Goal: Task Accomplishment & Management: Manage account settings

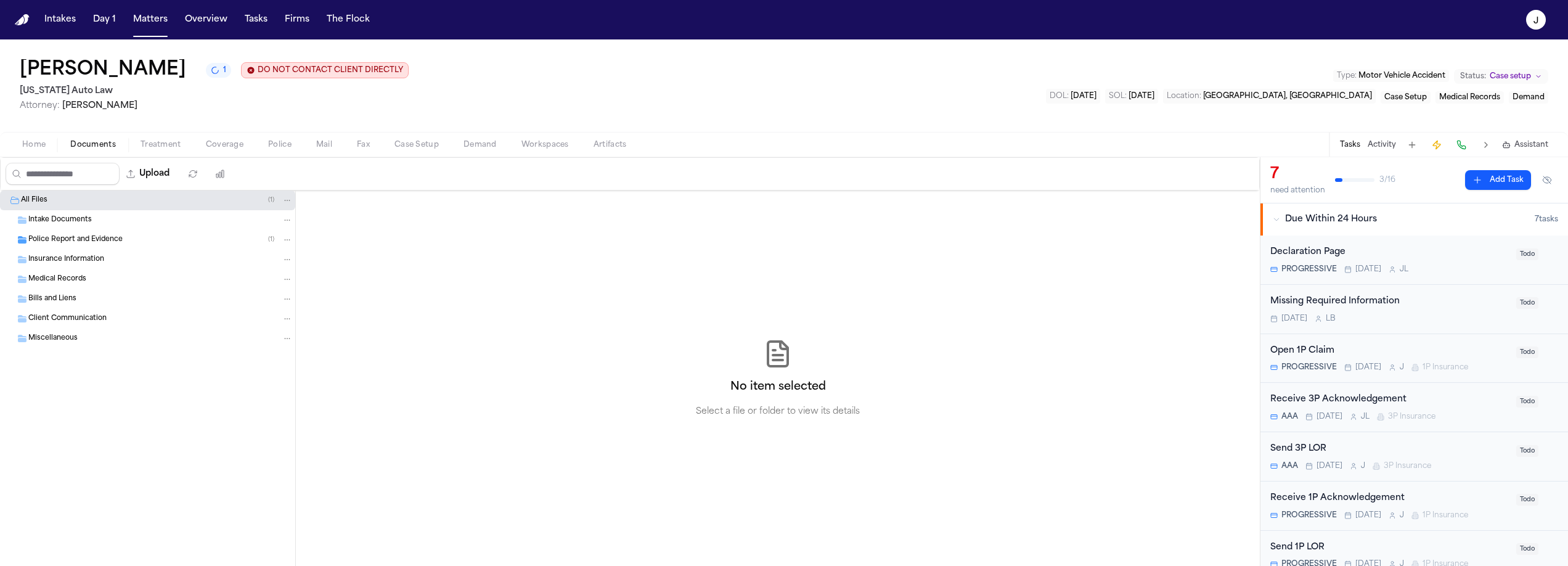
click at [127, 259] on div "Insurance Information" at bounding box center [161, 260] width 264 height 11
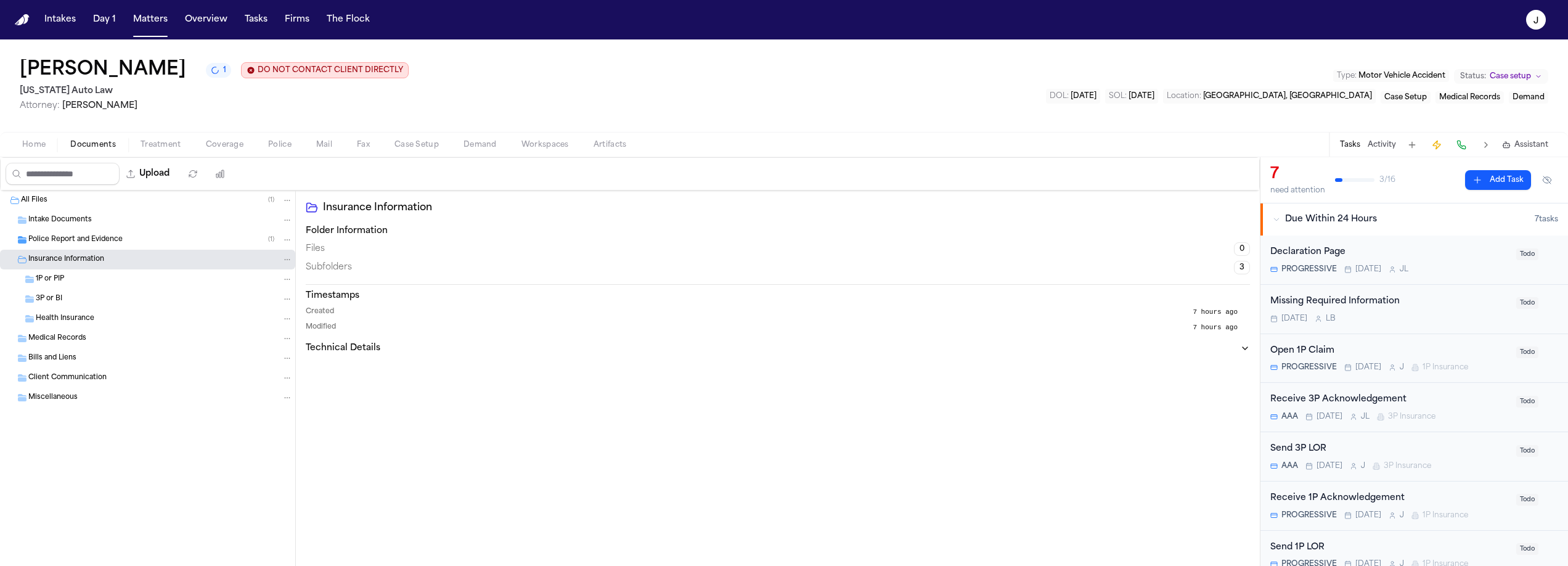
click at [77, 273] on div "1P or PIP" at bounding box center [147, 279] width 295 height 20
click at [167, 170] on button "Upload" at bounding box center [148, 173] width 57 height 22
select select "**********"
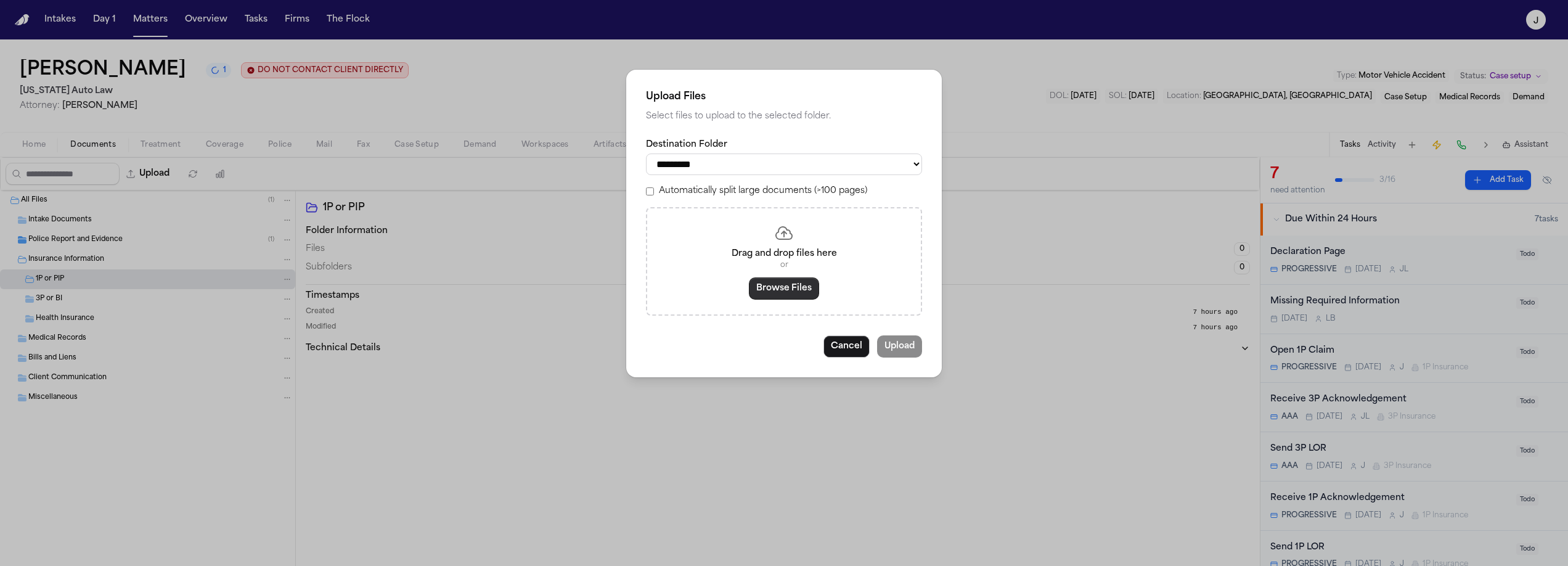
click at [788, 295] on button "Browse Files" at bounding box center [783, 288] width 70 height 22
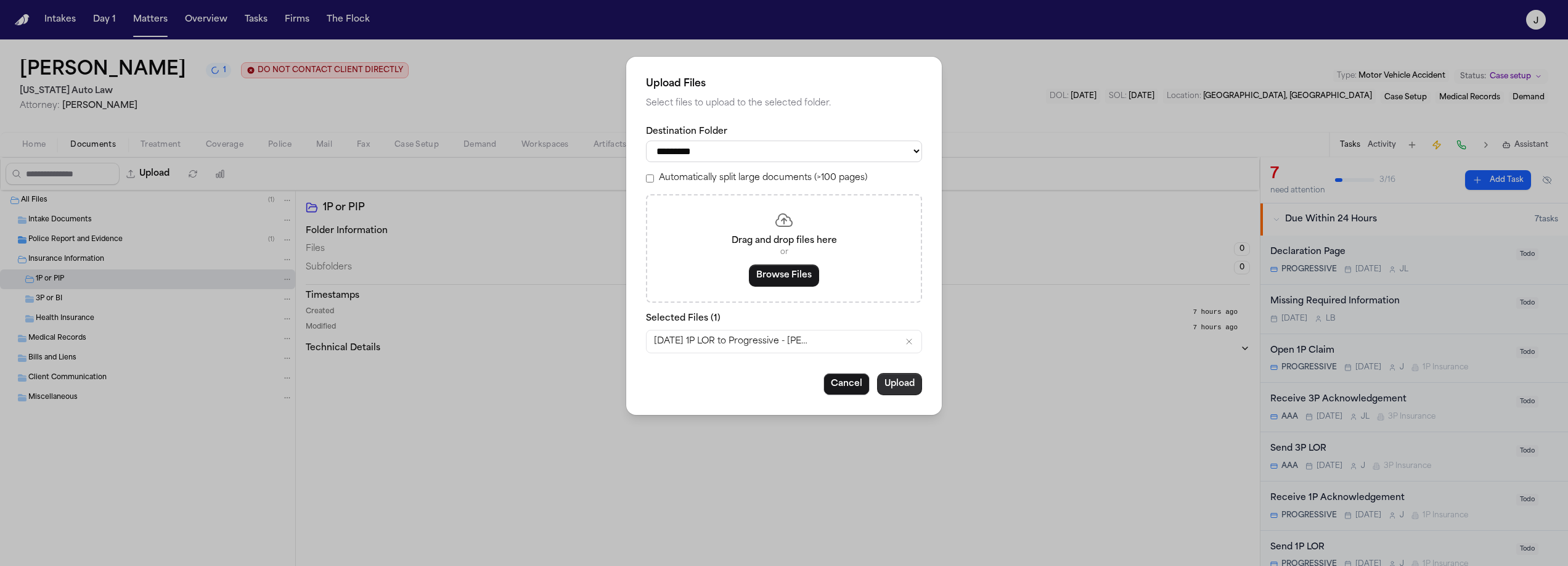
click at [899, 390] on button "Upload" at bounding box center [899, 384] width 45 height 22
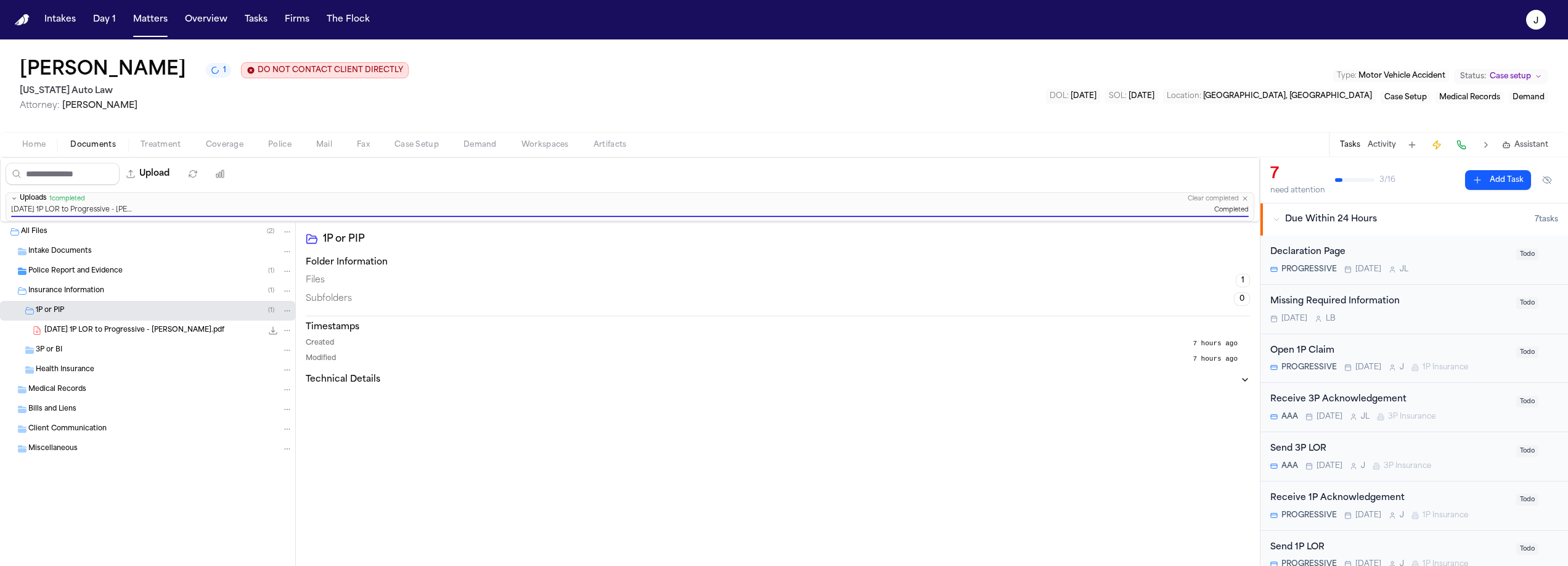
click at [53, 338] on div "2025.08.22 - 1P LOR to Progressive - E. Walden.pdf 318.9 KB • PDF" at bounding box center [147, 330] width 295 height 20
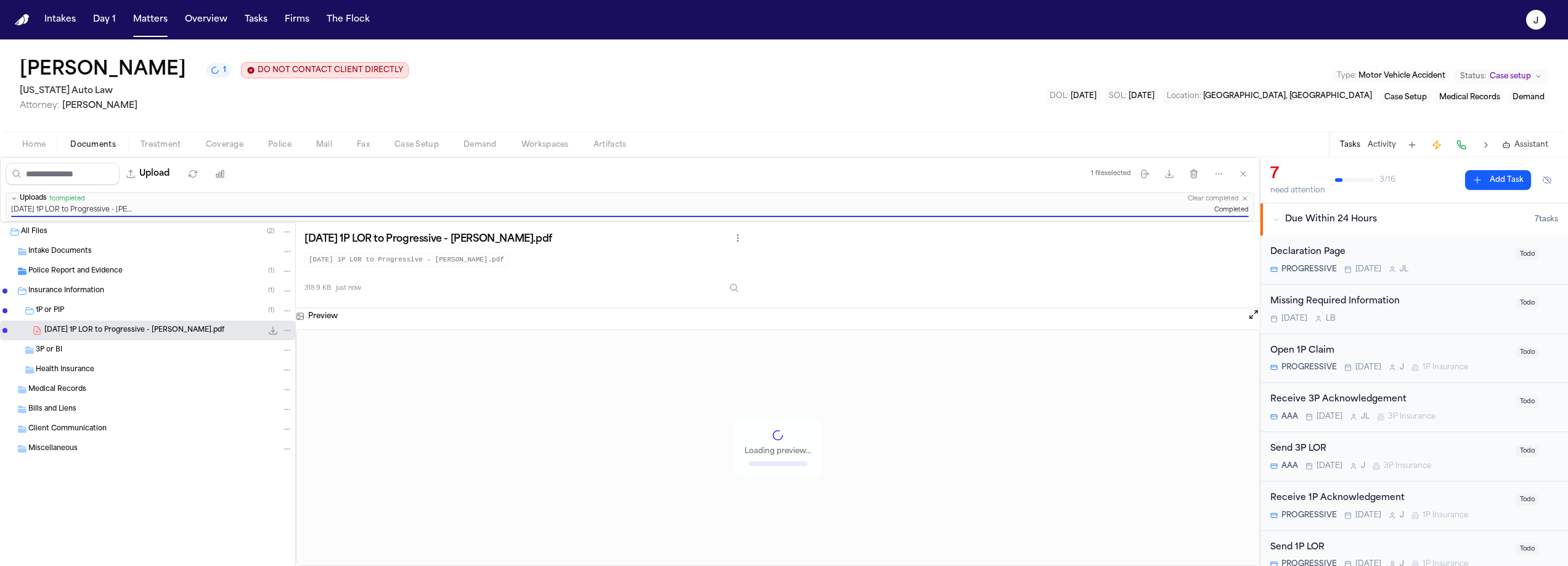
click at [52, 354] on span "3P or BI" at bounding box center [49, 351] width 27 height 11
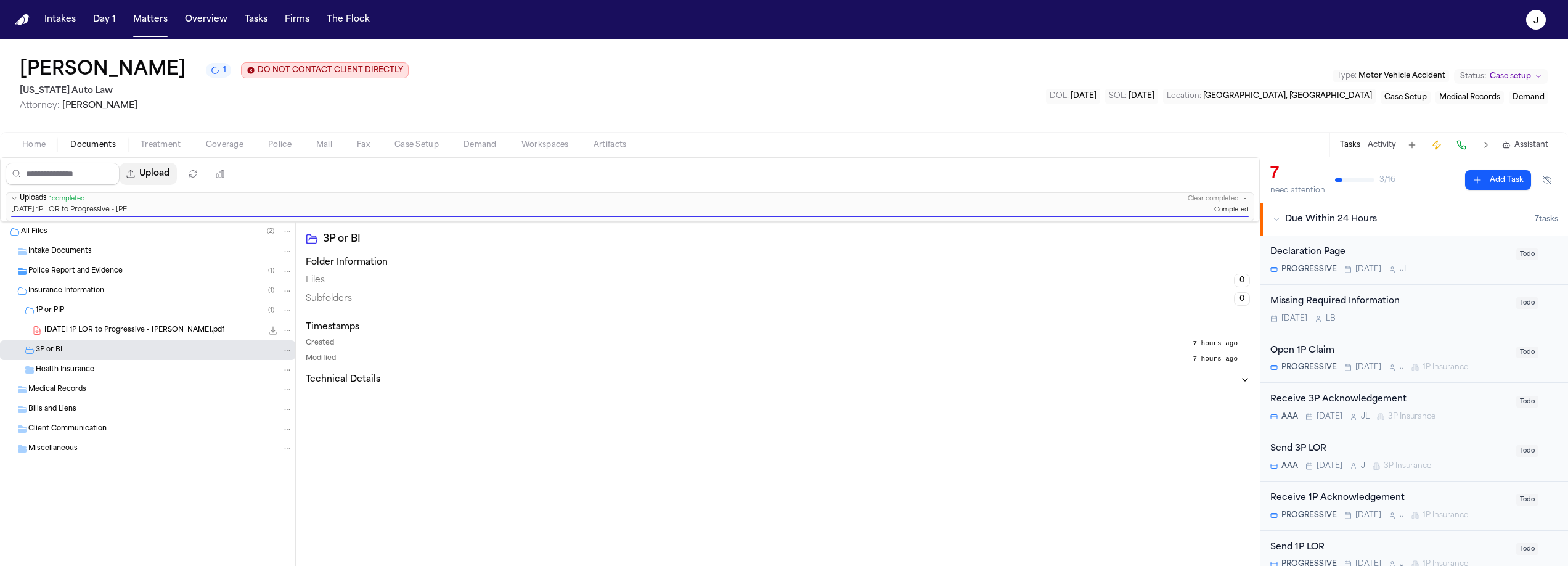
click at [169, 185] on button "Upload" at bounding box center [148, 173] width 57 height 22
select select "**********"
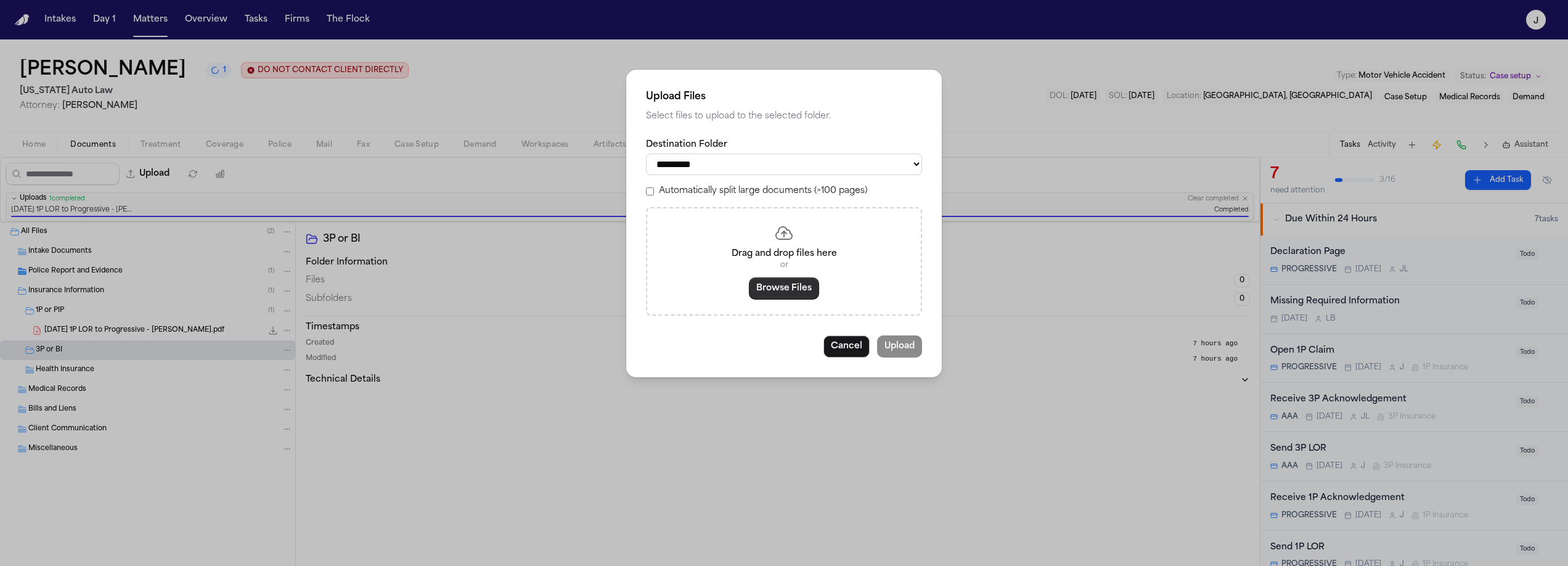
click at [764, 294] on button "Browse Files" at bounding box center [783, 288] width 70 height 22
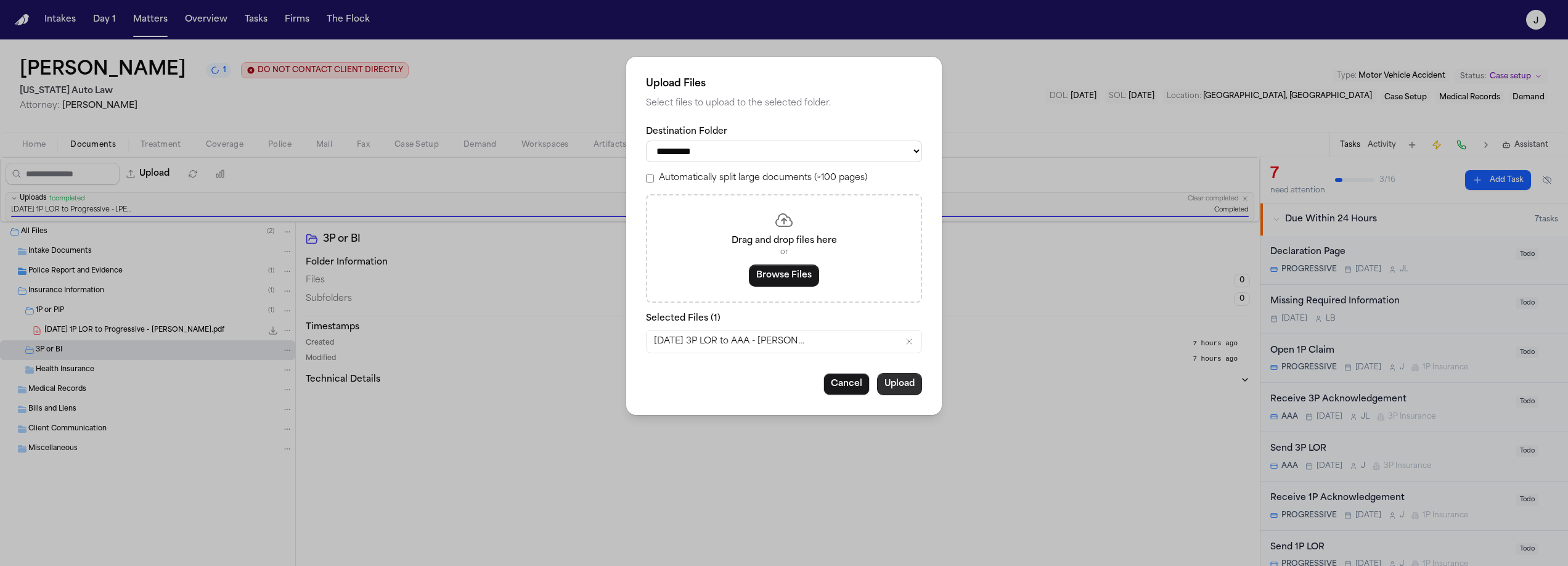
click at [896, 396] on button "Upload" at bounding box center [899, 384] width 45 height 22
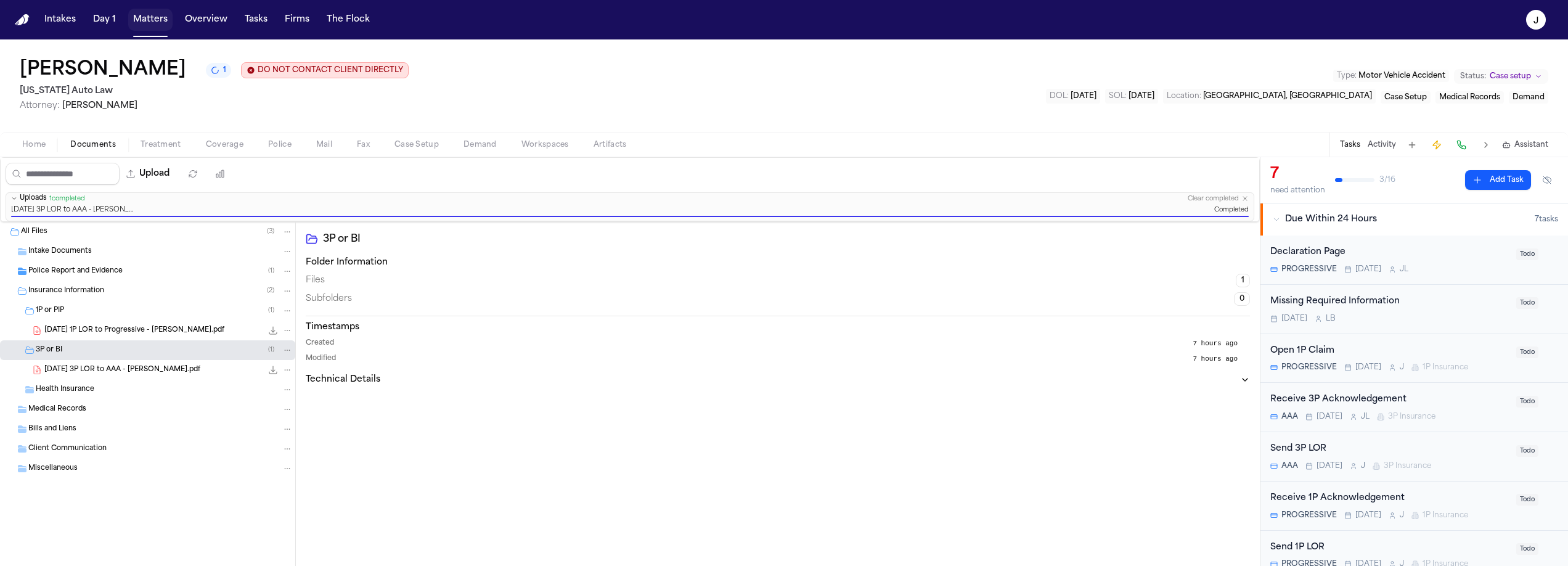
click at [146, 29] on button "Matters" at bounding box center [150, 19] width 44 height 22
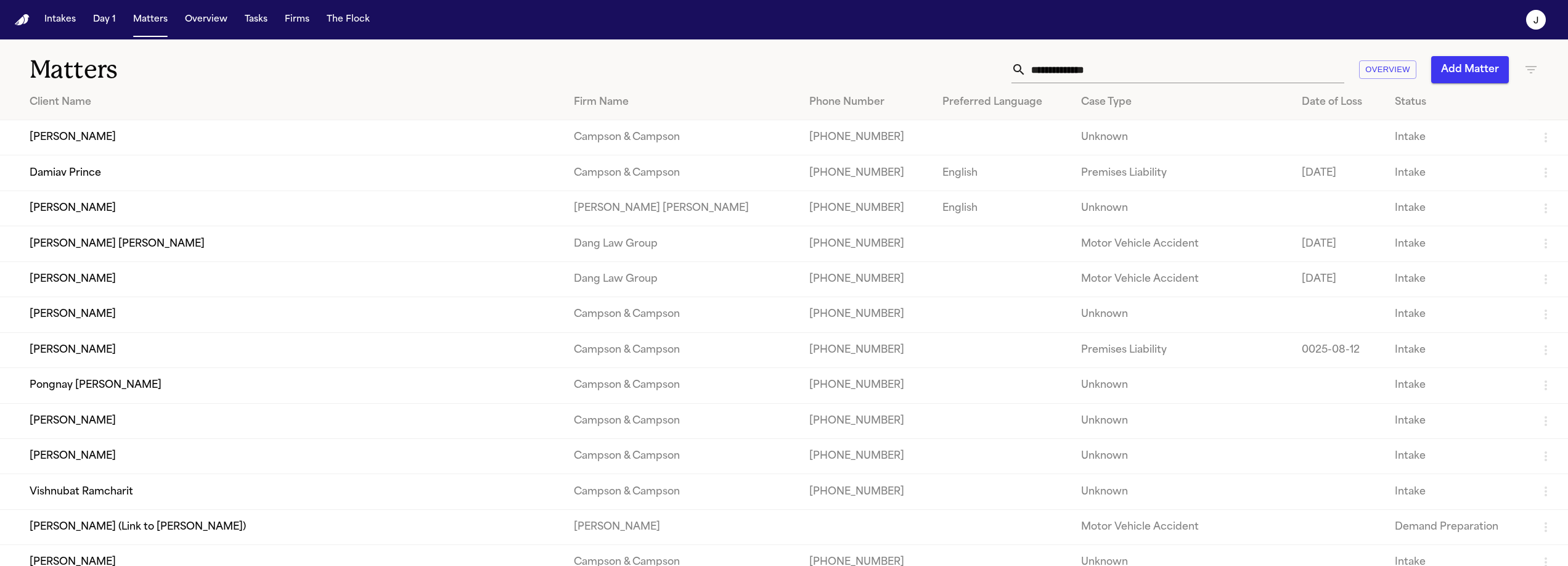
click at [1083, 71] on input "text" at bounding box center [1185, 70] width 318 height 27
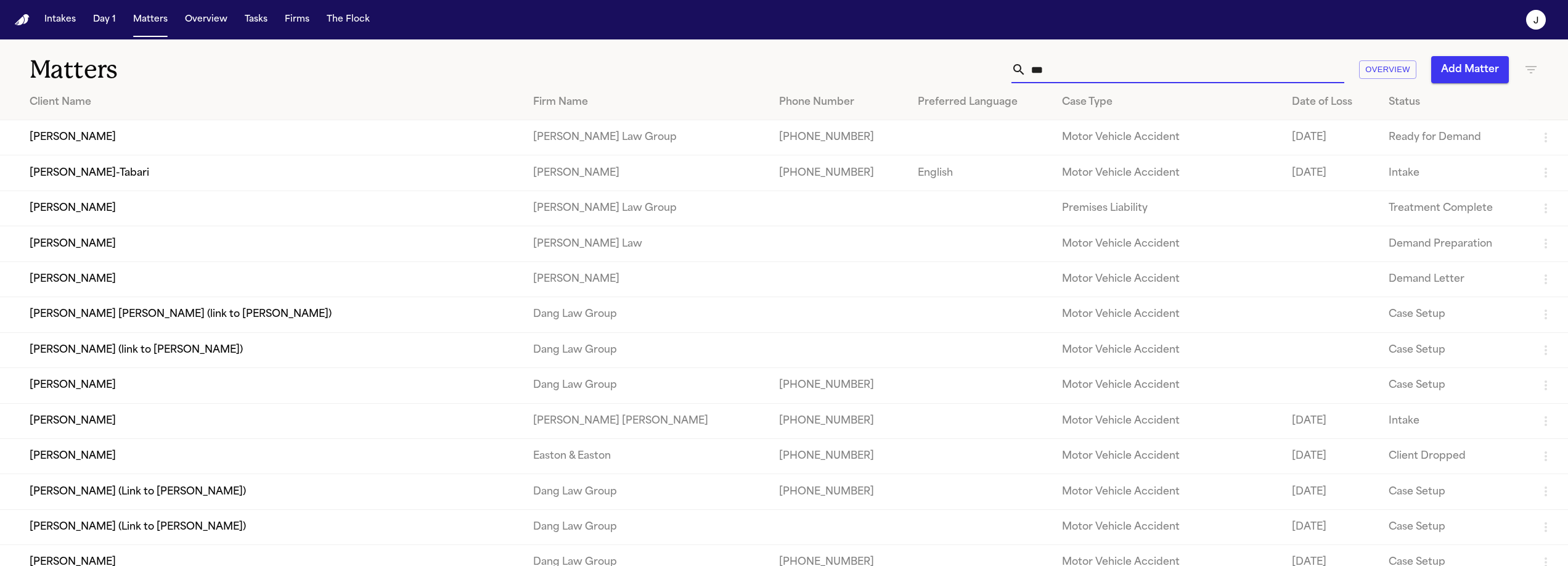
click at [1036, 72] on input "***" at bounding box center [1185, 70] width 318 height 27
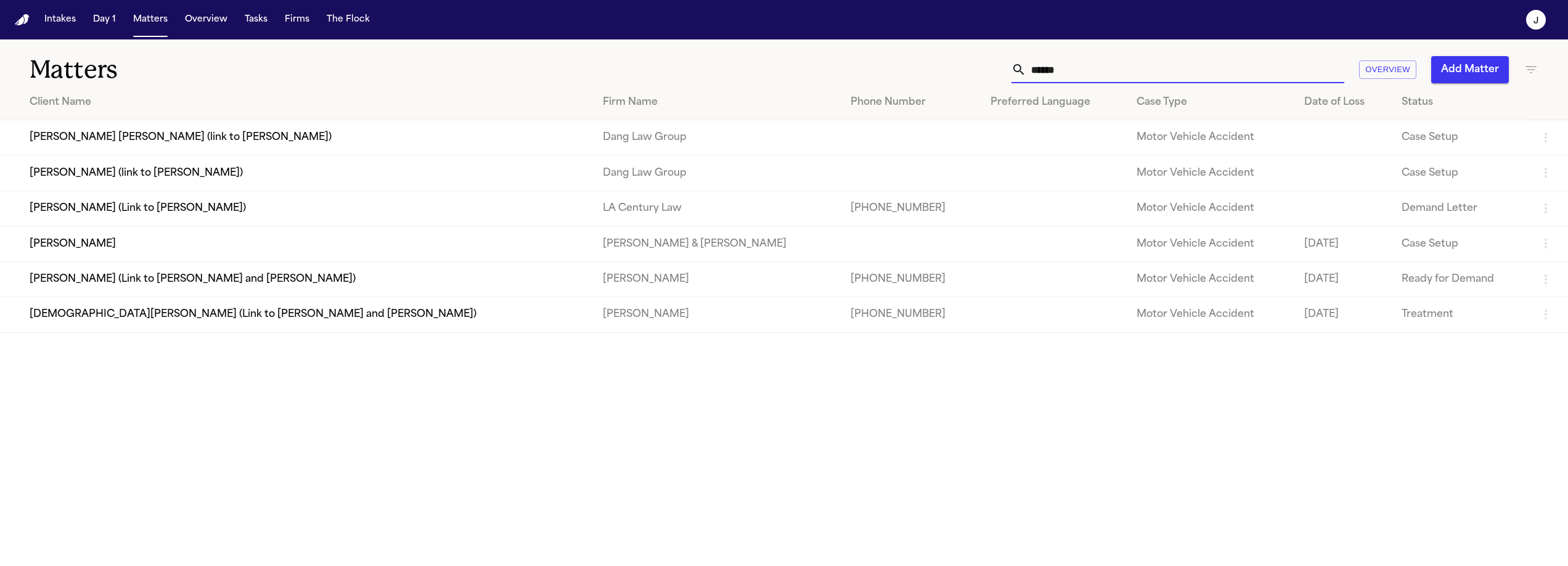
type input "******"
click at [68, 27] on button "Intakes" at bounding box center [59, 19] width 41 height 22
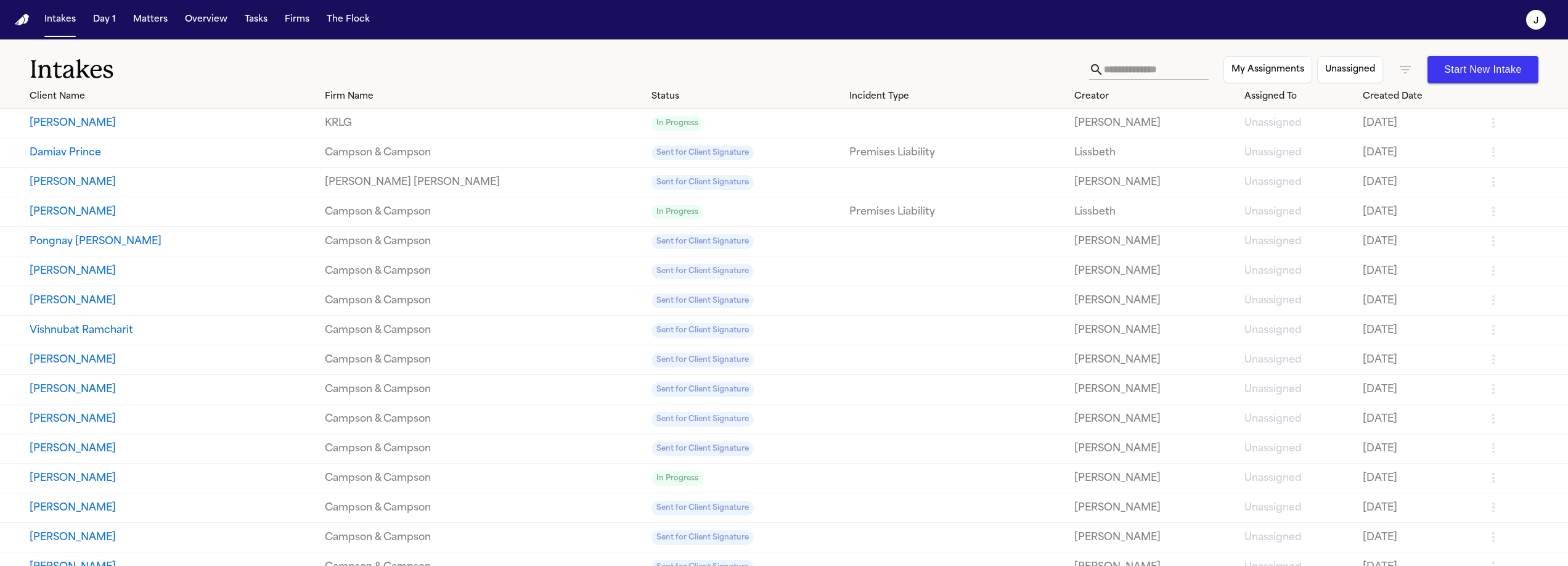
click at [1104, 77] on input "text" at bounding box center [1155, 69] width 104 height 20
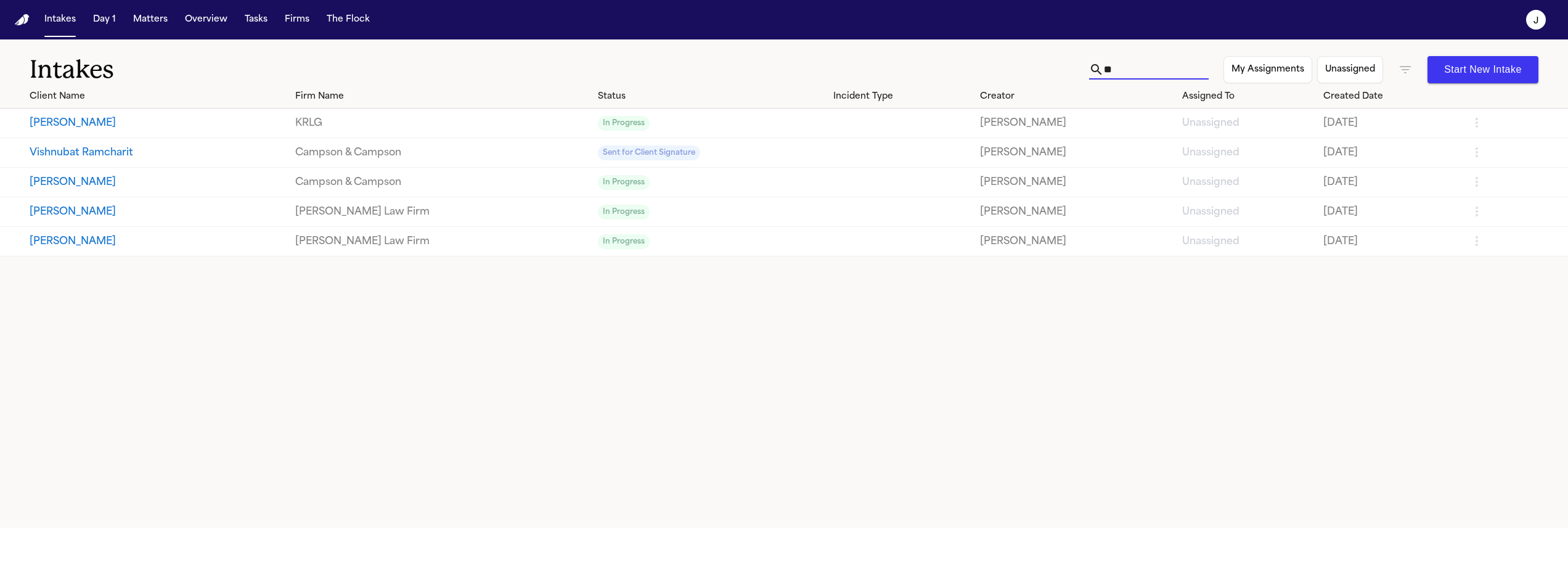
type input "*"
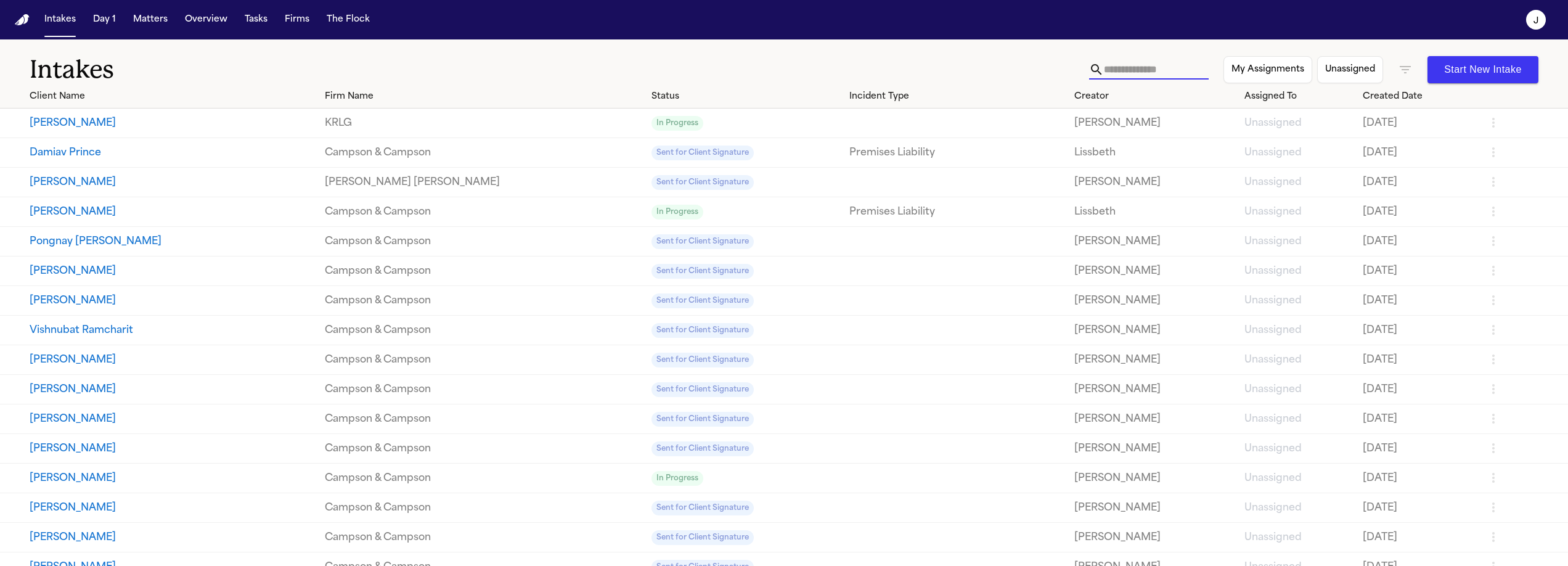
type input "*"
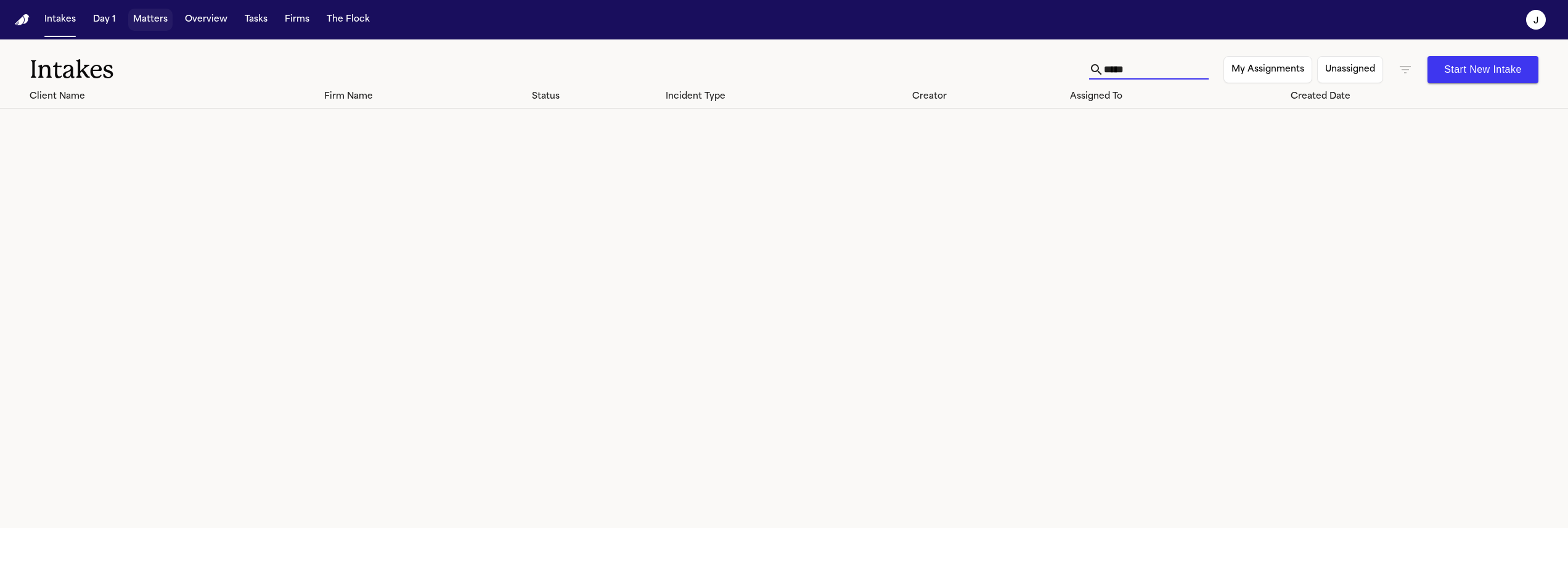
type input "*****"
click at [155, 22] on button "Matters" at bounding box center [150, 19] width 44 height 22
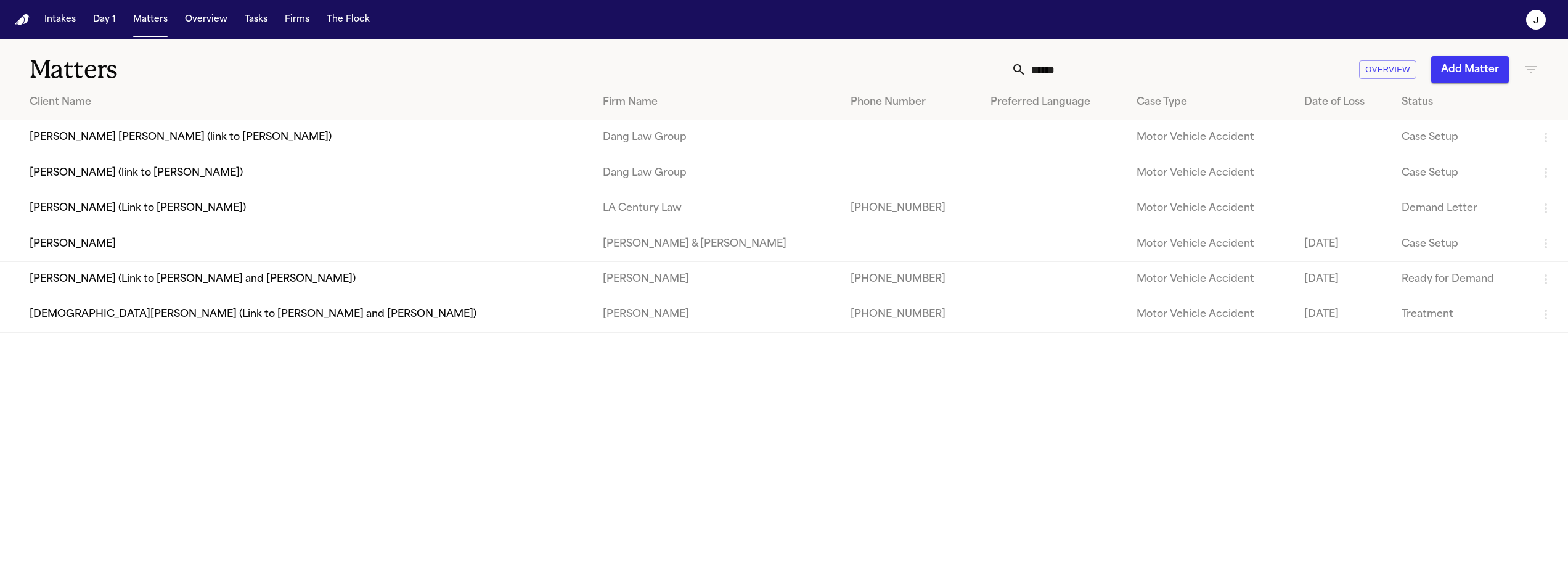
click at [1493, 60] on button "Add Matter" at bounding box center [1469, 70] width 78 height 27
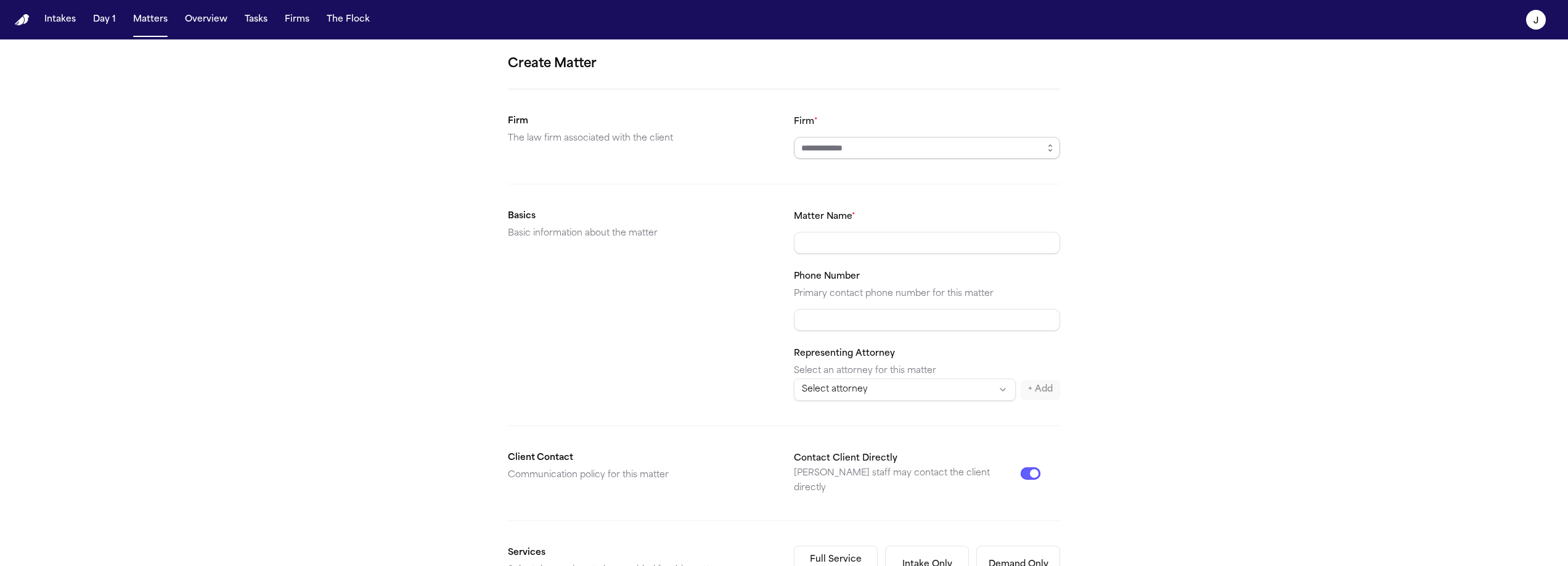
click at [828, 148] on input "Firm *" at bounding box center [927, 147] width 266 height 22
click at [1042, 140] on button "button" at bounding box center [1050, 147] width 20 height 22
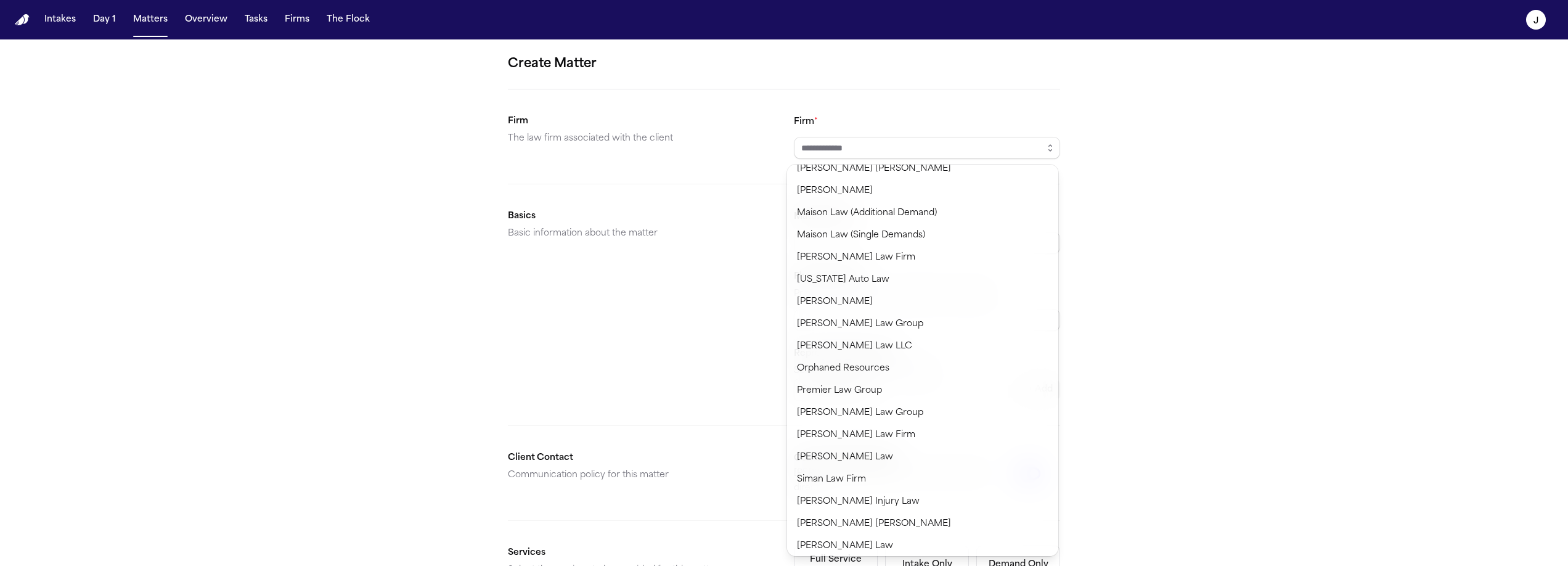
scroll to position [790, 0]
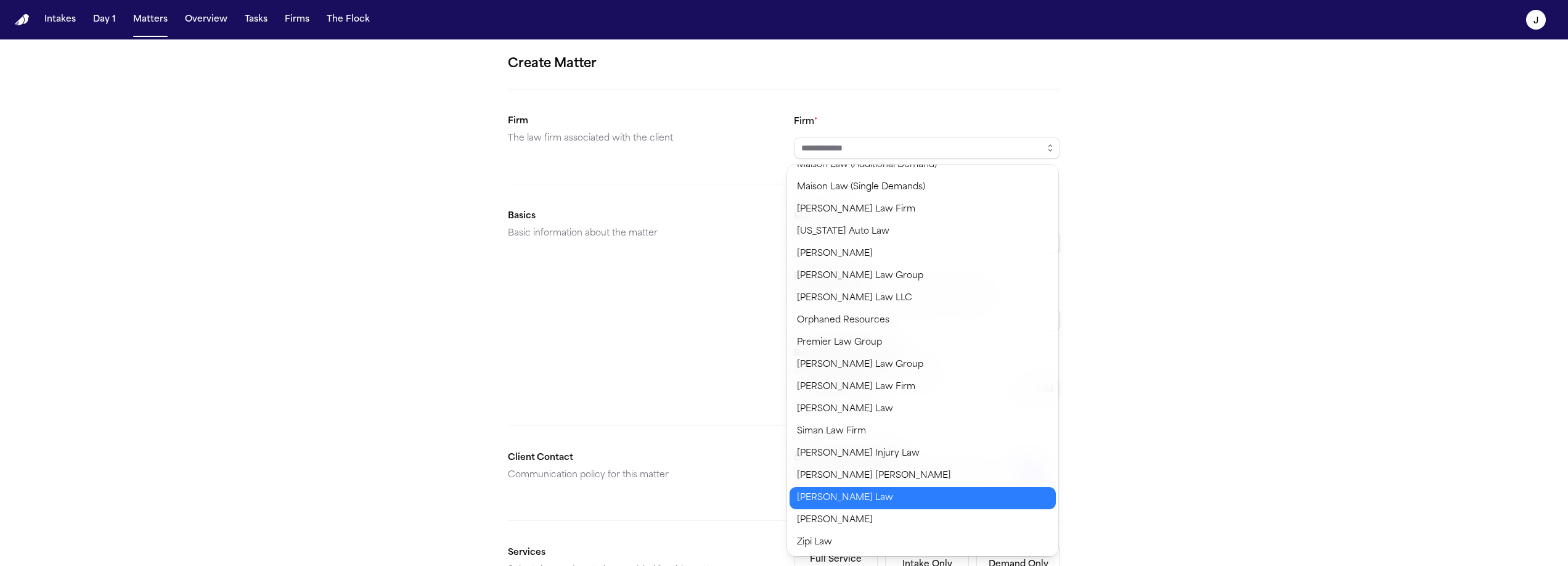
type input "**********"
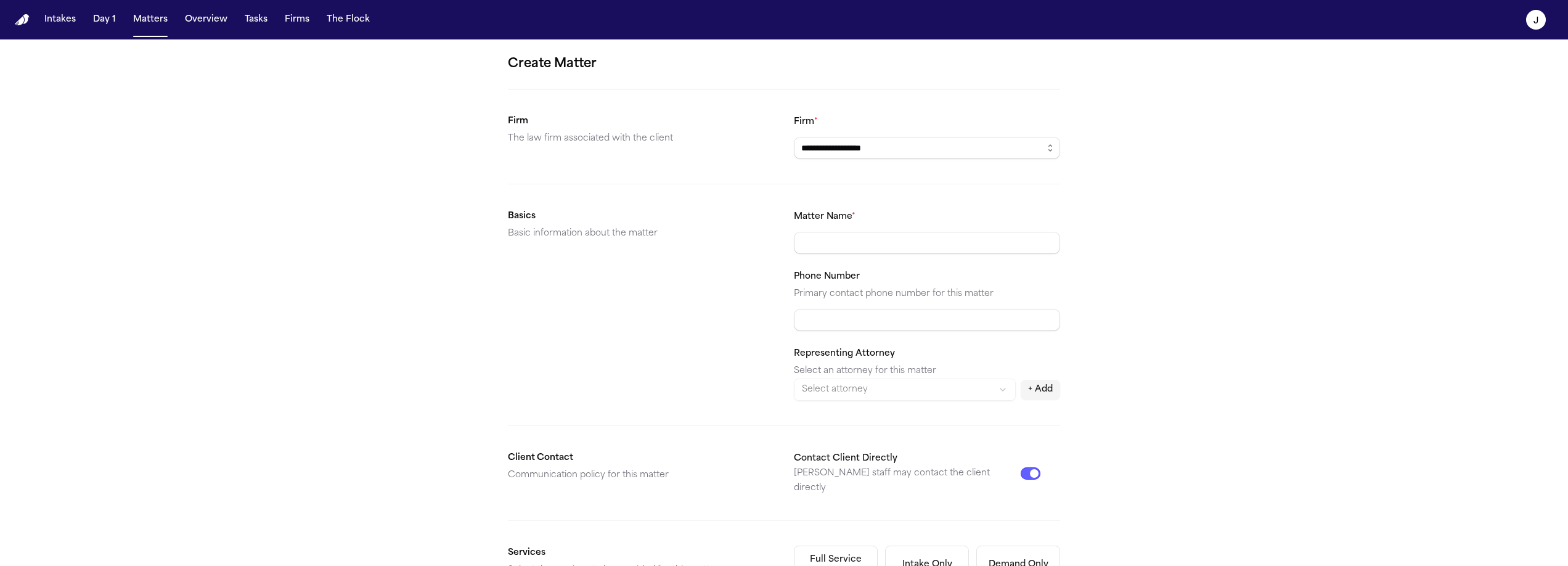
click at [815, 482] on body "**********" at bounding box center [784, 283] width 1568 height 566
click at [821, 241] on input "Matter Name *" at bounding box center [927, 242] width 266 height 22
type input "*"
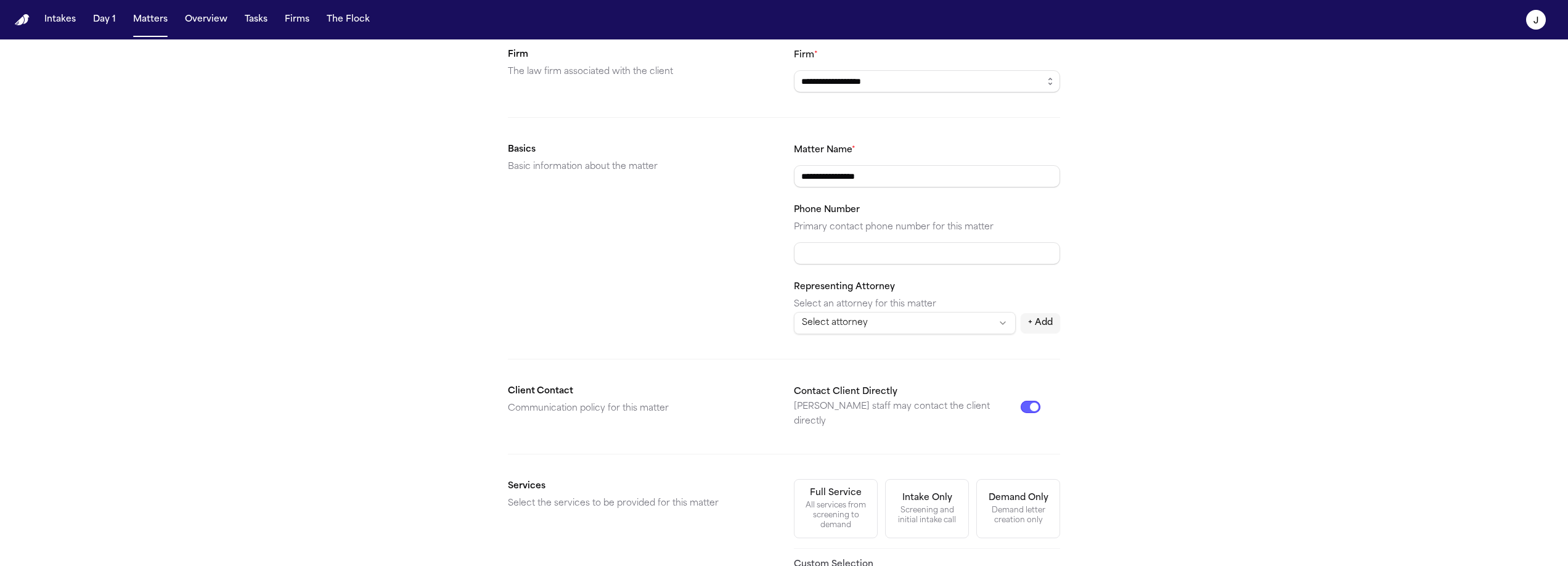
scroll to position [74, 0]
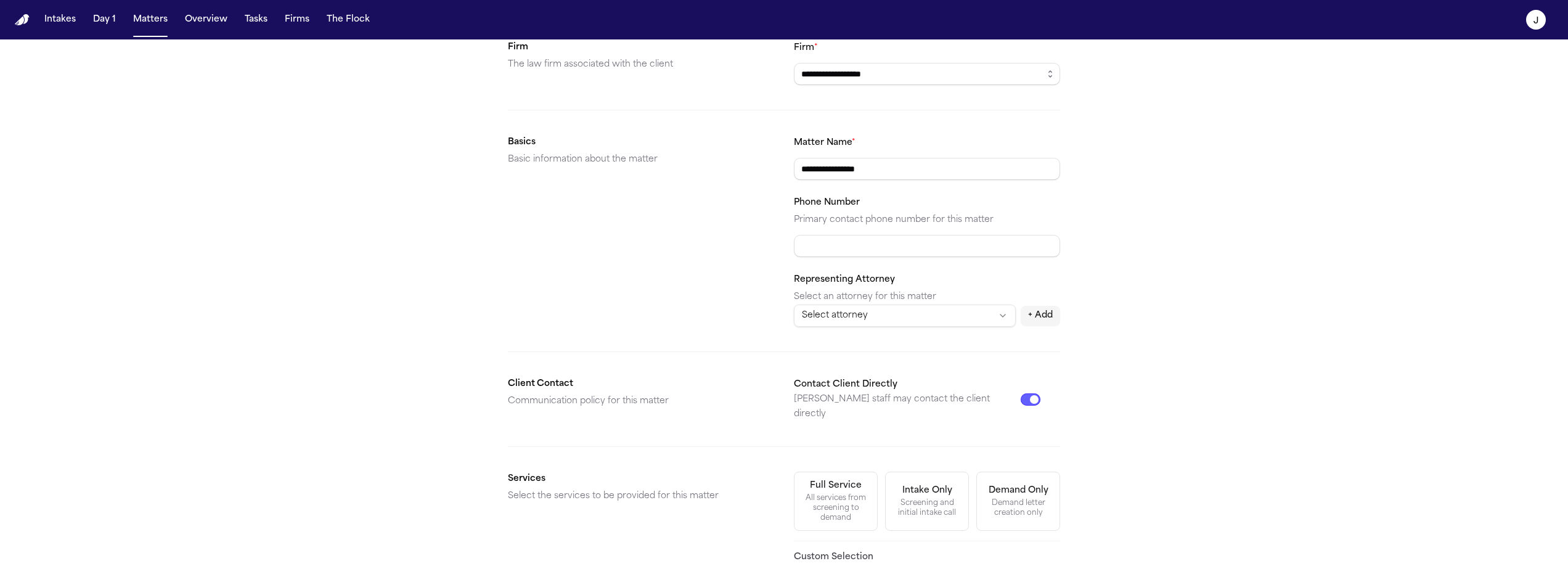
type input "**********"
click at [816, 248] on input "Phone Number" at bounding box center [927, 245] width 266 height 22
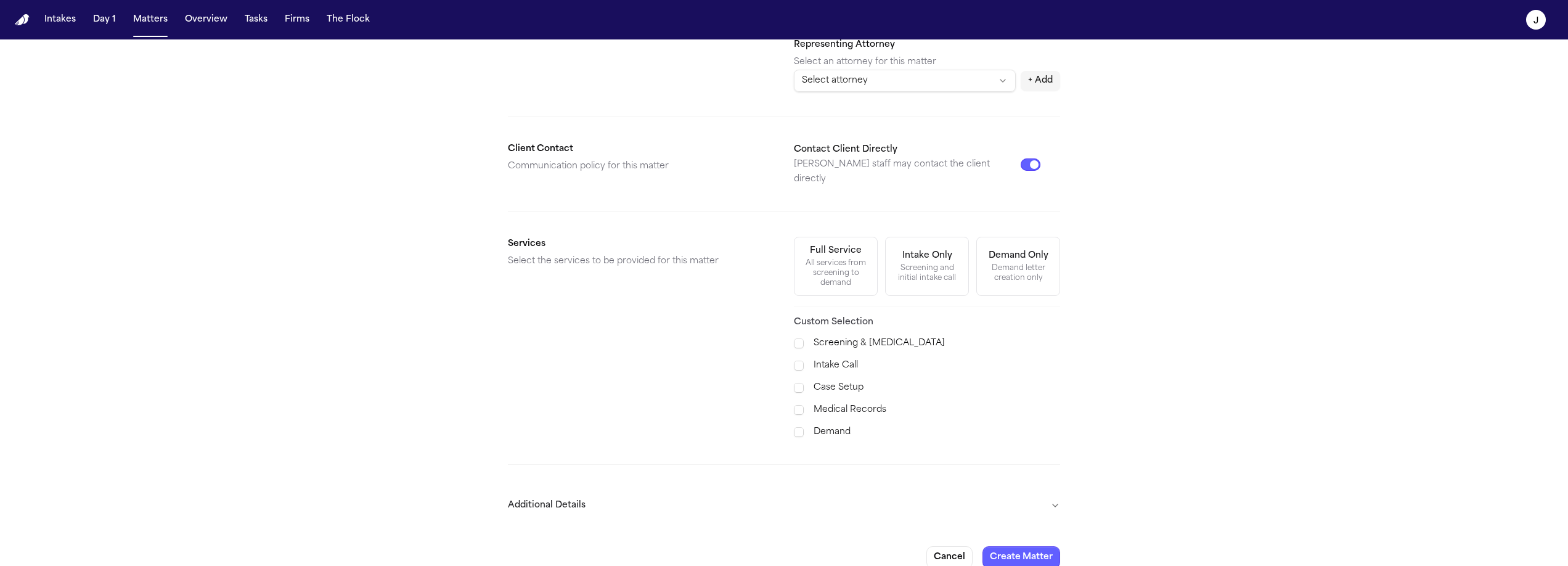
scroll to position [316, 0]
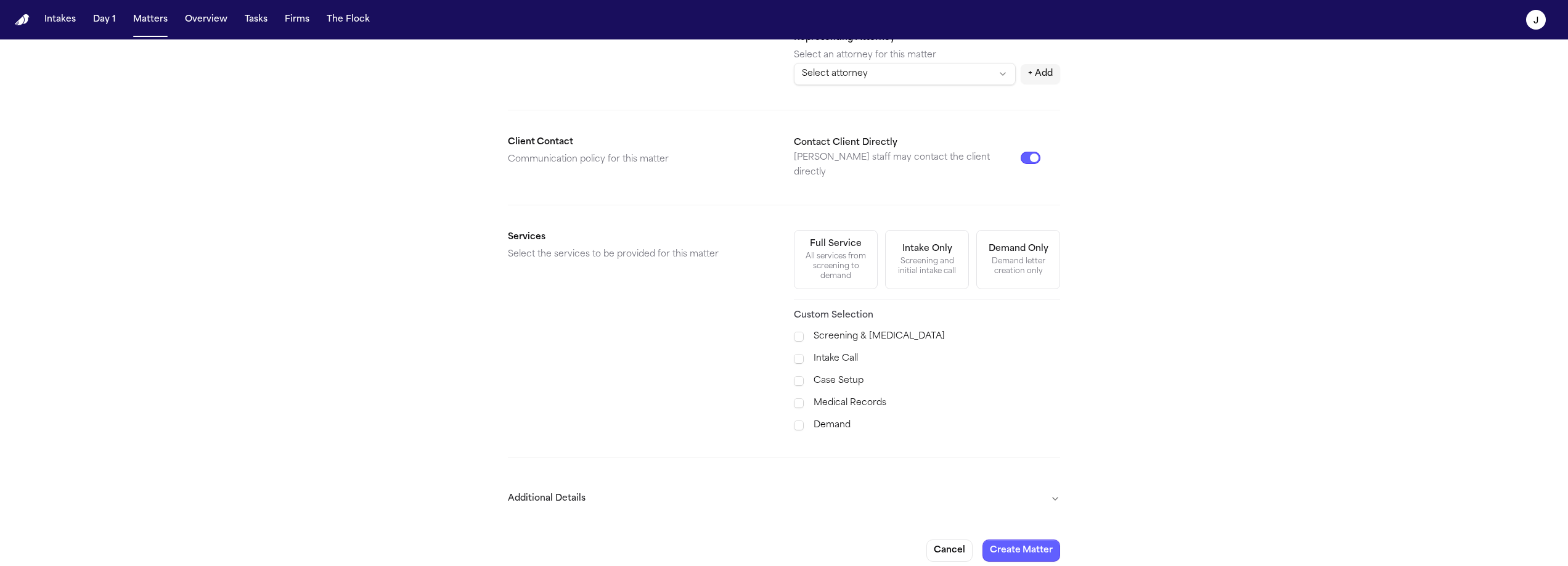
type input "**********"
click at [832, 267] on div "All services from screening to demand" at bounding box center [836, 266] width 68 height 30
click at [1021, 493] on button "Additional Details" at bounding box center [784, 498] width 552 height 32
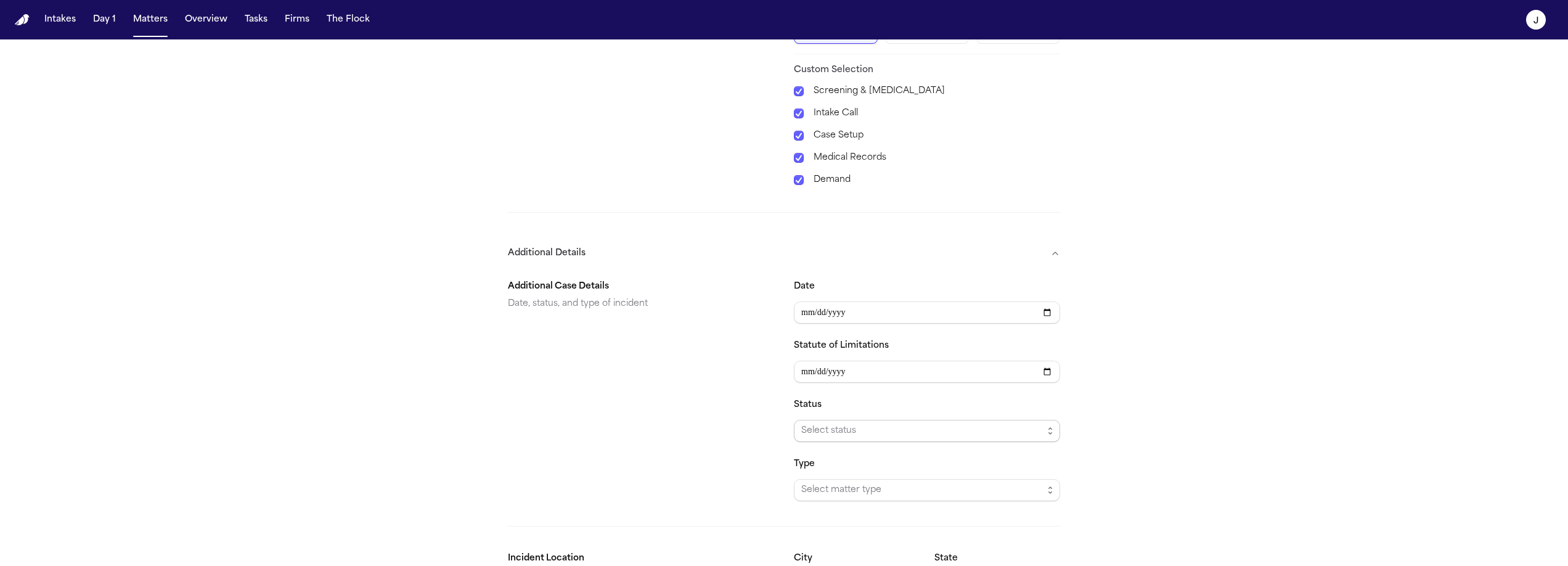
scroll to position [569, 0]
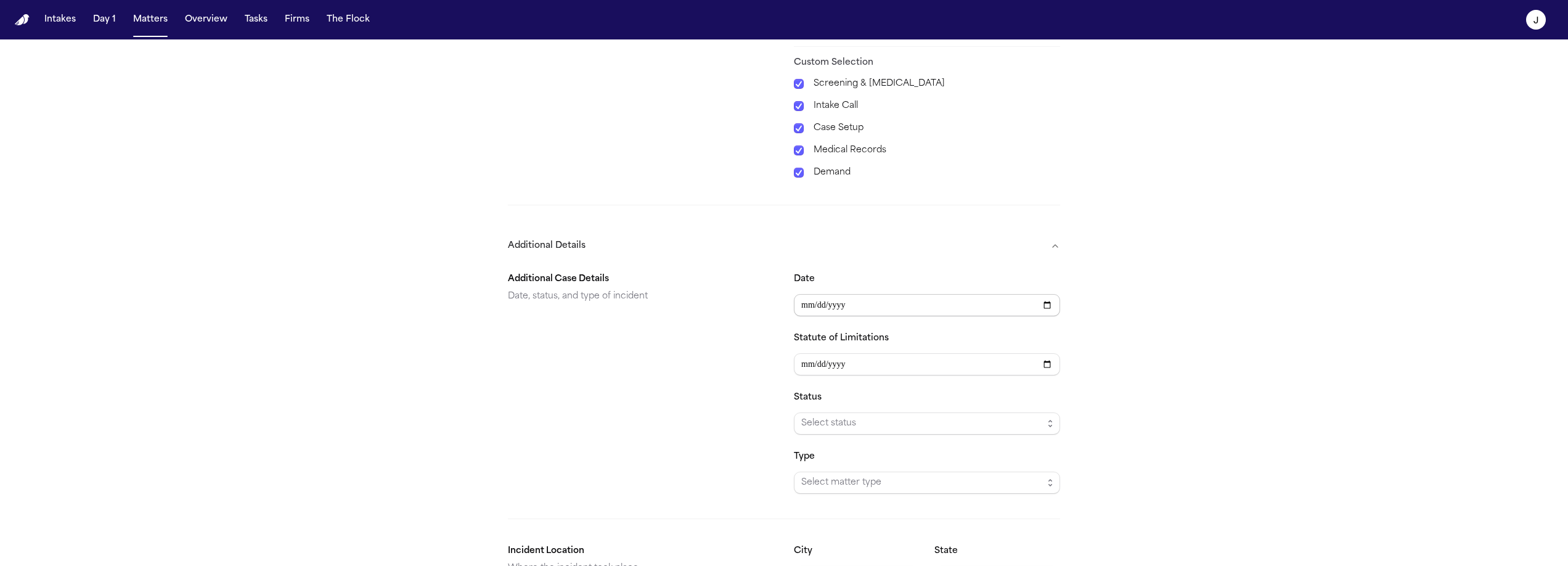
type input "**********"
click at [853, 294] on input "**********" at bounding box center [927, 305] width 266 height 22
click at [1111, 325] on div "**********" at bounding box center [784, 65] width 1568 height 1189
click at [911, 423] on span "Select status" at bounding box center [927, 423] width 266 height 22
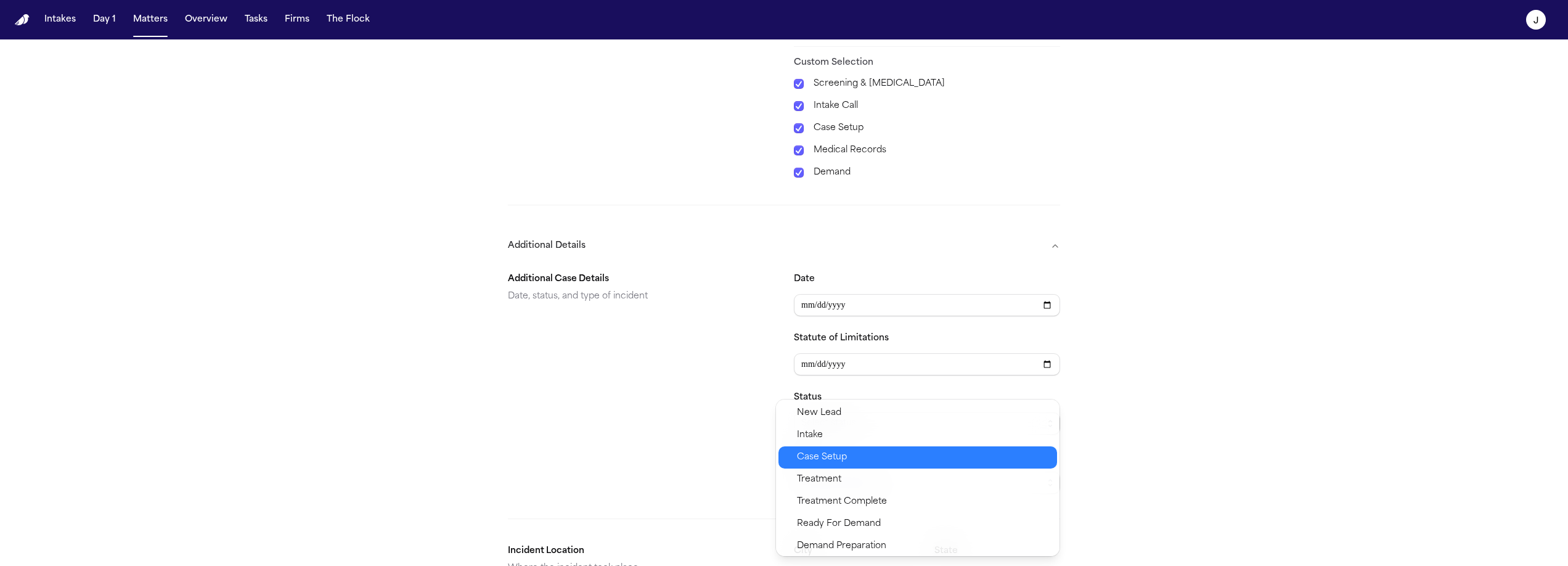
click at [871, 464] on span "Case Setup" at bounding box center [923, 457] width 253 height 14
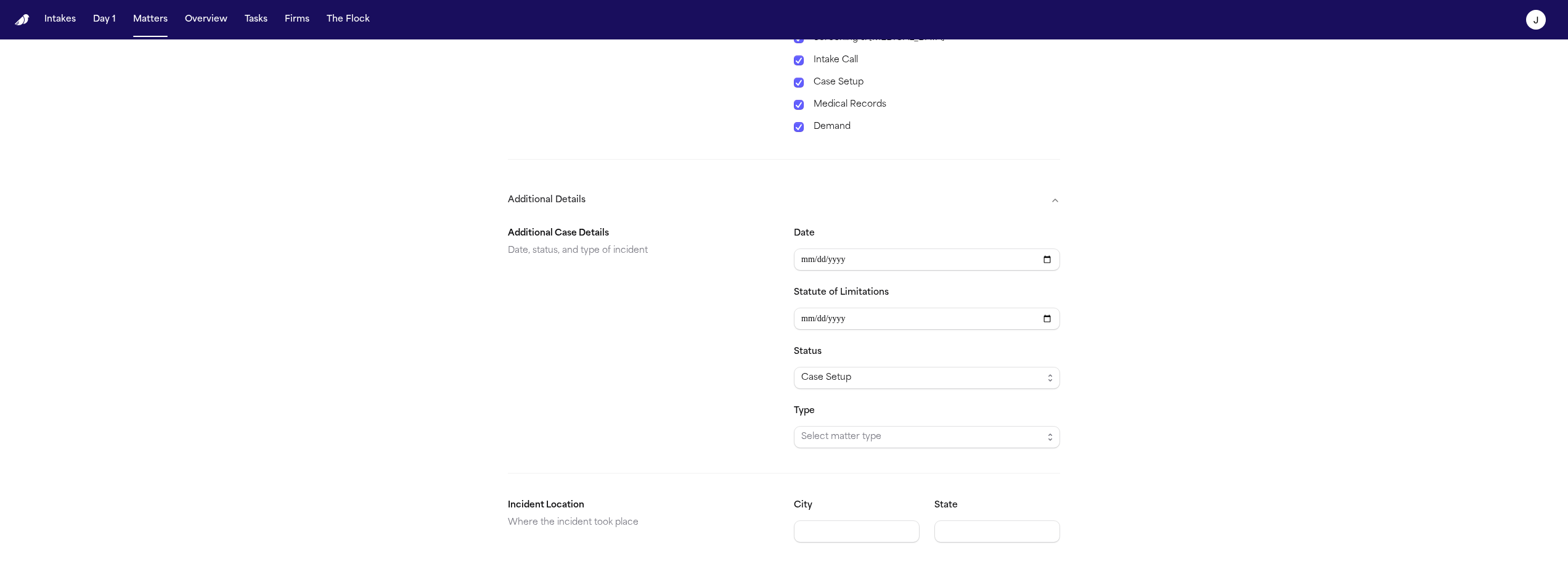
scroll to position [652, 0]
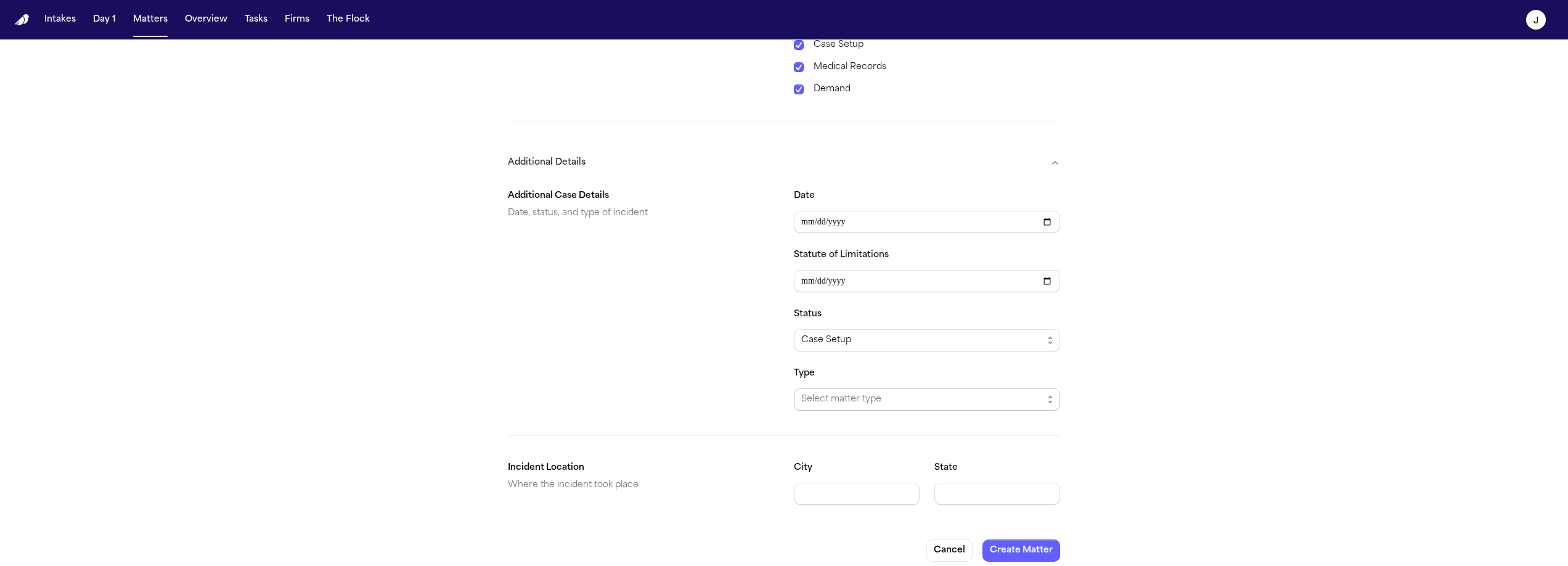
click at [910, 392] on span "Select matter type" at bounding box center [922, 398] width 241 height 14
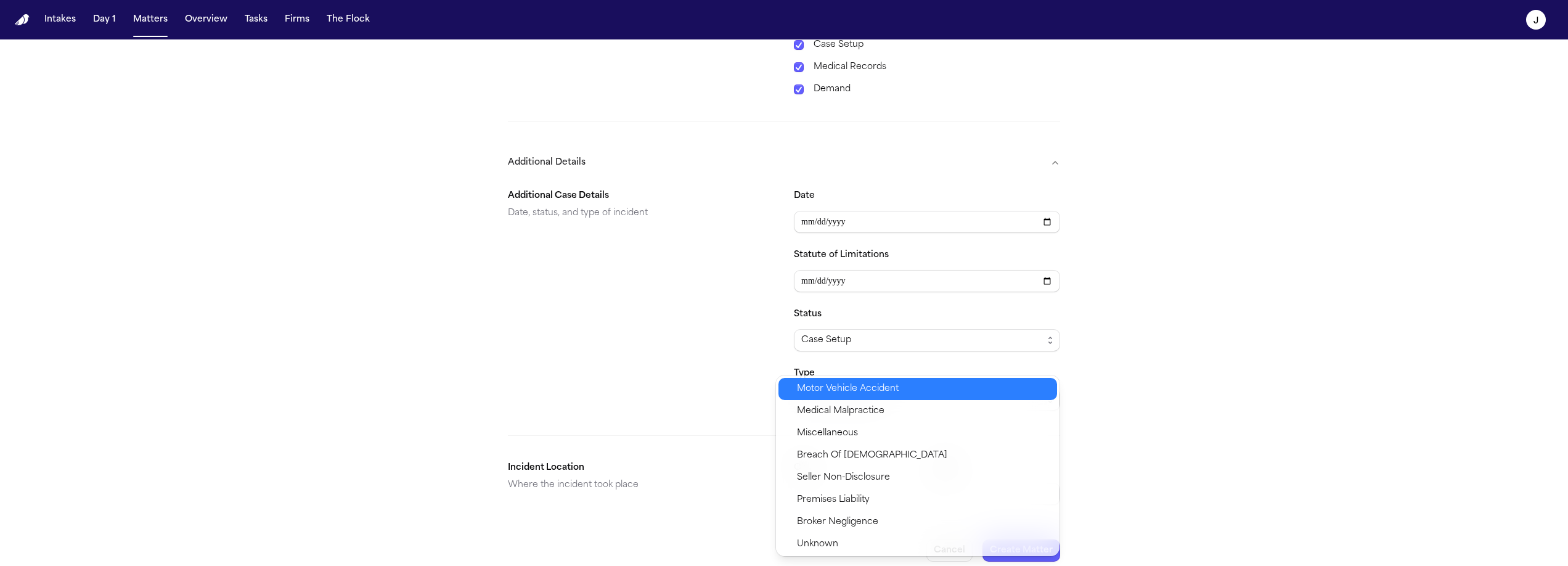
click at [871, 394] on span "Motor Vehicle Accident" at bounding box center [847, 389] width 101 height 14
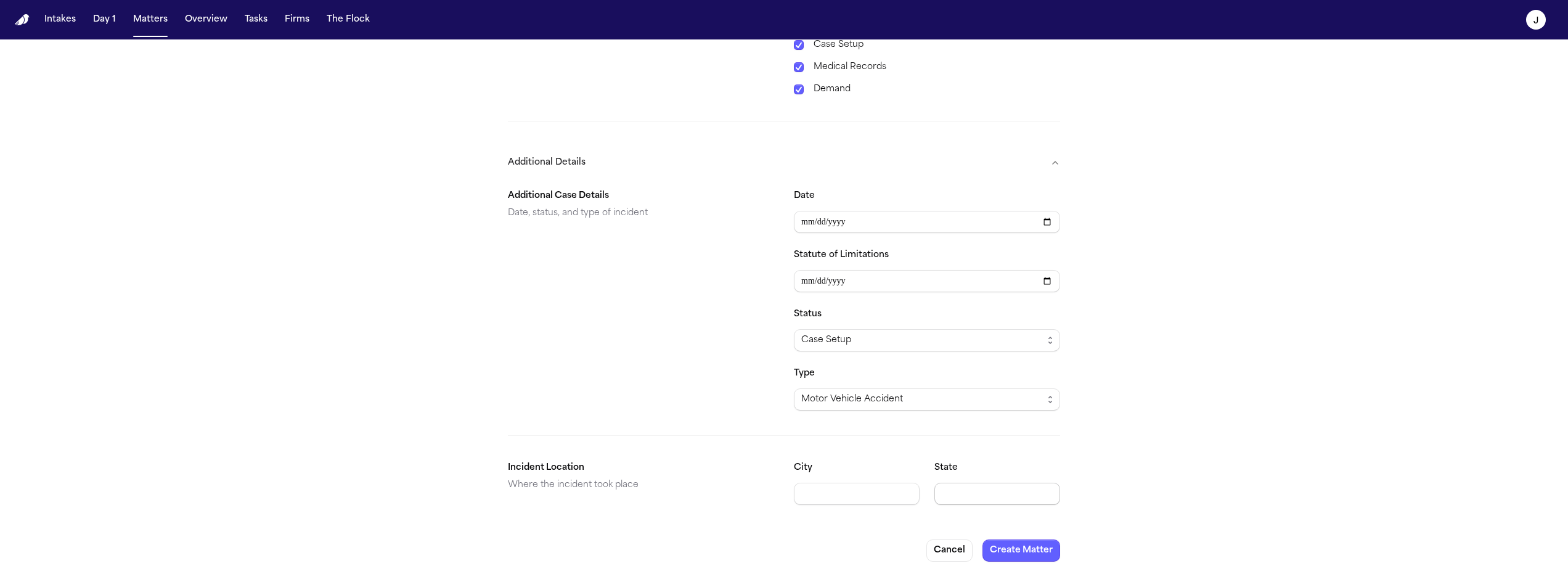
click at [948, 485] on input "State" at bounding box center [997, 493] width 125 height 22
type input "****"
click at [991, 483] on input "****" at bounding box center [997, 493] width 125 height 22
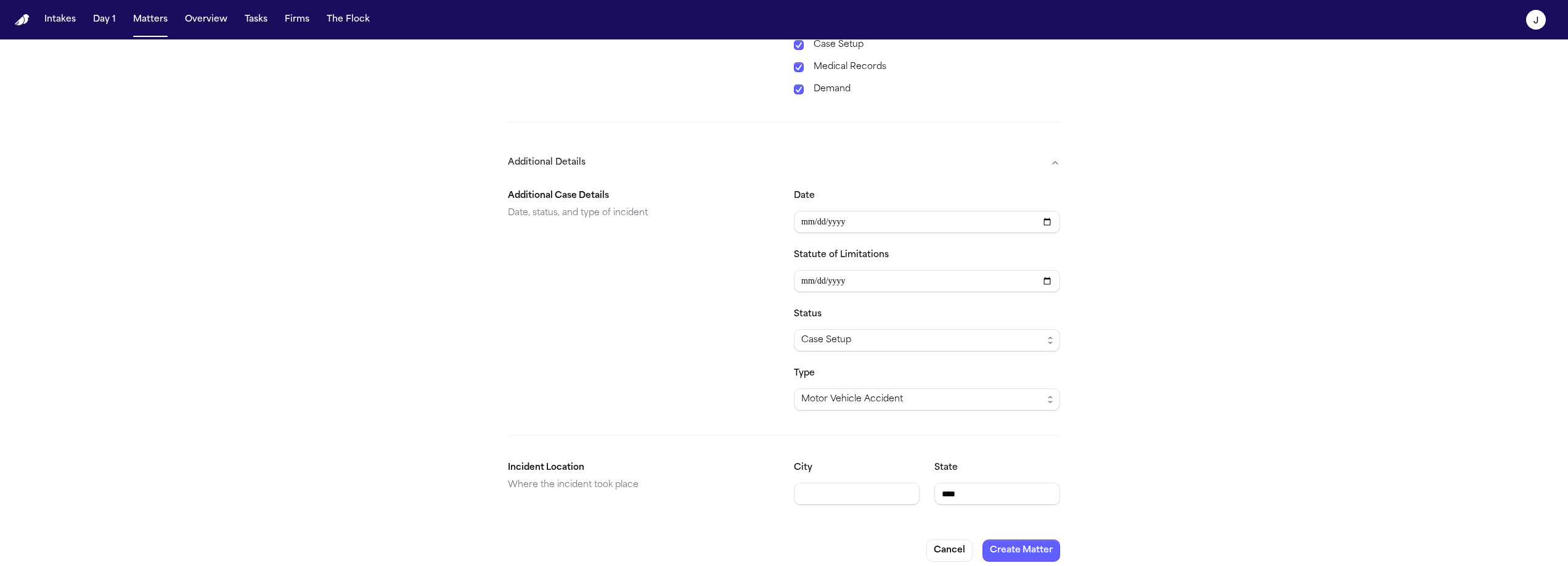
type input "****"
click at [1010, 539] on button "Create Matter" at bounding box center [1020, 550] width 78 height 22
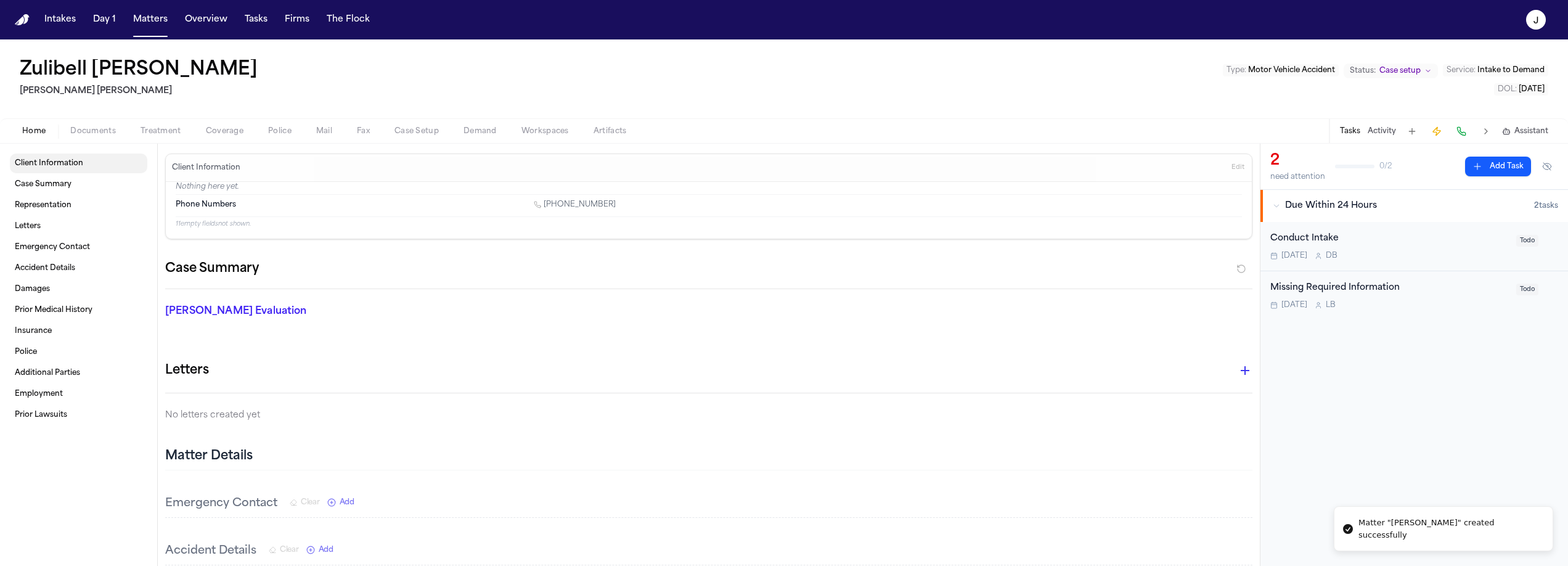
click at [53, 169] on link "Client Information" at bounding box center [78, 163] width 138 height 20
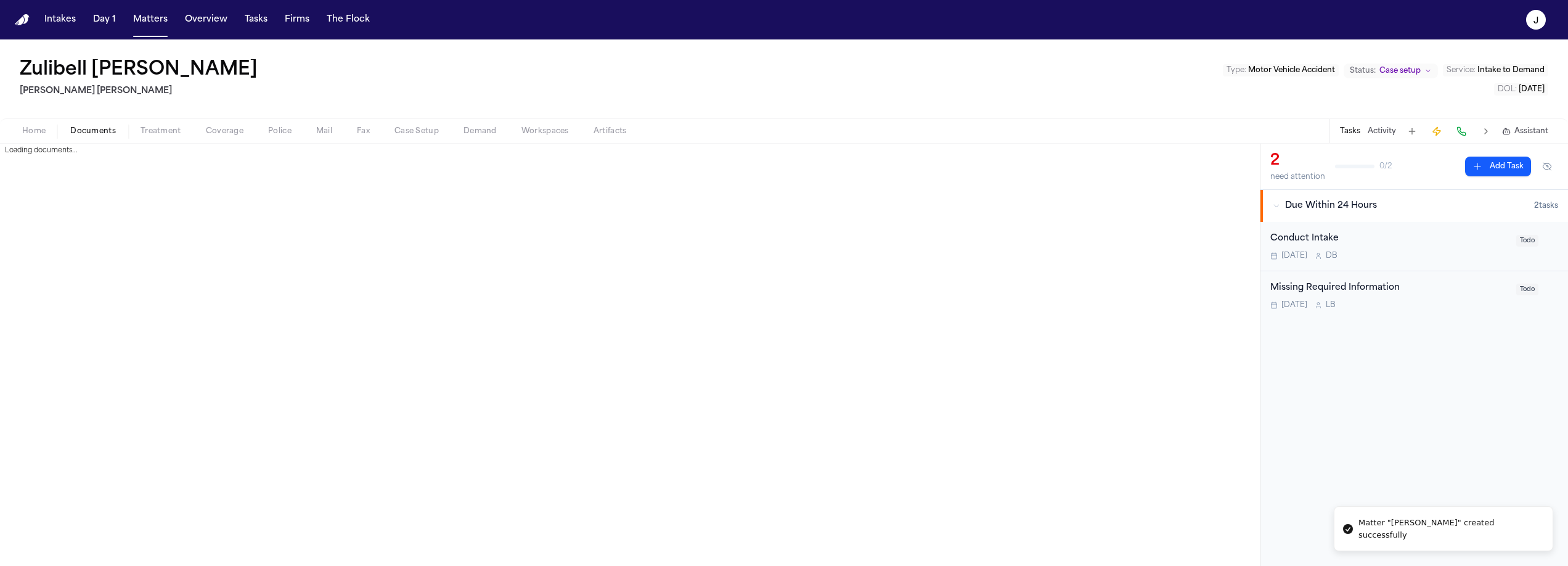
click at [82, 134] on span "Documents" at bounding box center [93, 131] width 46 height 10
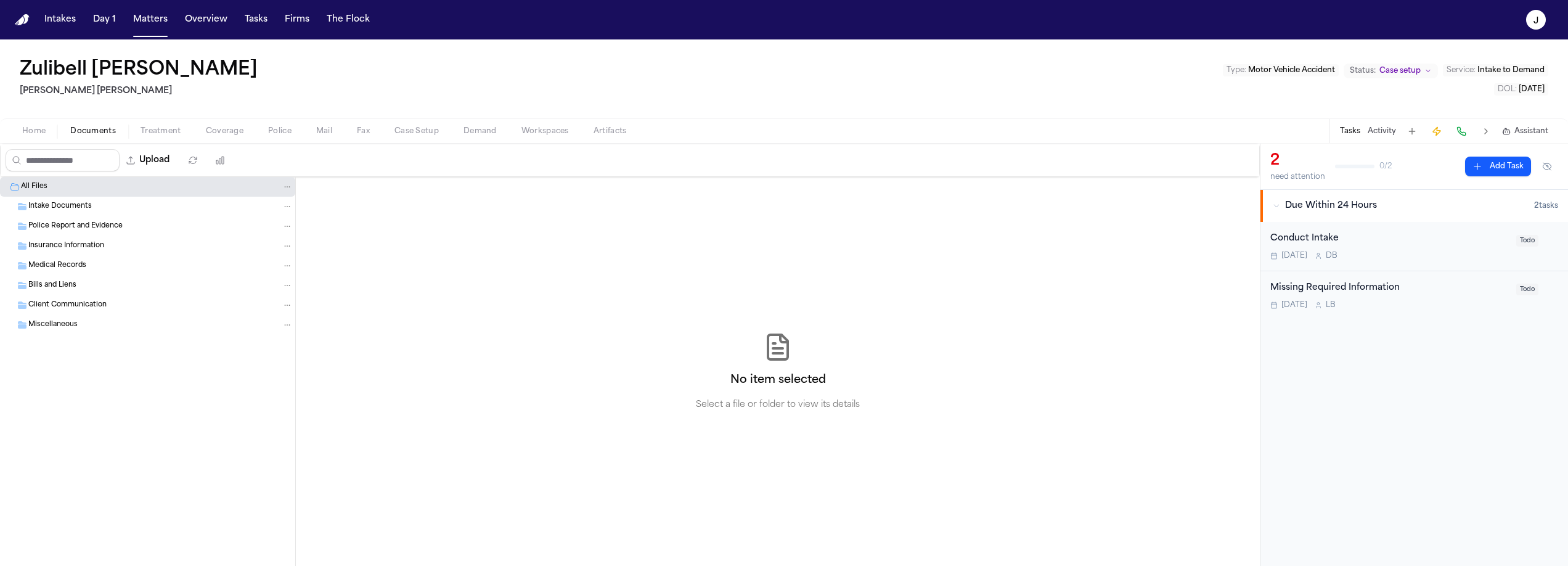
click at [59, 203] on span "Intake Documents" at bounding box center [60, 207] width 63 height 11
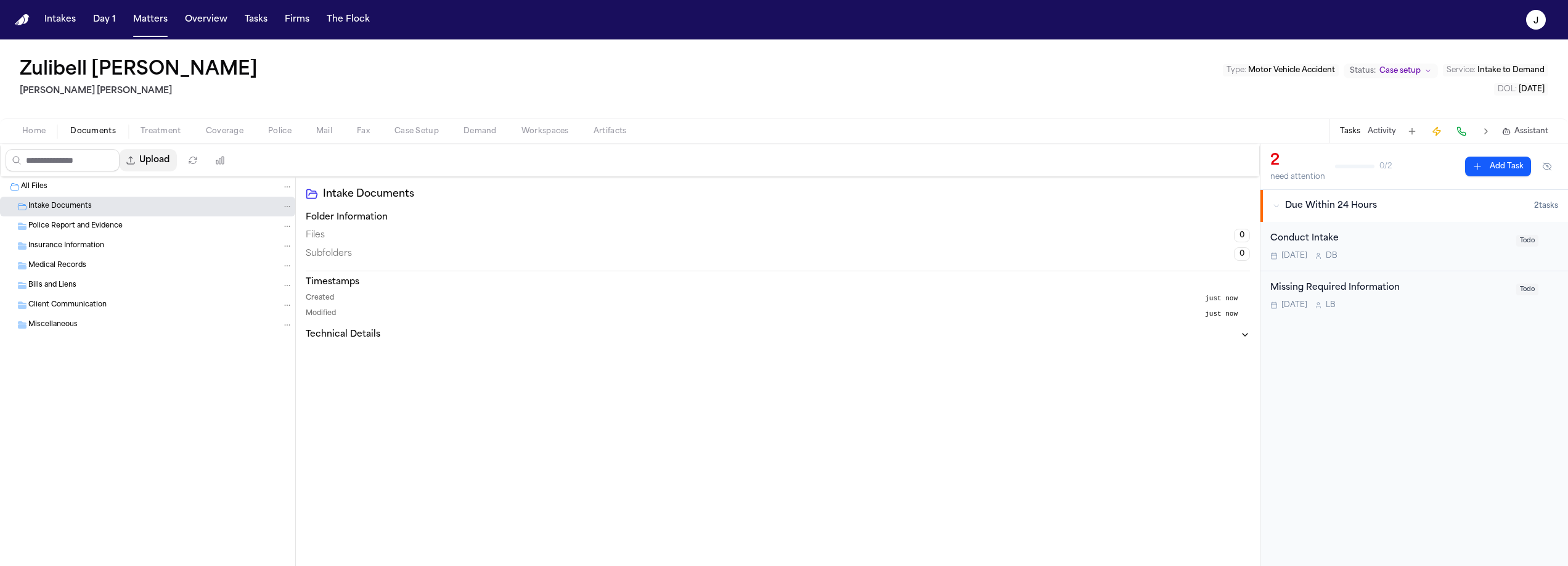
click at [175, 156] on button "Upload" at bounding box center [148, 160] width 57 height 22
select select "**********"
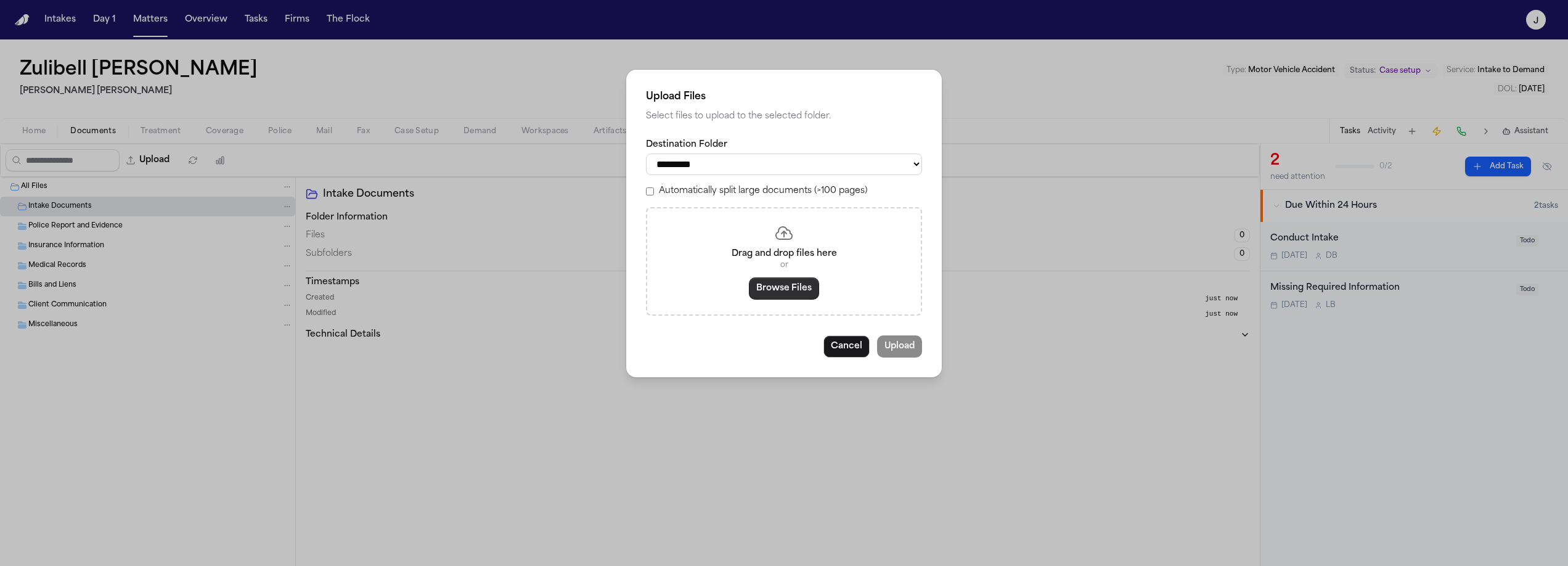
click at [767, 289] on button "Browse Files" at bounding box center [783, 288] width 70 height 22
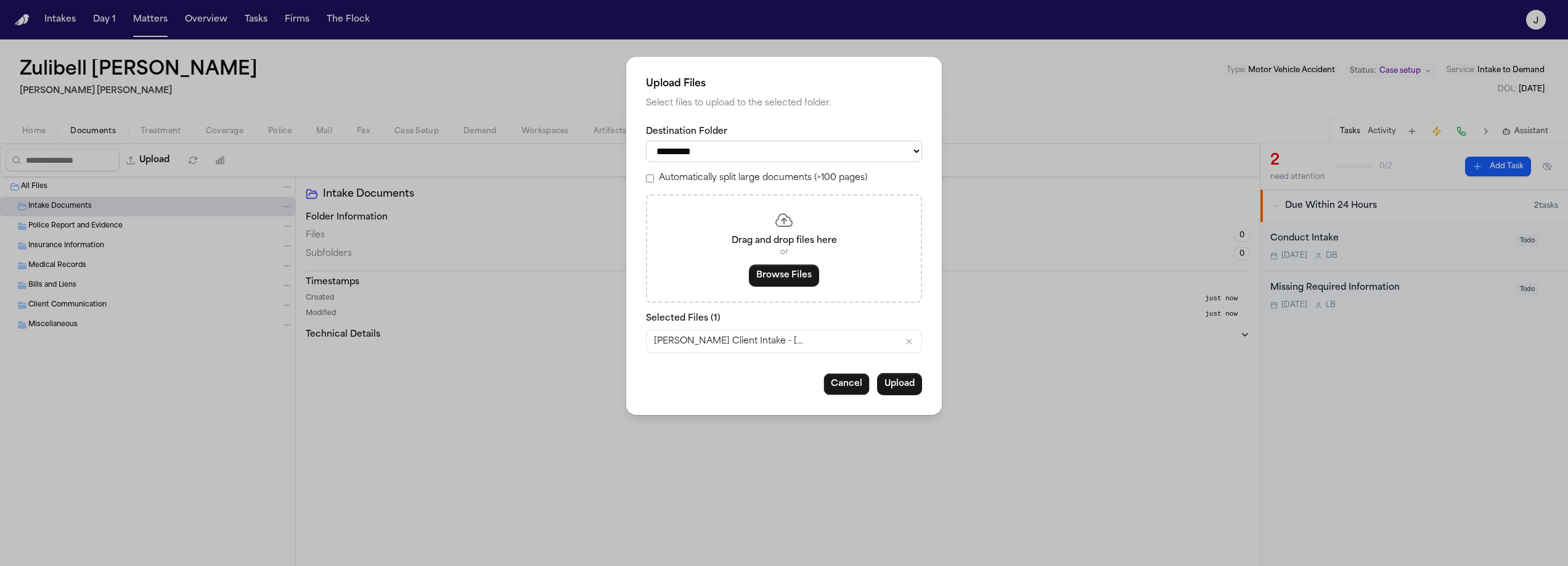
click at [885, 392] on button "Upload" at bounding box center [899, 384] width 45 height 22
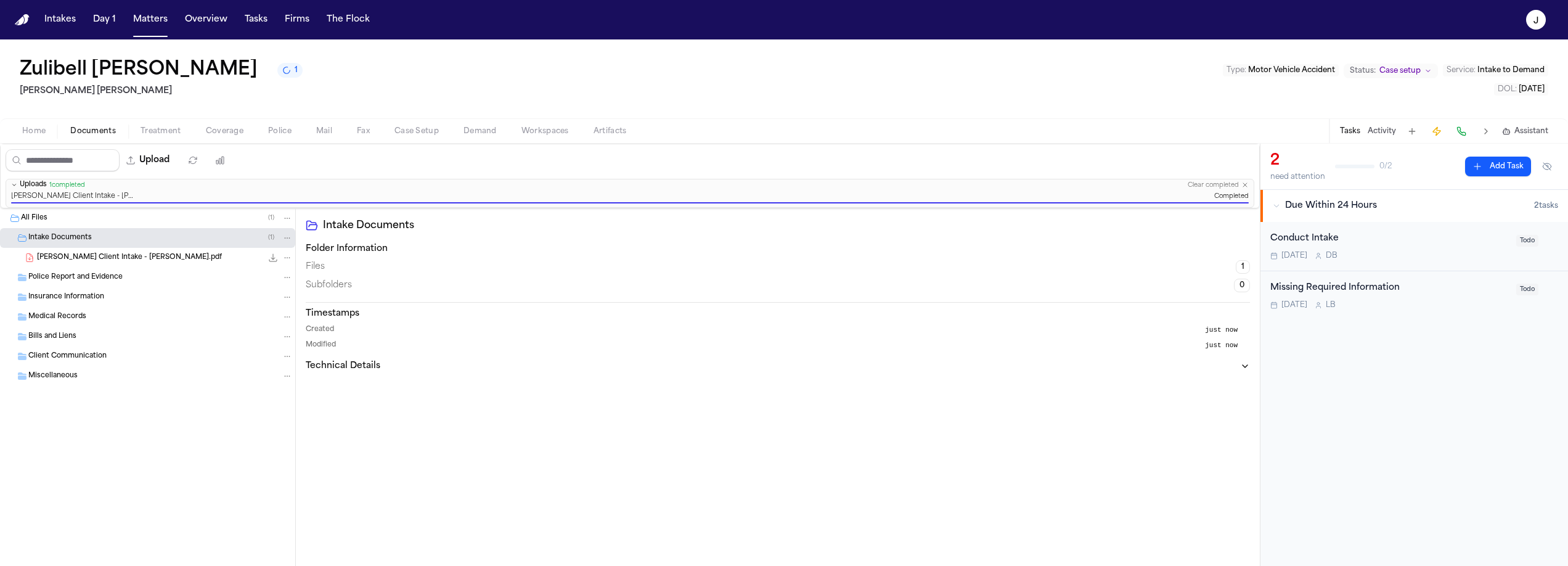
click at [1447, 243] on div "Conduct Intake" at bounding box center [1389, 238] width 238 height 14
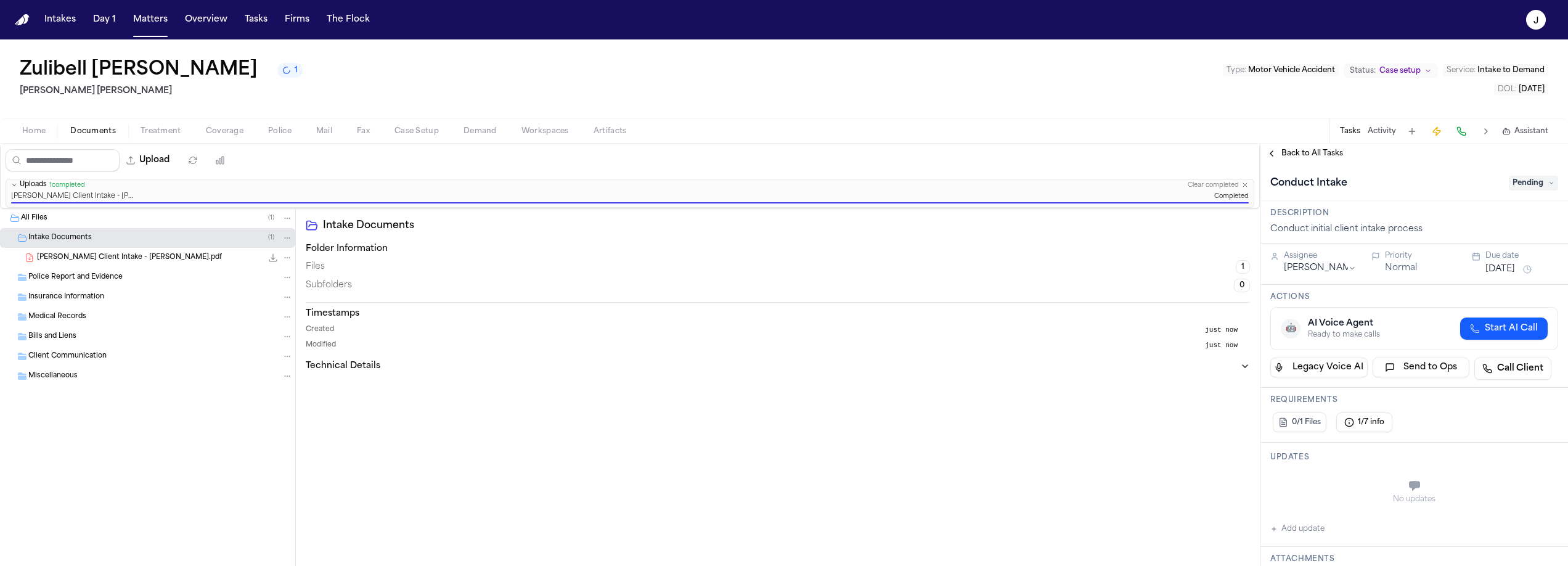
click at [1526, 183] on span "Pending" at bounding box center [1534, 182] width 50 height 14
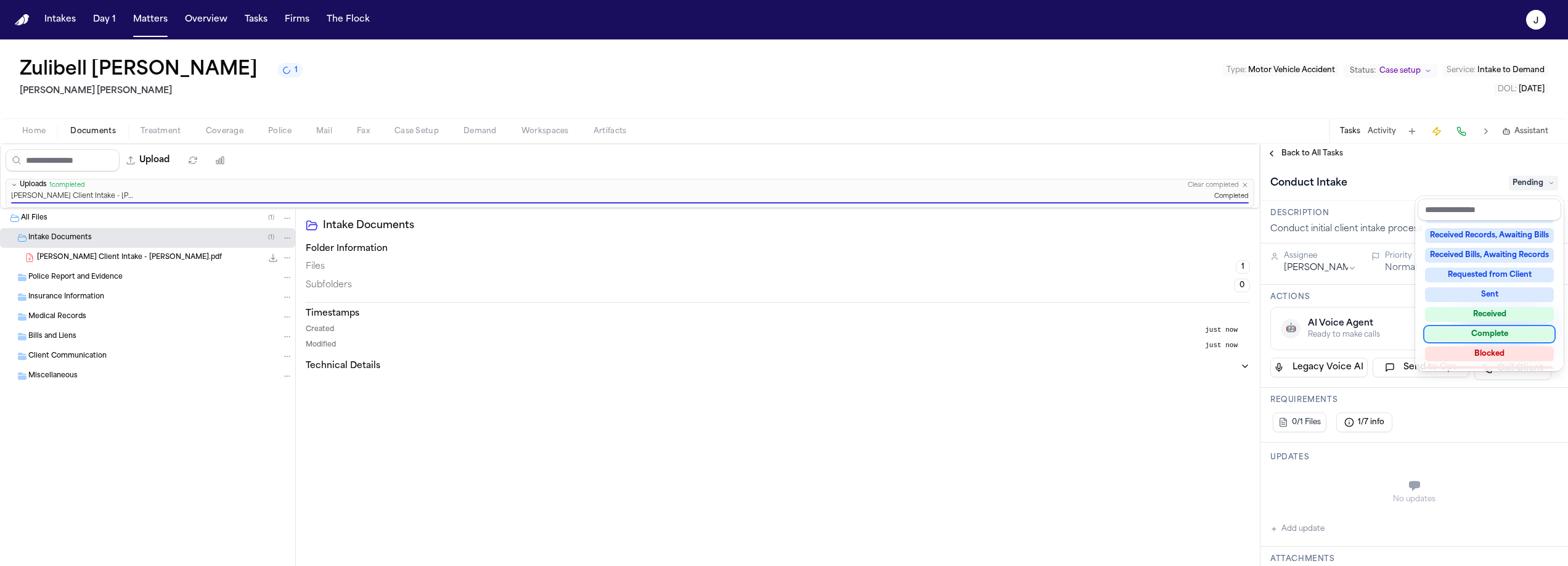
click at [1456, 329] on div "Complete" at bounding box center [1490, 333] width 129 height 14
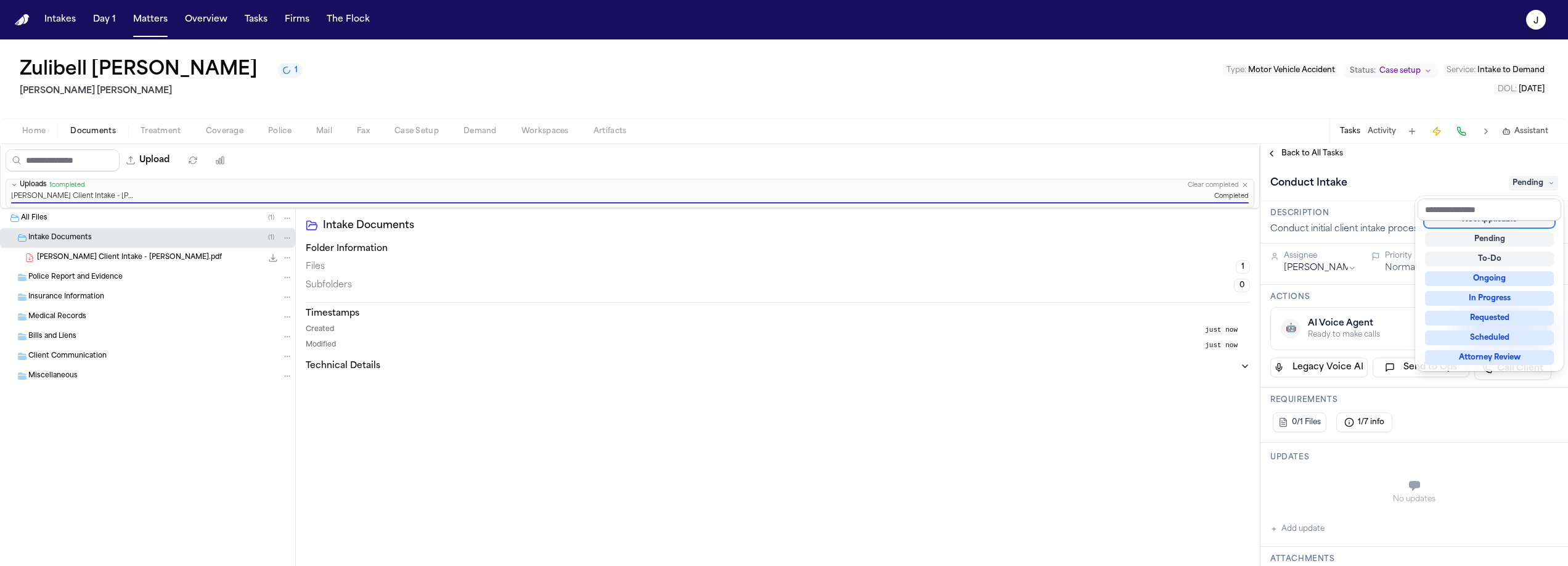
scroll to position [5, 0]
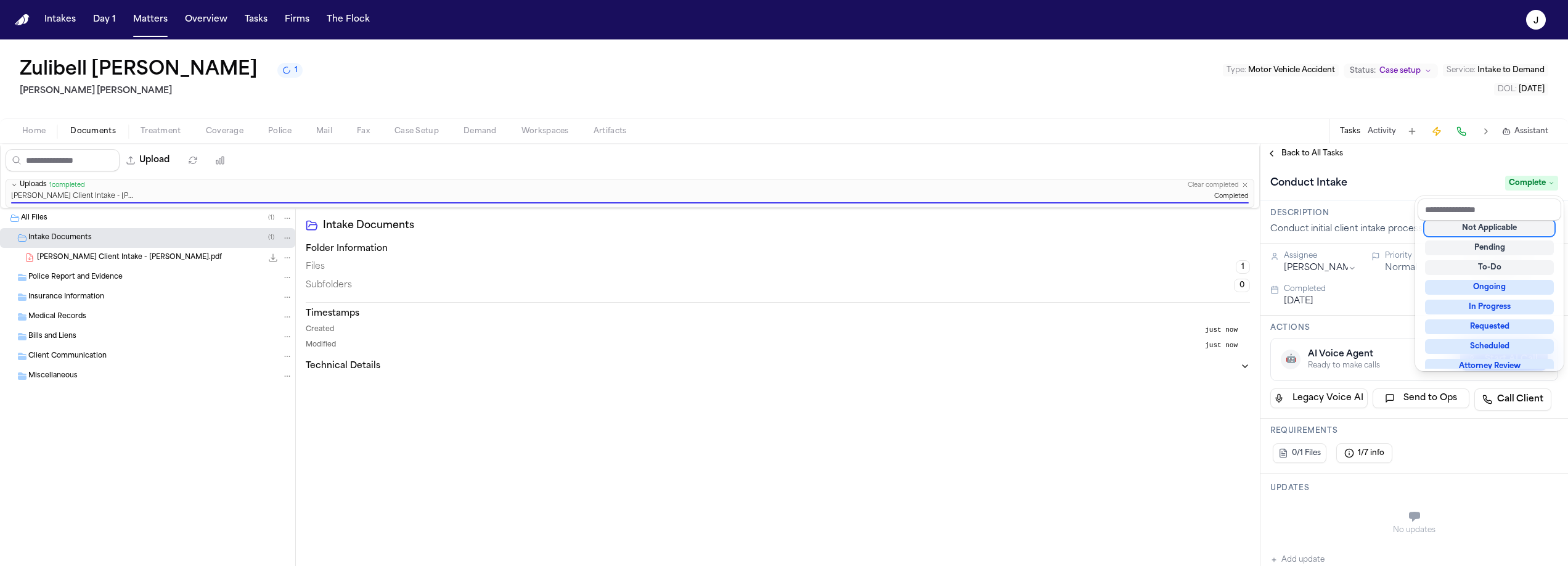
click at [1539, 179] on span "Complete" at bounding box center [1531, 182] width 53 height 14
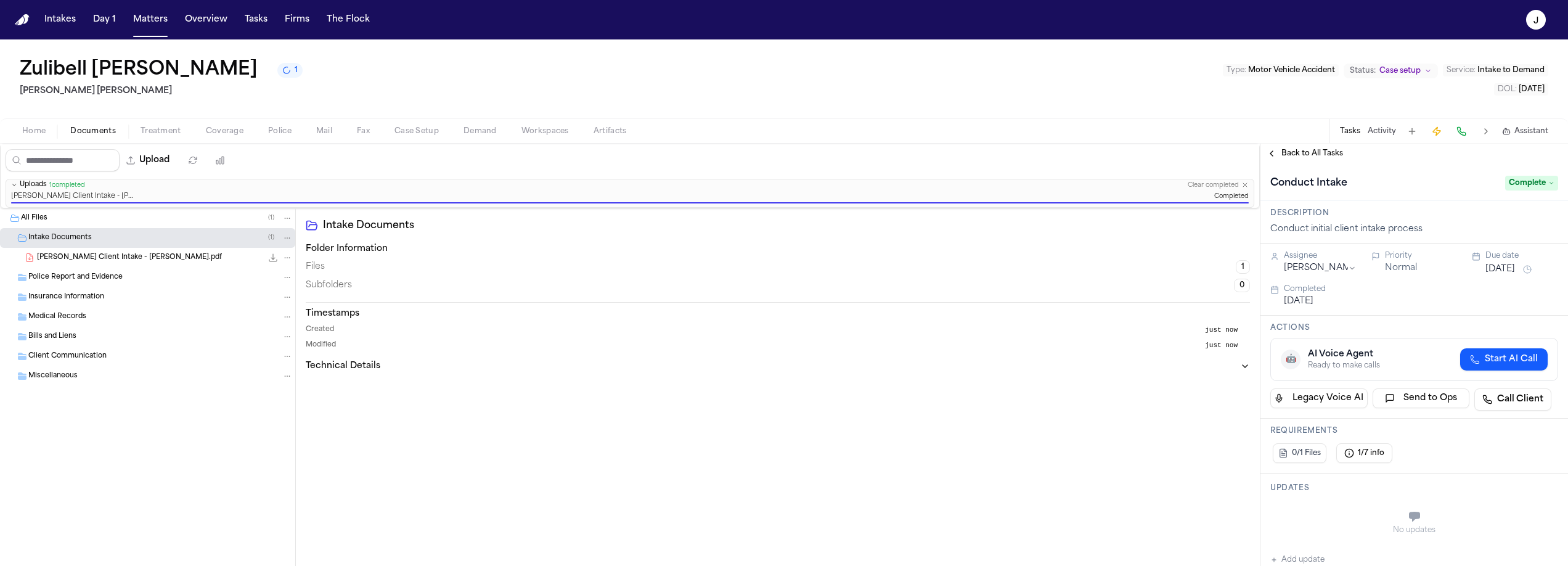
click at [1287, 157] on span "Back to All Tasks" at bounding box center [1311, 153] width 61 height 10
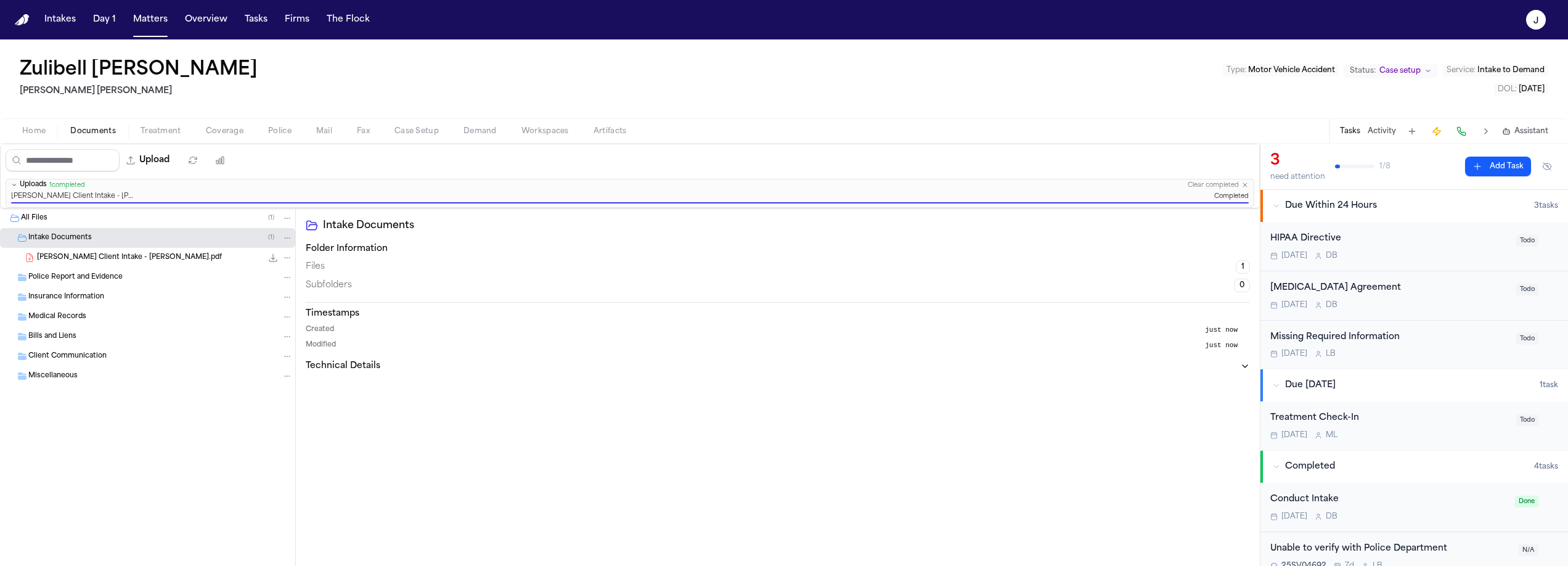
click at [35, 132] on span "Home" at bounding box center [34, 131] width 23 height 10
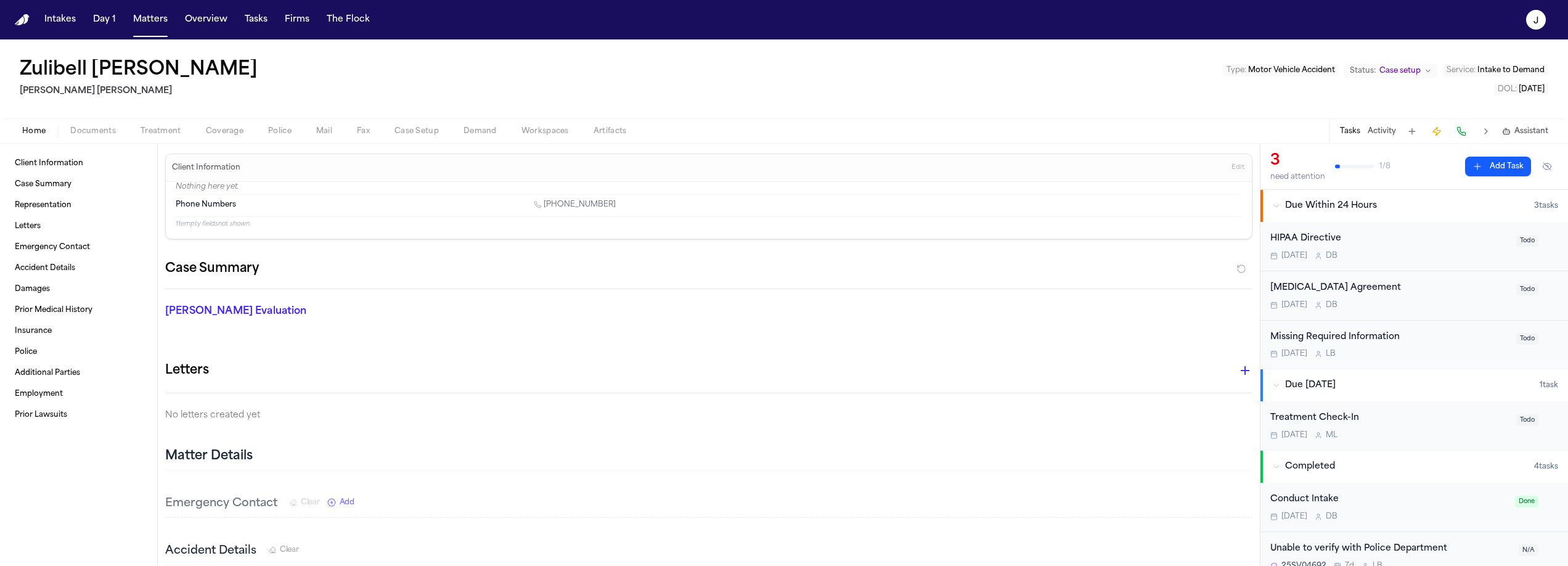
click at [238, 132] on span "Coverage" at bounding box center [224, 131] width 37 height 10
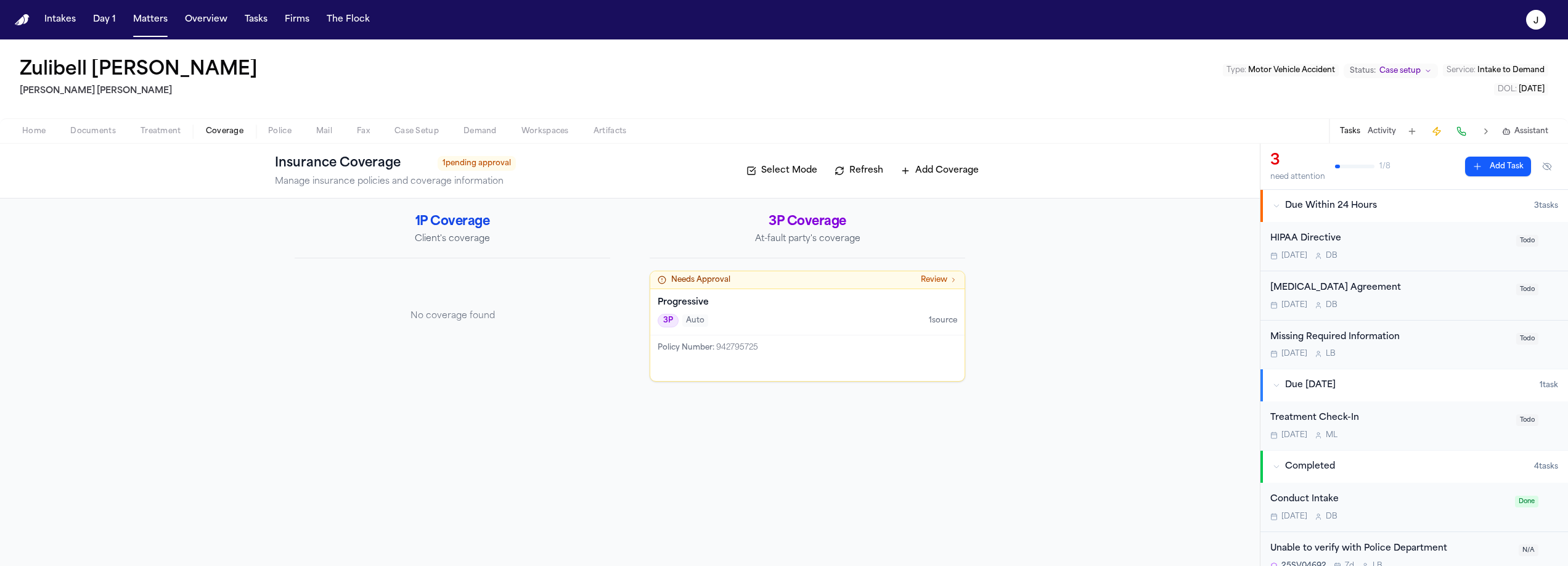
click at [70, 138] on span "button" at bounding box center [93, 138] width 60 height 1
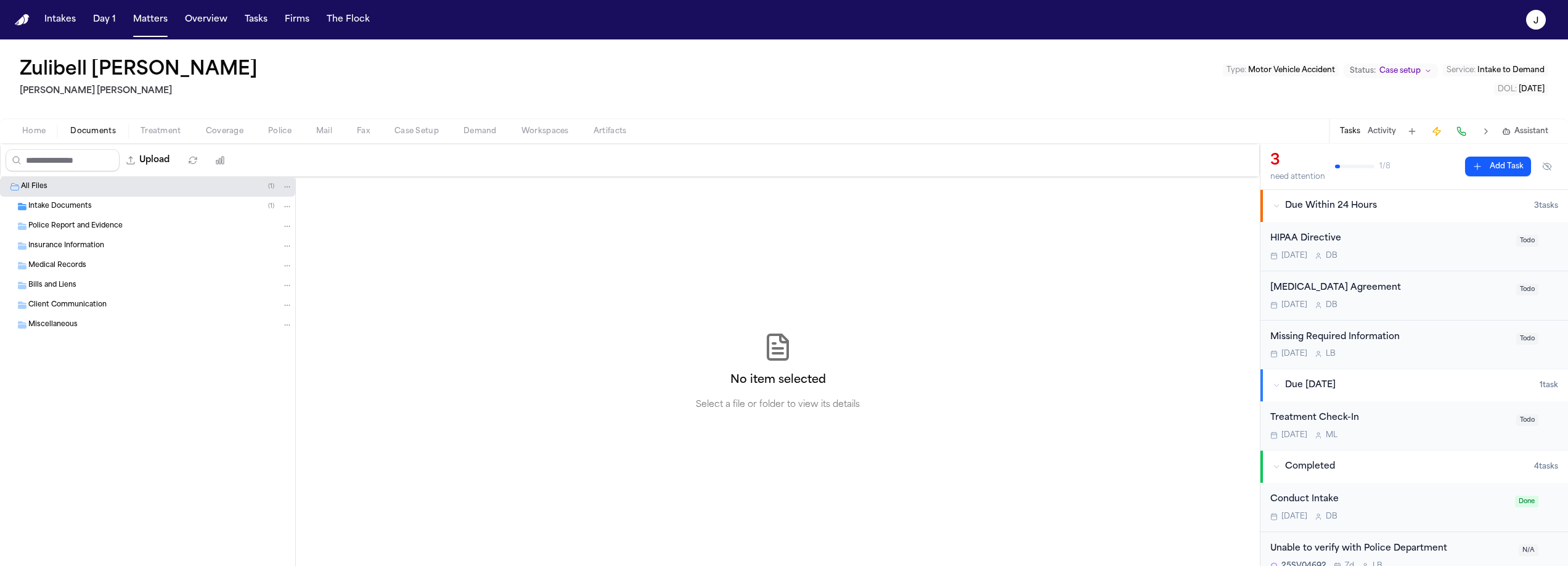
click at [51, 136] on button "Home" at bounding box center [34, 130] width 48 height 14
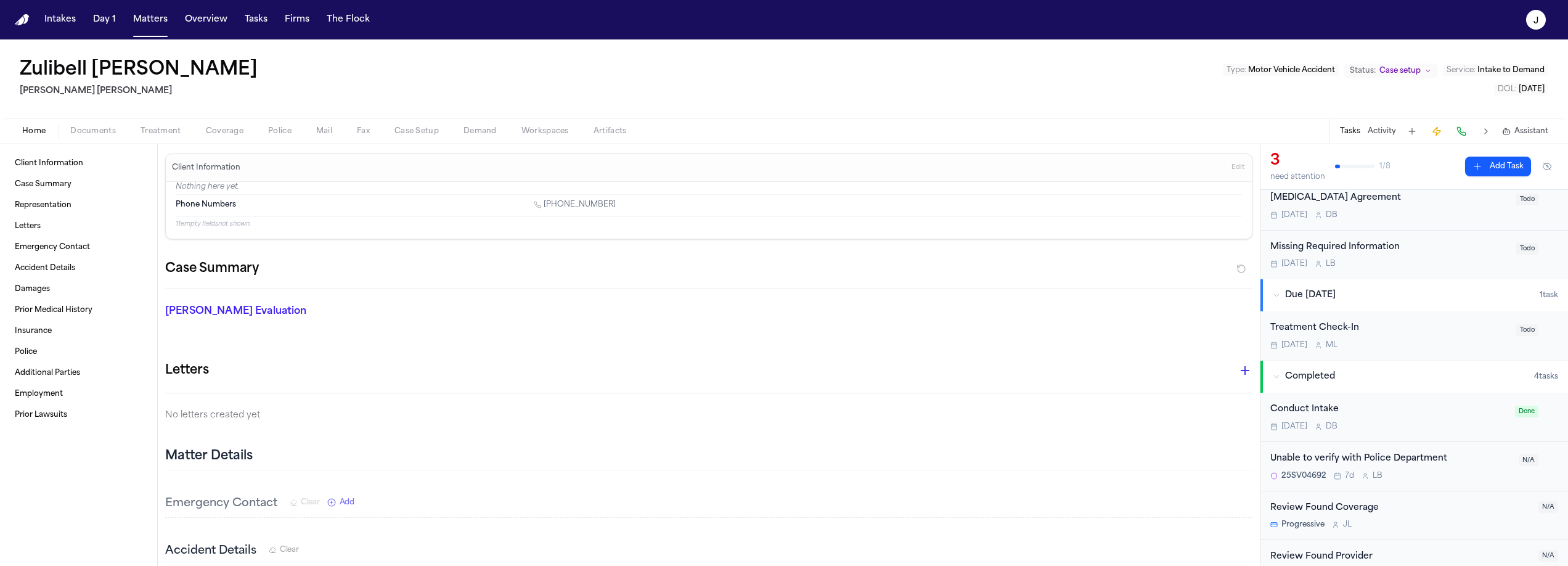
scroll to position [113, 0]
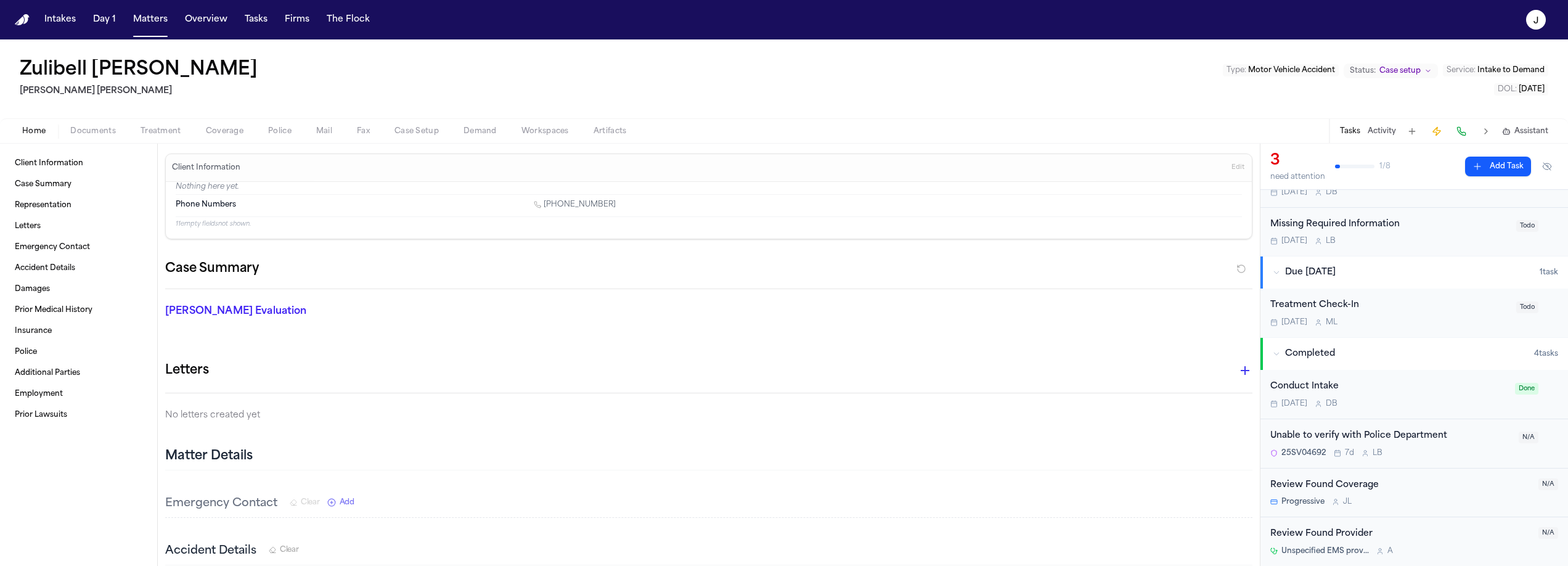
click at [1380, 495] on div "Review Found Coverage Progressive J L" at bounding box center [1400, 493] width 260 height 29
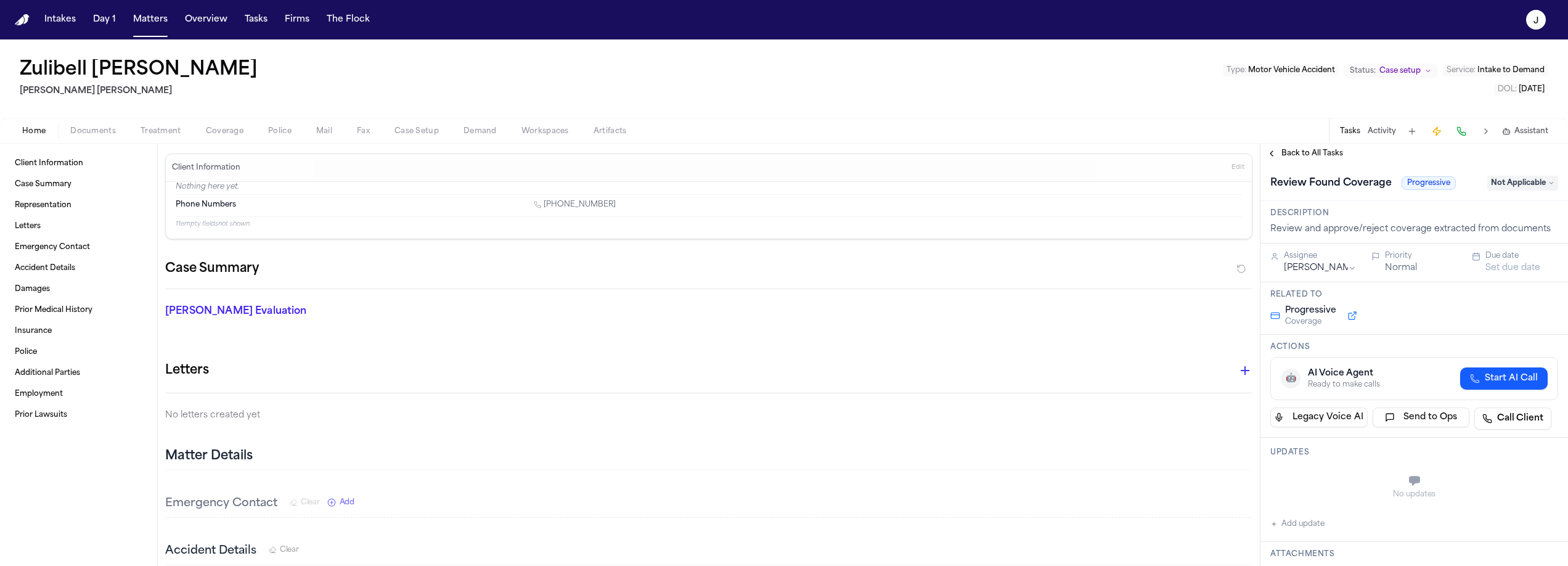
click at [1508, 179] on span "Not Applicable" at bounding box center [1523, 182] width 71 height 14
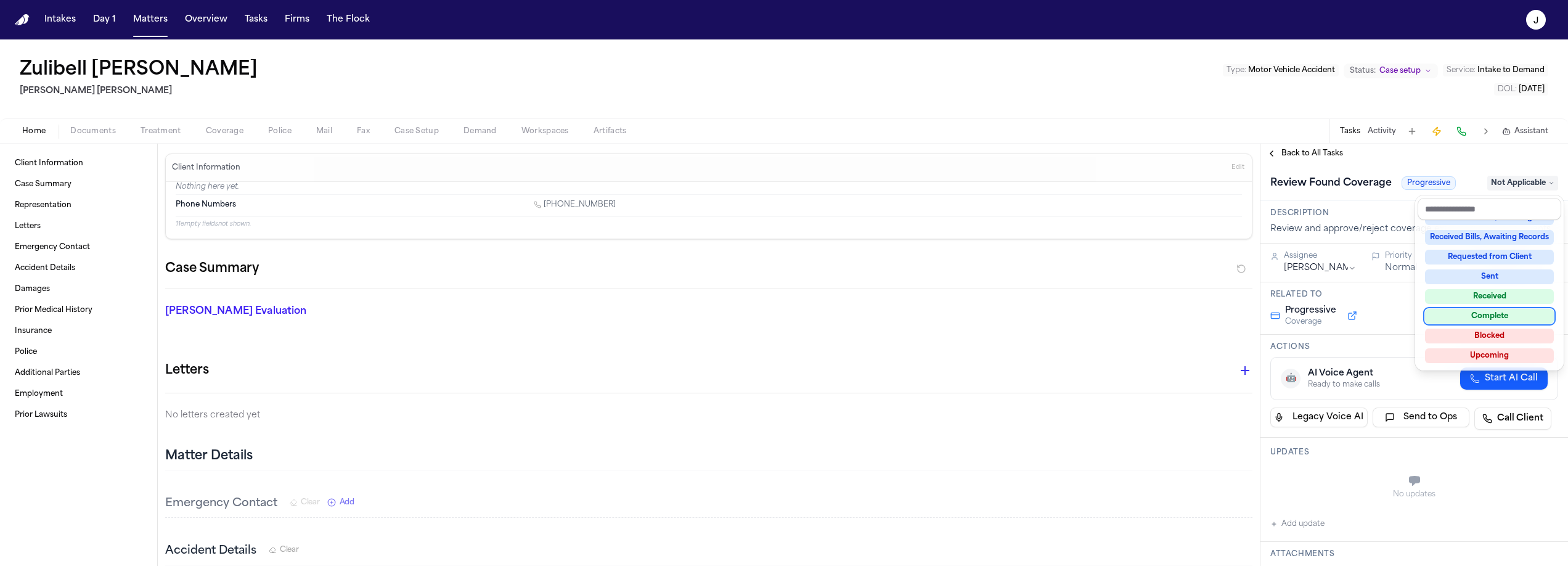
click at [1471, 312] on div "Complete" at bounding box center [1490, 316] width 129 height 14
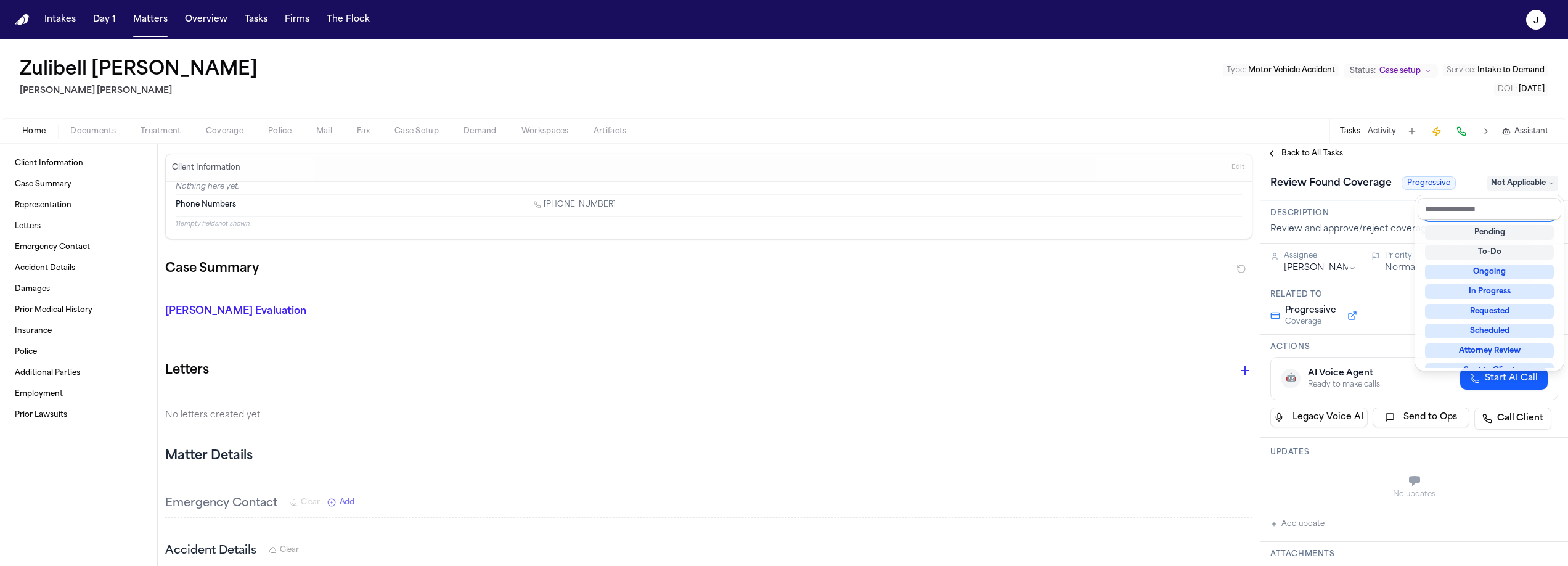
scroll to position [5, 0]
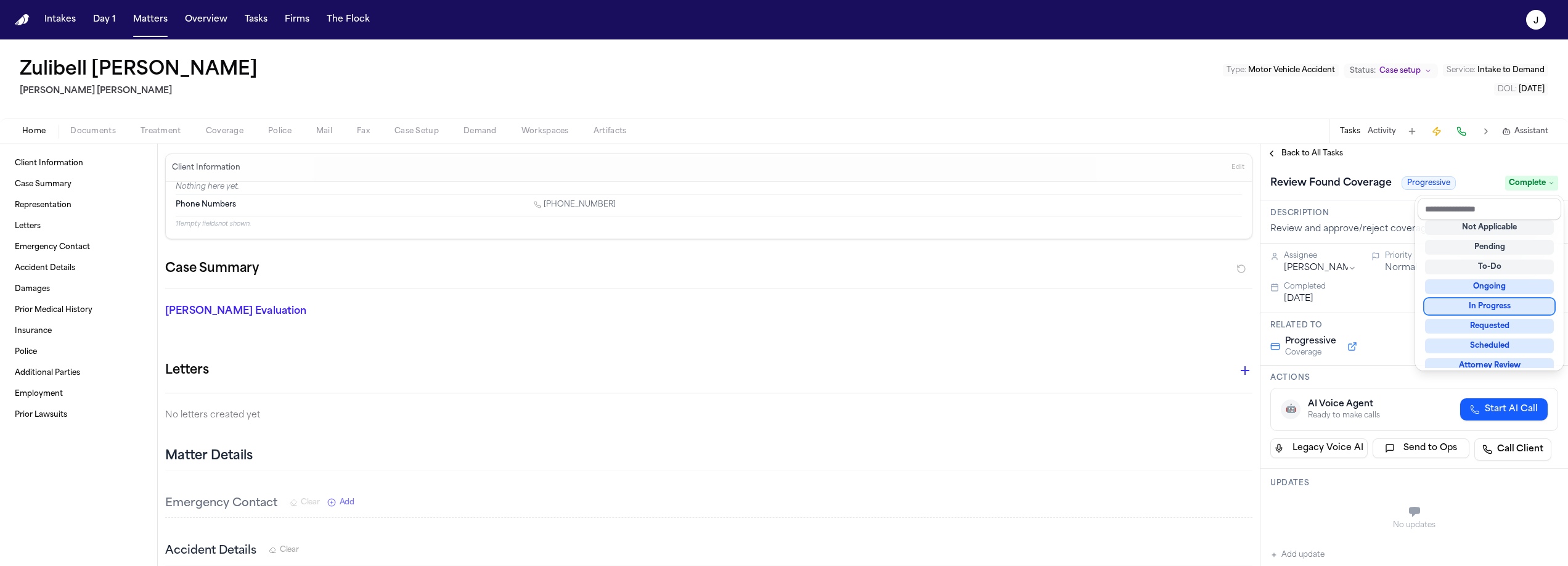
click at [226, 135] on div "Zulibell Carbonel Steele Adams Hosman Type : Motor Vehicle Accident Status: Cas…" at bounding box center [784, 303] width 1568 height 527
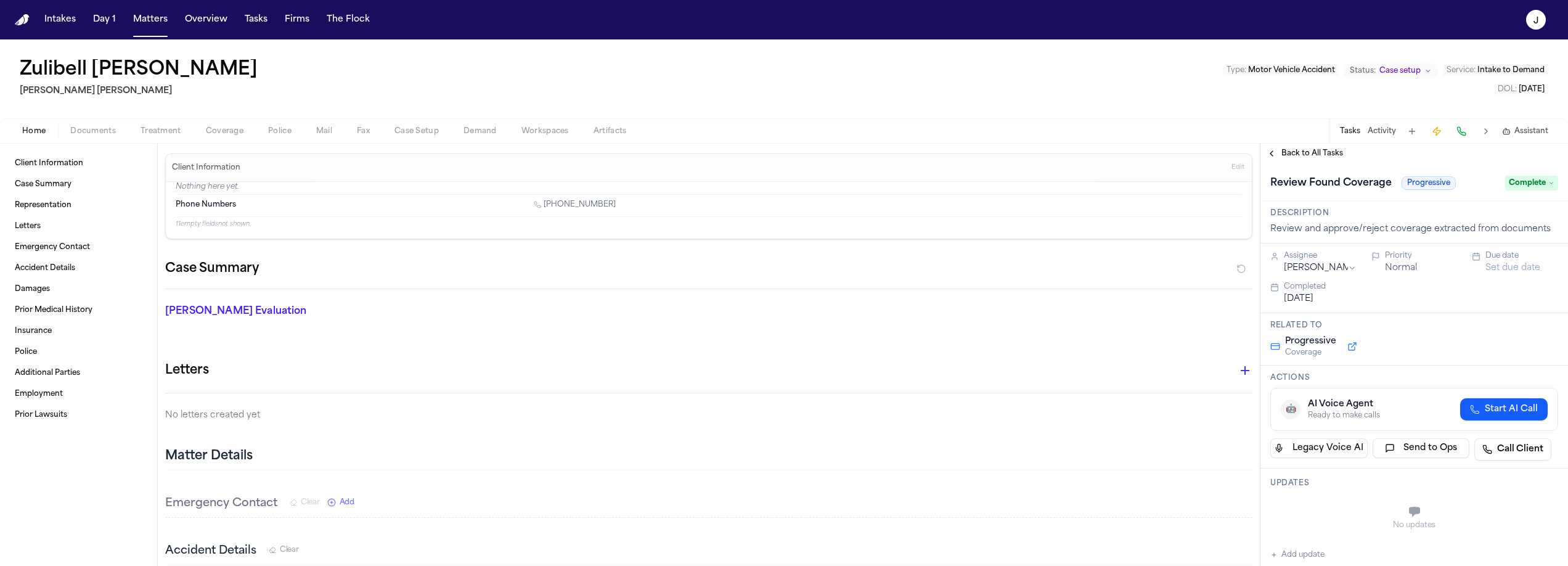
click at [224, 128] on span "Coverage" at bounding box center [224, 131] width 37 height 10
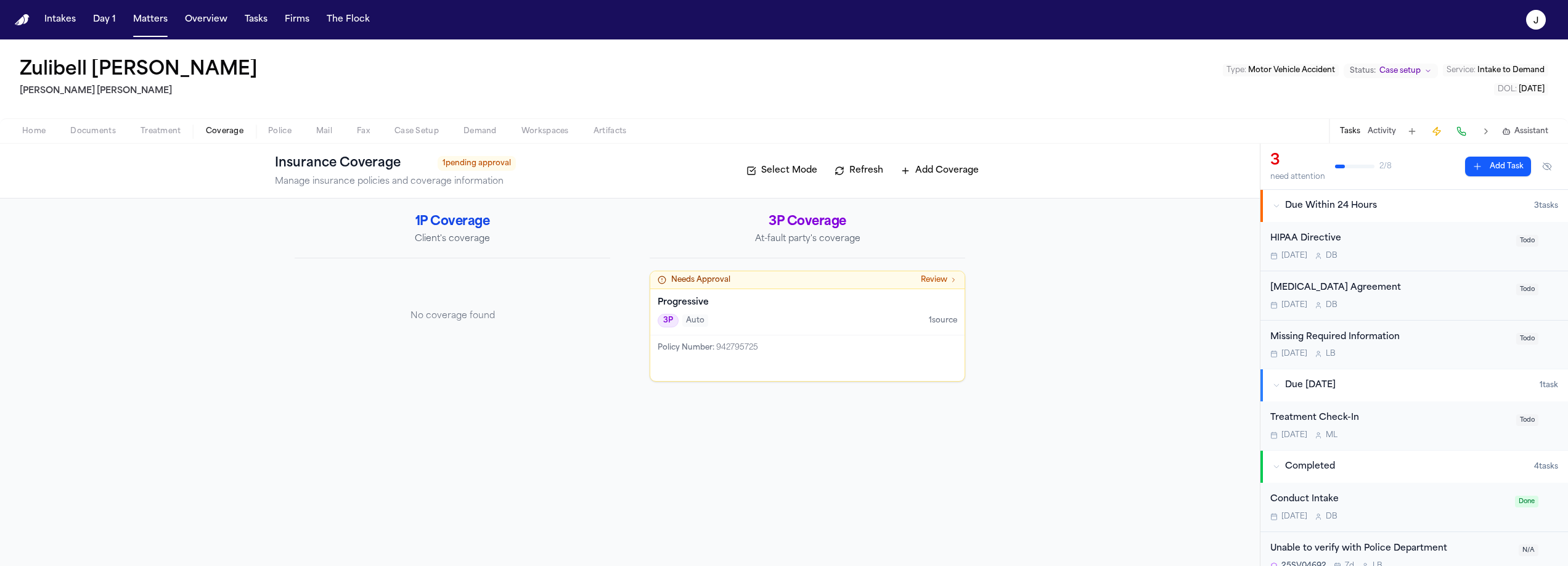
click at [775, 320] on div "3P Auto 1 source" at bounding box center [807, 321] width 300 height 13
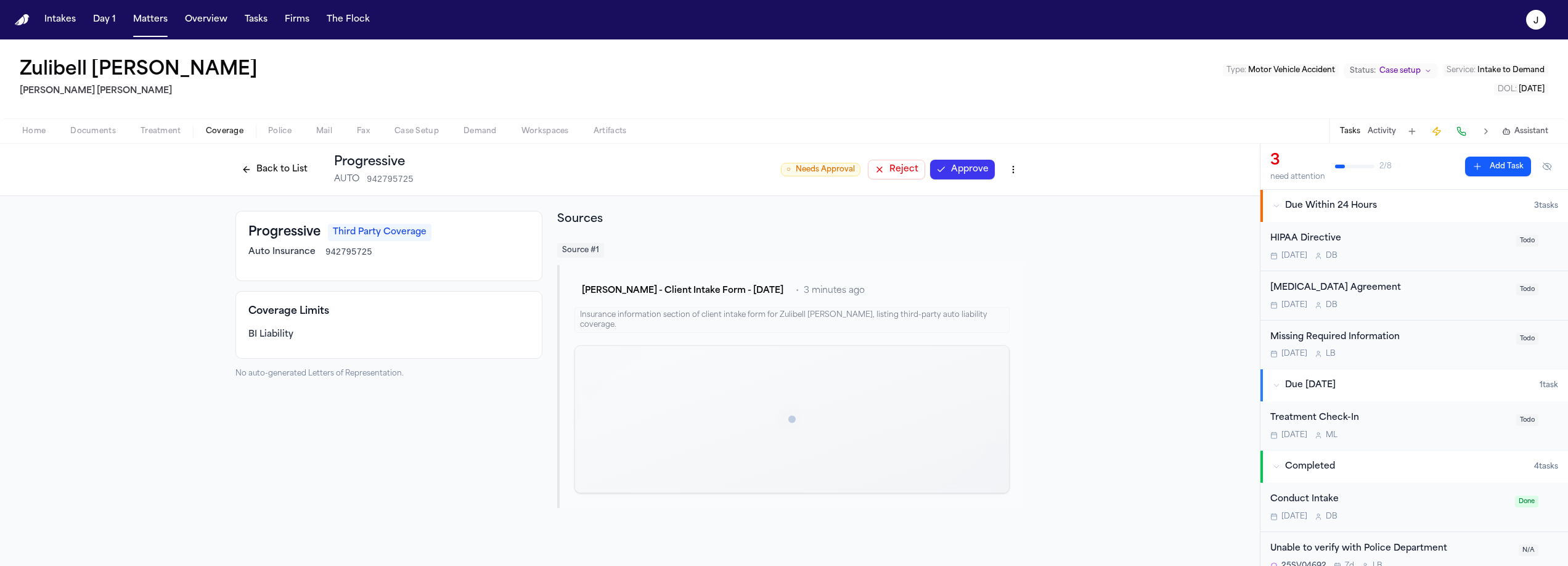
click at [956, 173] on button "Approve" at bounding box center [963, 170] width 65 height 20
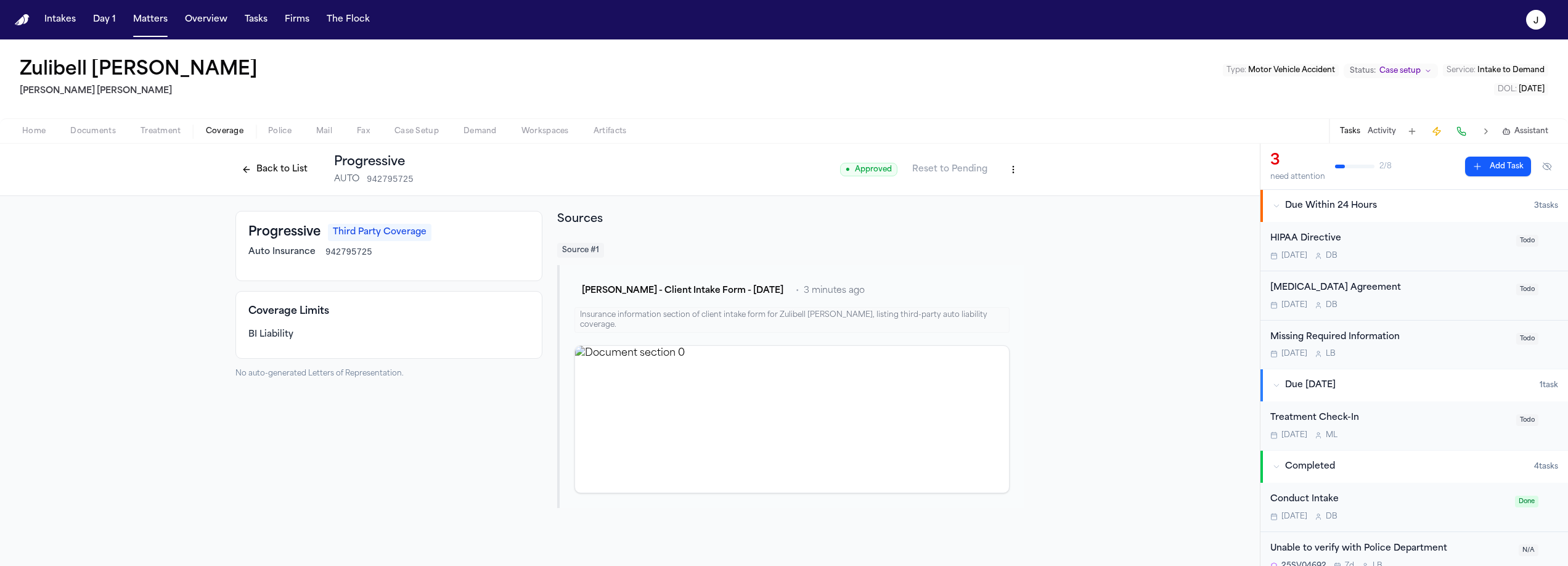
click at [303, 170] on button "Back to List" at bounding box center [275, 170] width 78 height 20
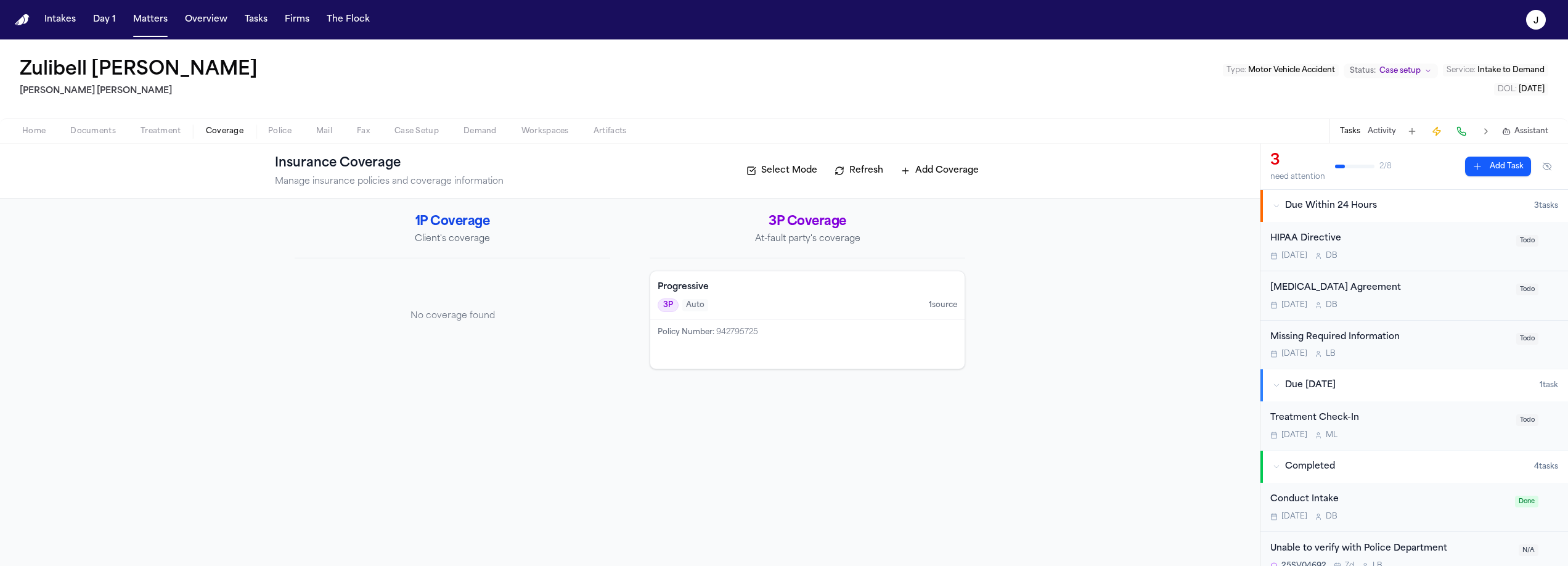
click at [868, 170] on button "Refresh" at bounding box center [859, 170] width 61 height 20
click at [35, 134] on span "Home" at bounding box center [34, 131] width 23 height 10
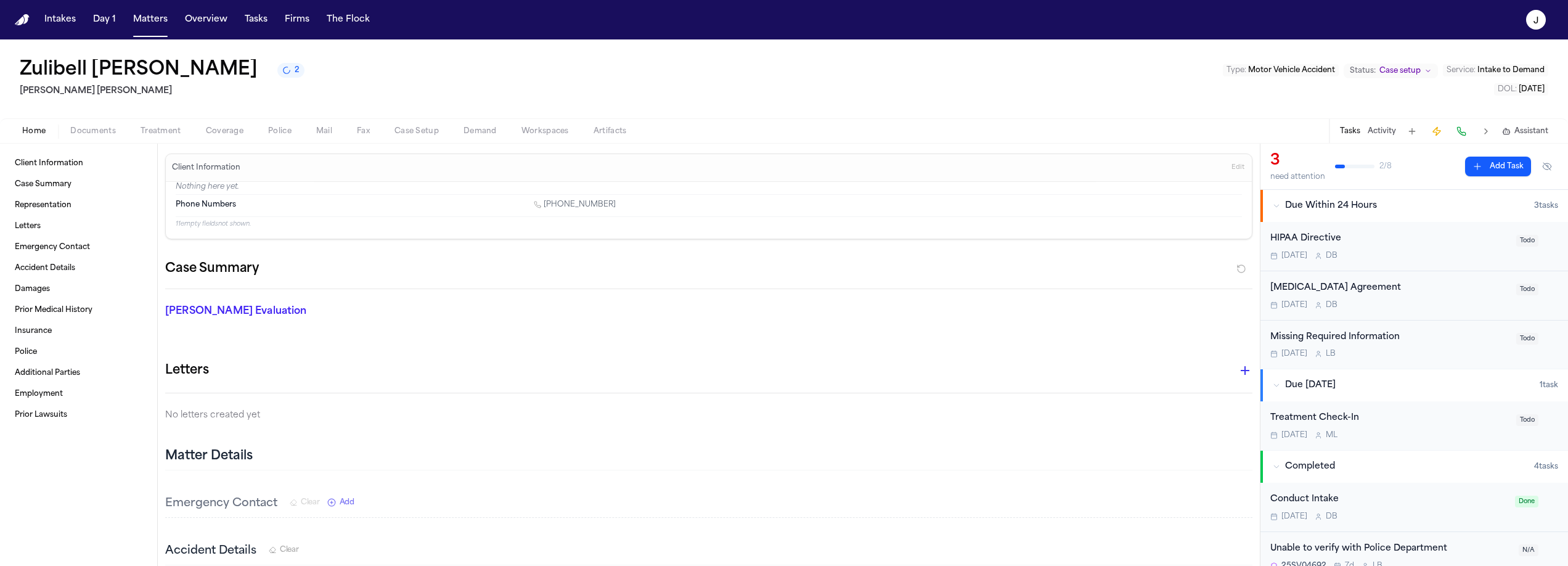
click at [106, 128] on span "Documents" at bounding box center [93, 131] width 46 height 10
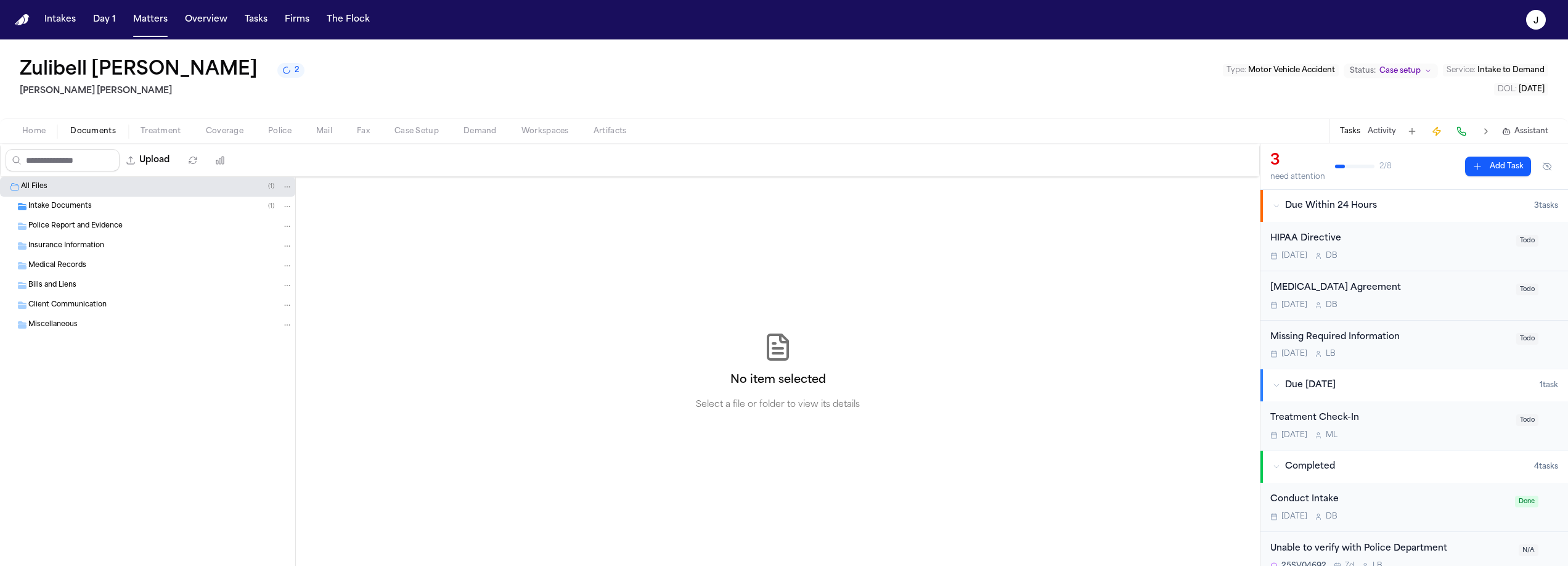
click at [60, 212] on span "Intake Documents" at bounding box center [60, 207] width 63 height 11
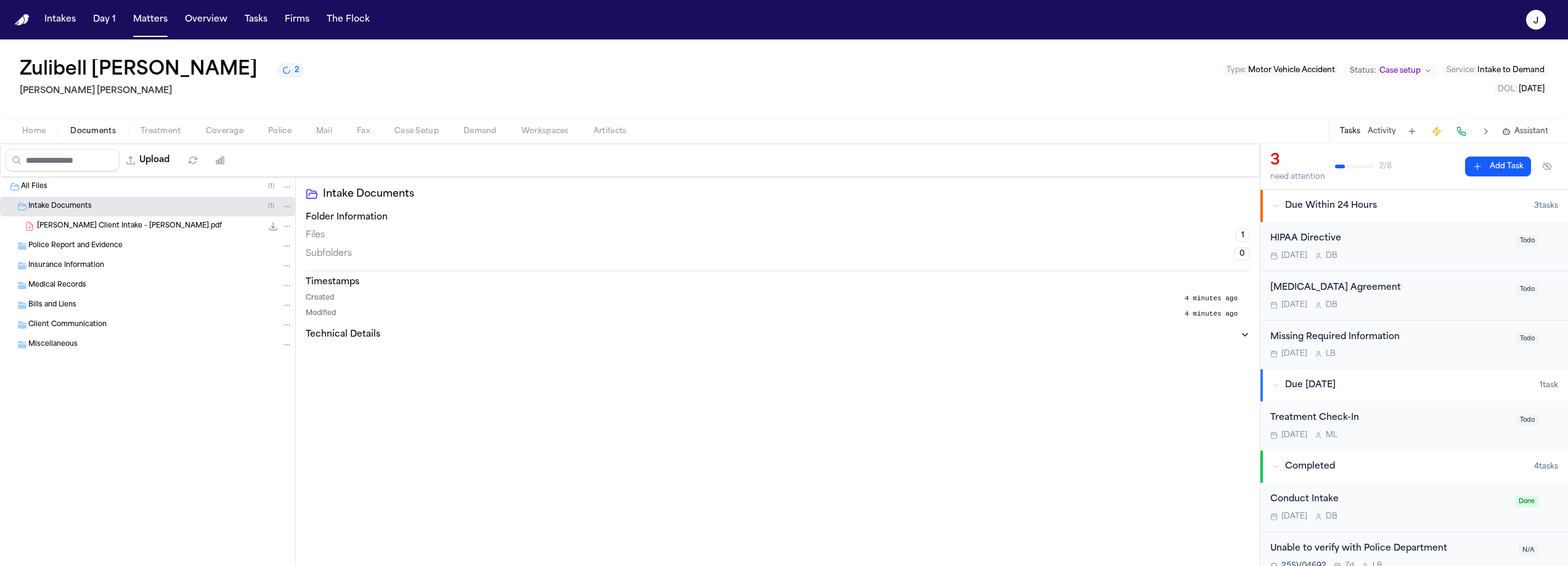
click at [67, 221] on span "Finch Client Intake - Z. Carbonel.pdf" at bounding box center [129, 226] width 185 height 11
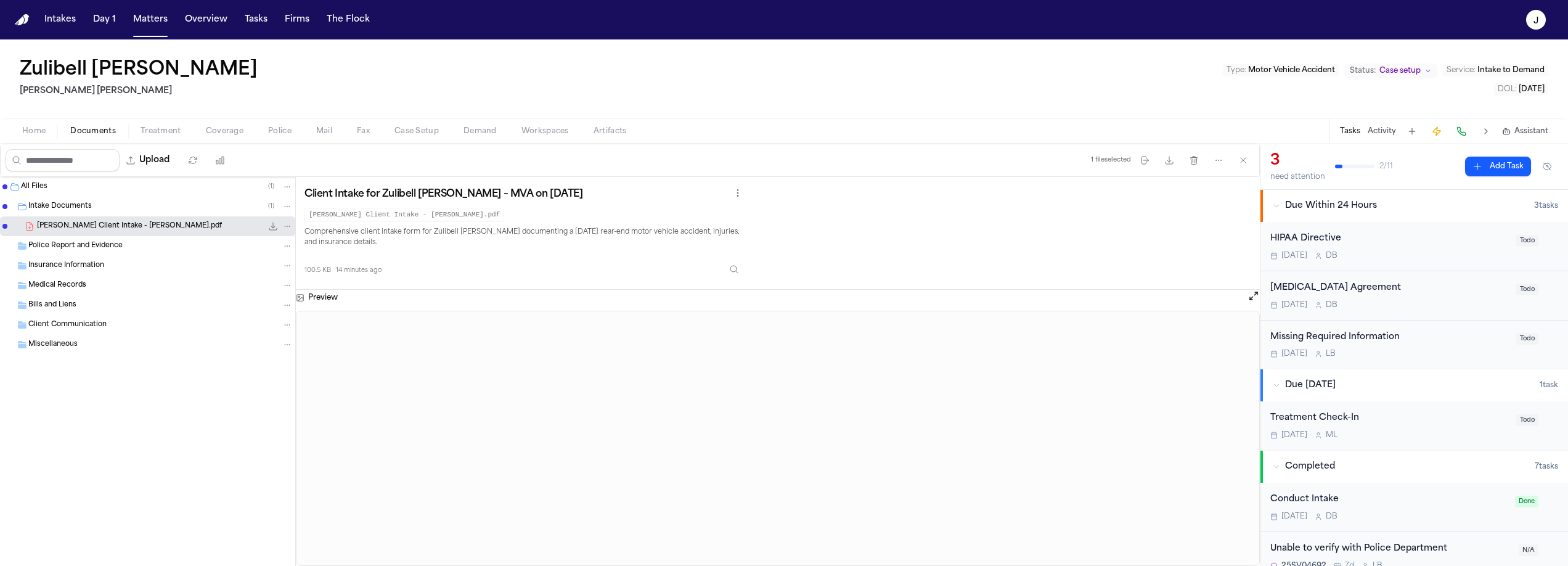
click at [27, 133] on span "Home" at bounding box center [34, 131] width 23 height 10
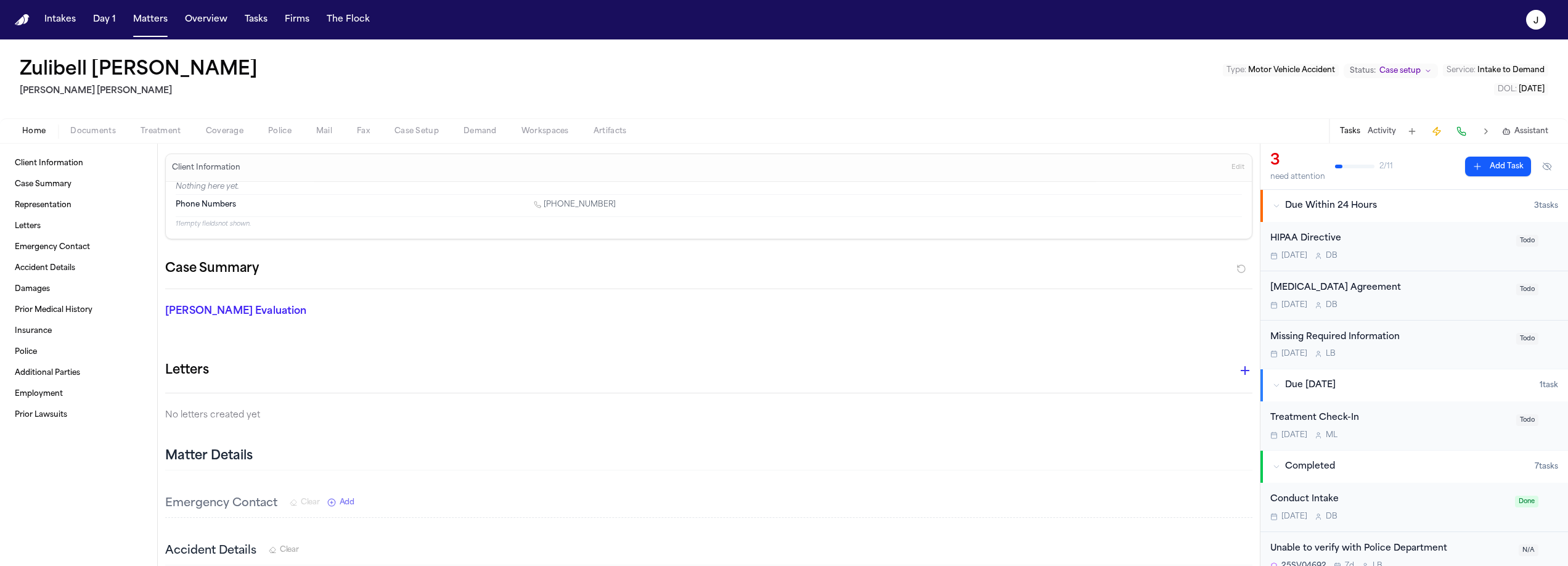
click at [252, 132] on button "Coverage" at bounding box center [224, 130] width 62 height 14
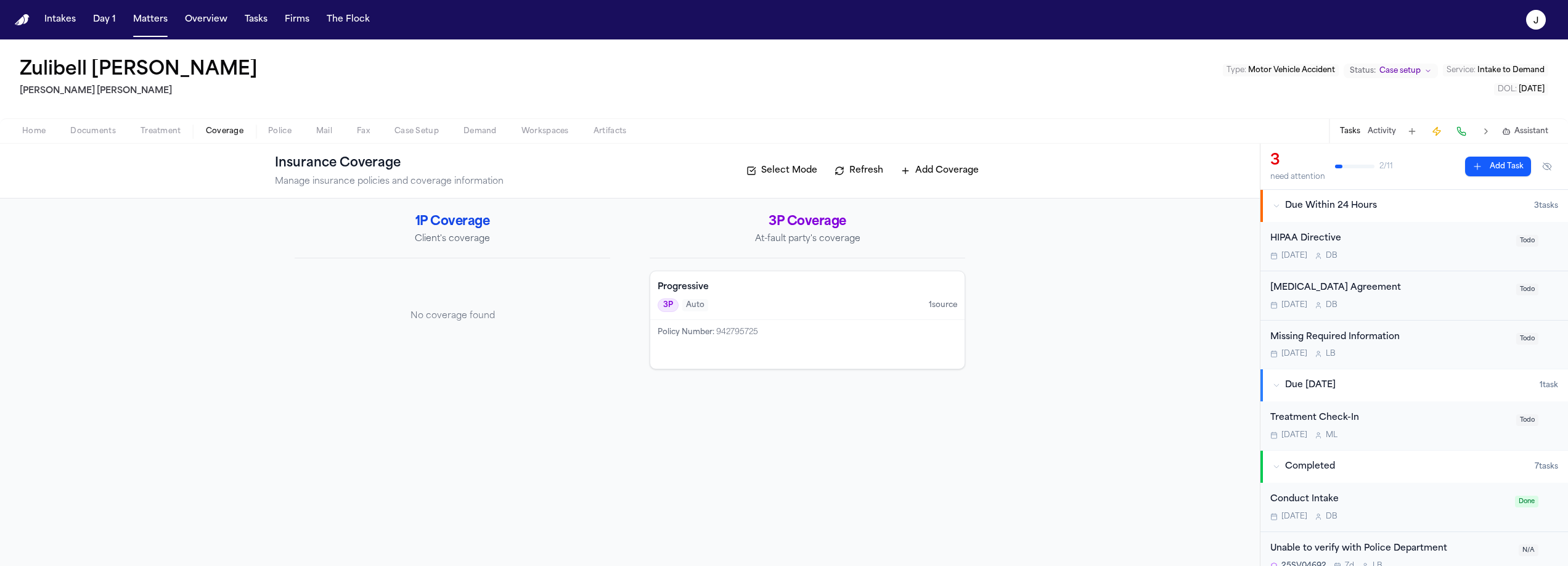
click at [792, 311] on div "3P Auto 1 source" at bounding box center [807, 306] width 300 height 13
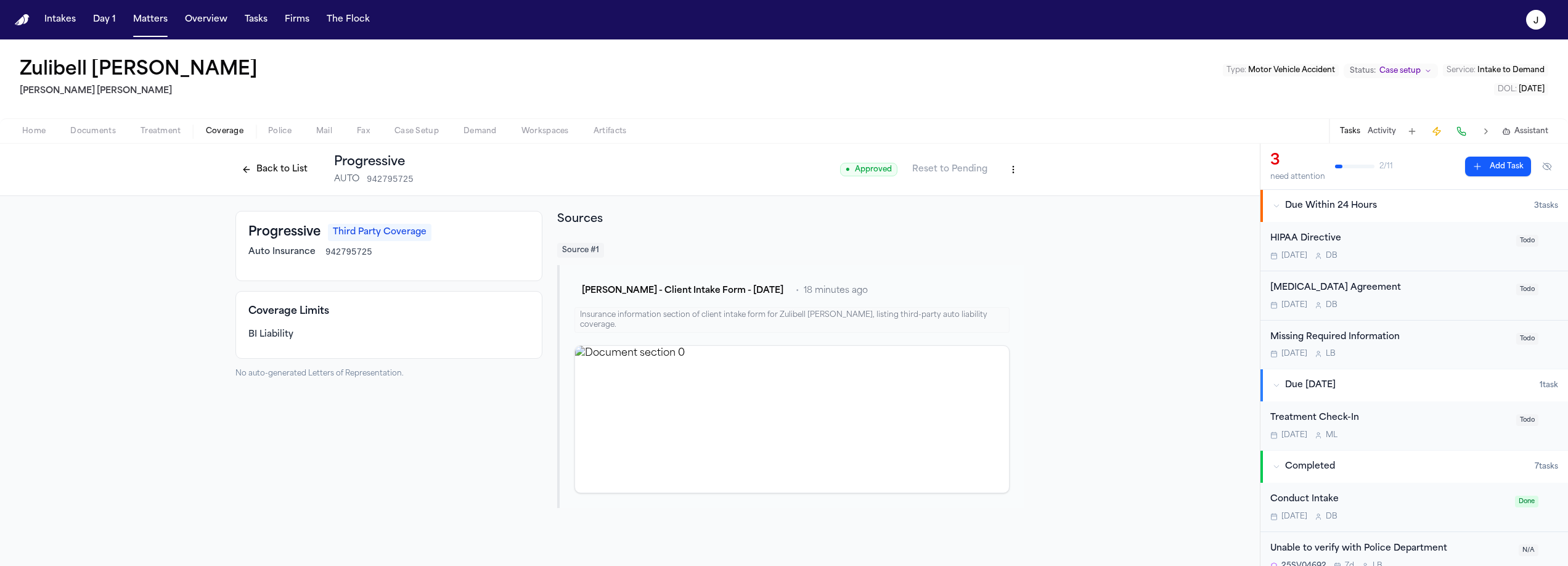
click at [1461, 129] on button at bounding box center [1461, 131] width 17 height 17
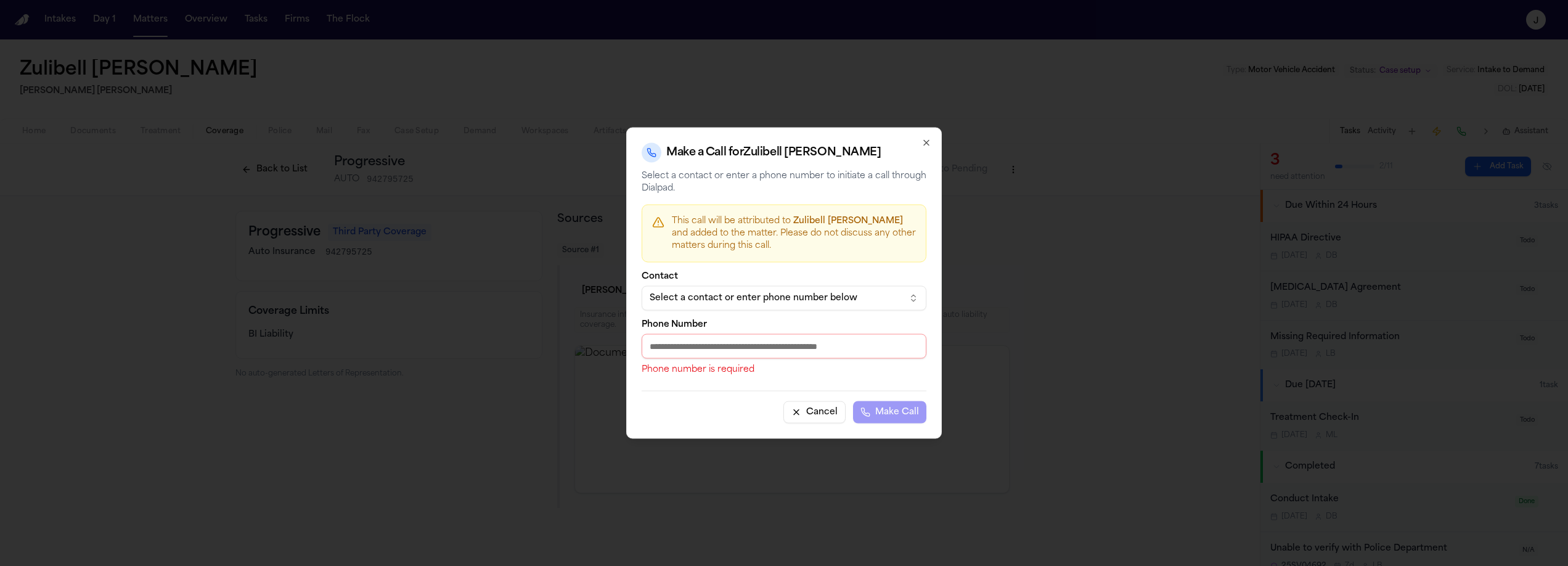
click at [751, 303] on div "Select a contact or enter phone number below" at bounding box center [774, 298] width 249 height 12
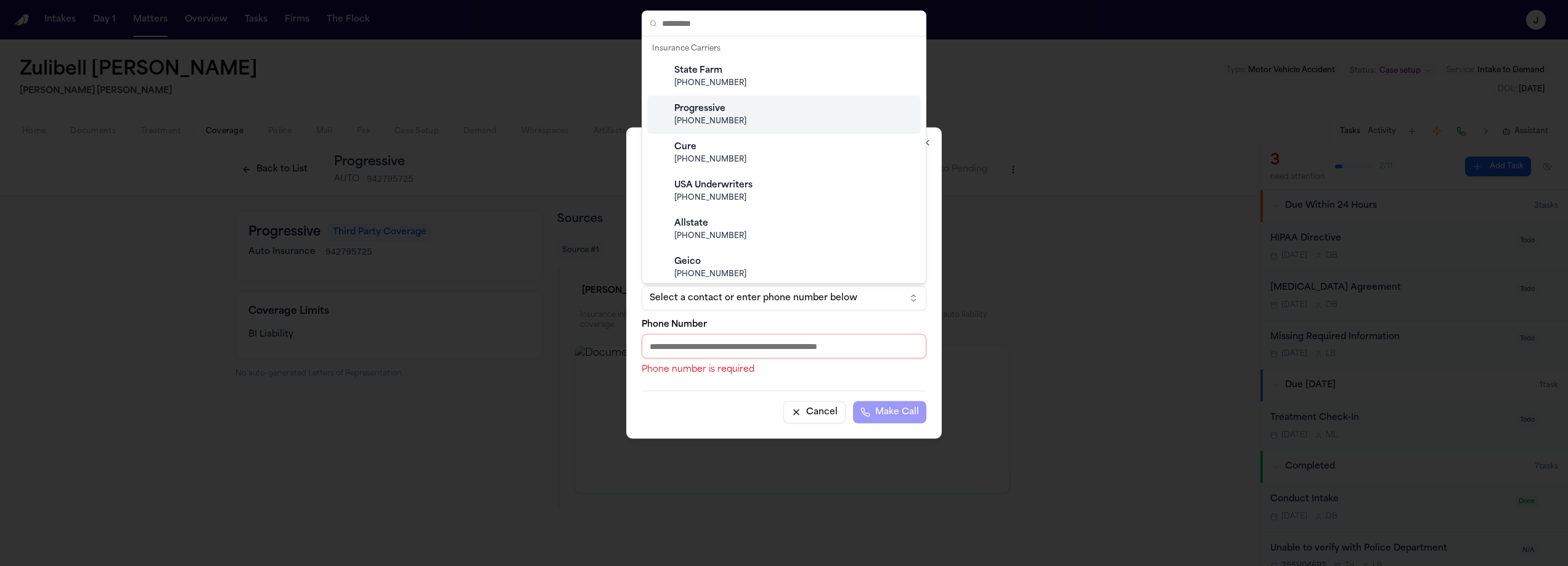
click at [736, 129] on div "Progressive (800) 776-4737" at bounding box center [794, 114] width 244 height 34
type input "**********"
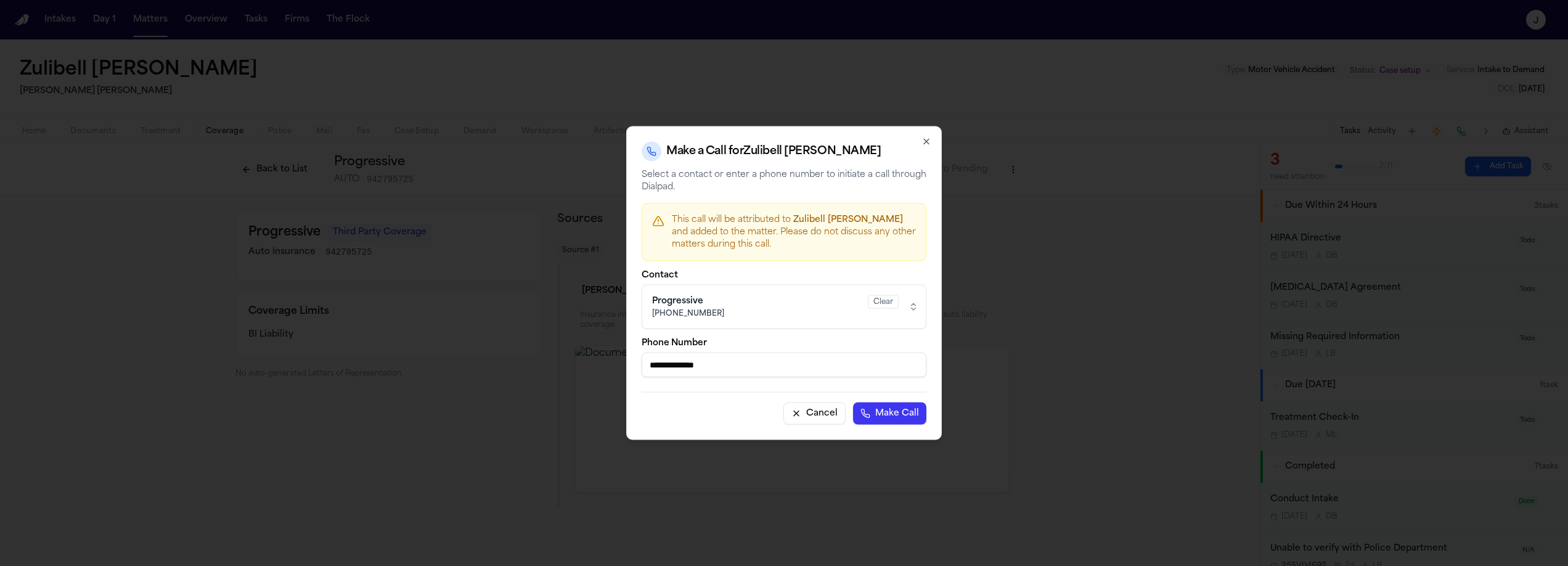
click at [903, 416] on button "Make Call" at bounding box center [889, 413] width 74 height 22
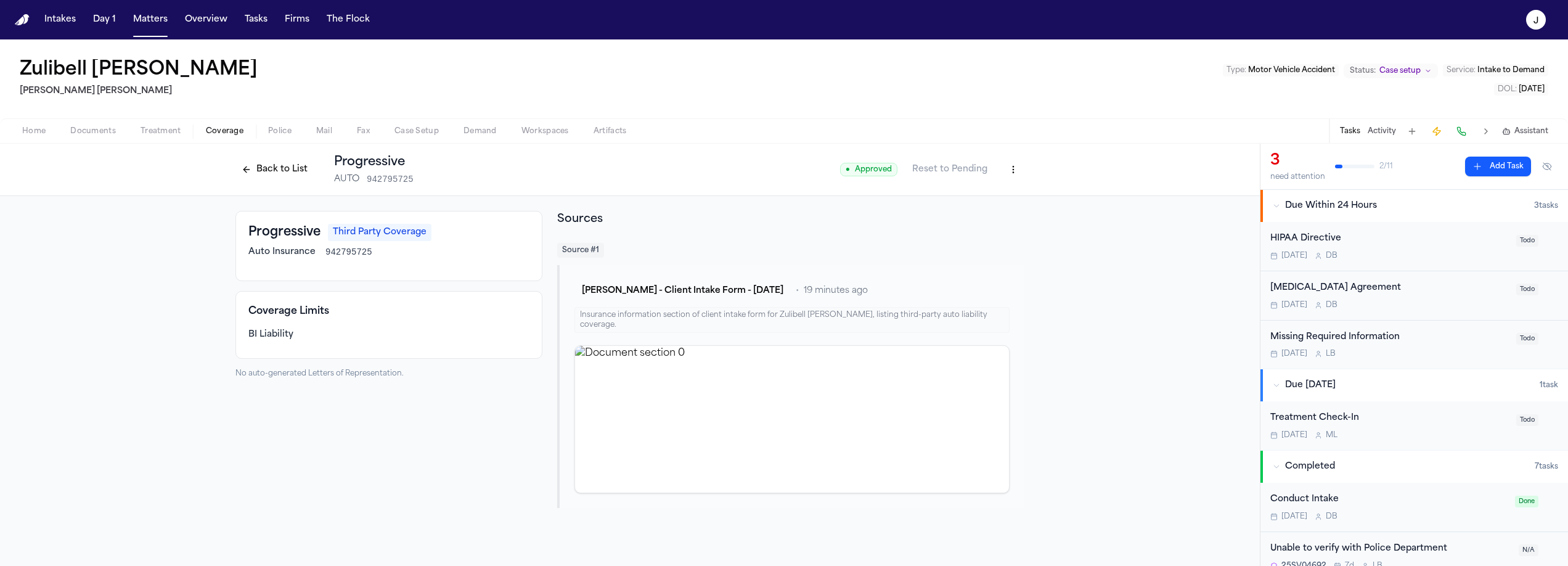
click at [274, 170] on button "Back to List" at bounding box center [275, 170] width 78 height 20
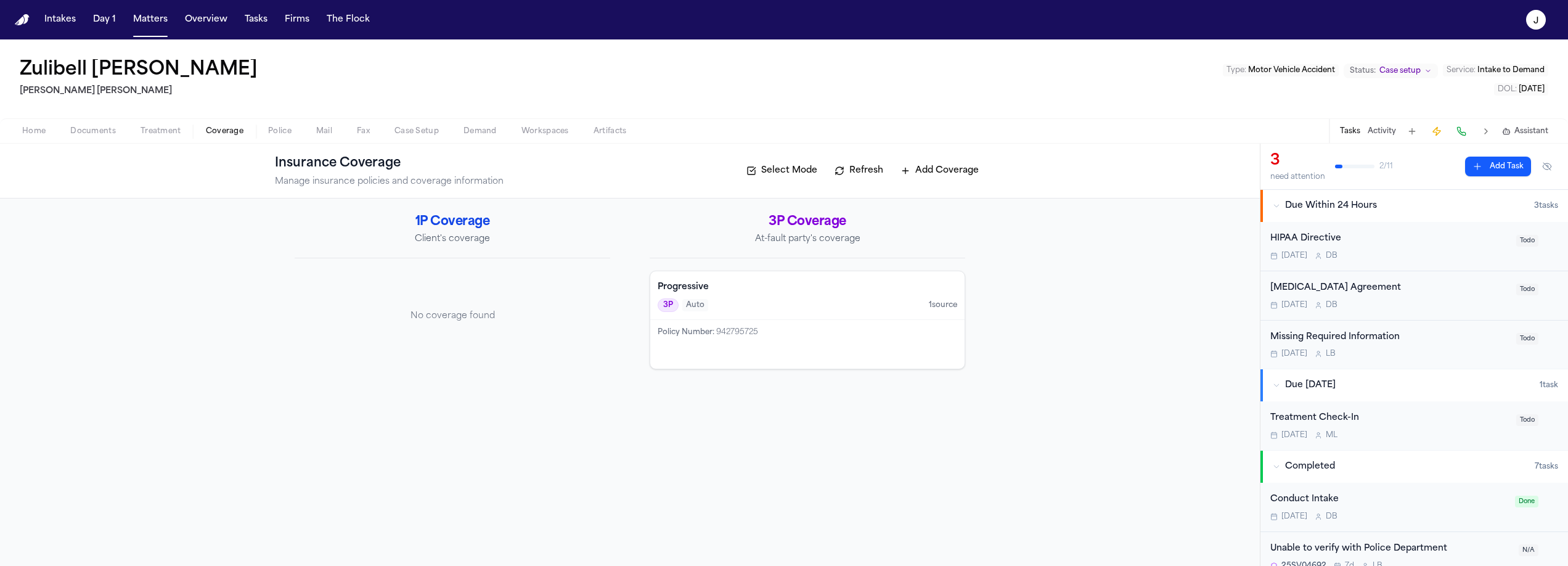
click at [44, 131] on span "Home" at bounding box center [34, 131] width 23 height 10
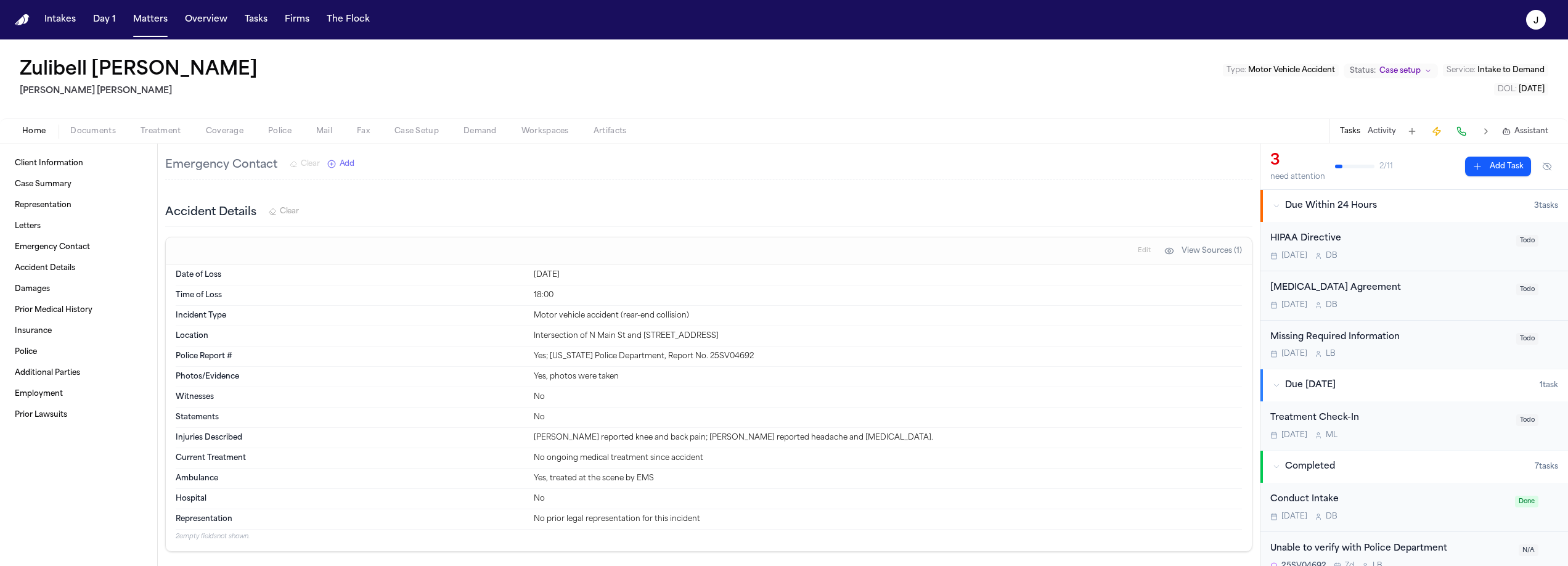
scroll to position [328, 0]
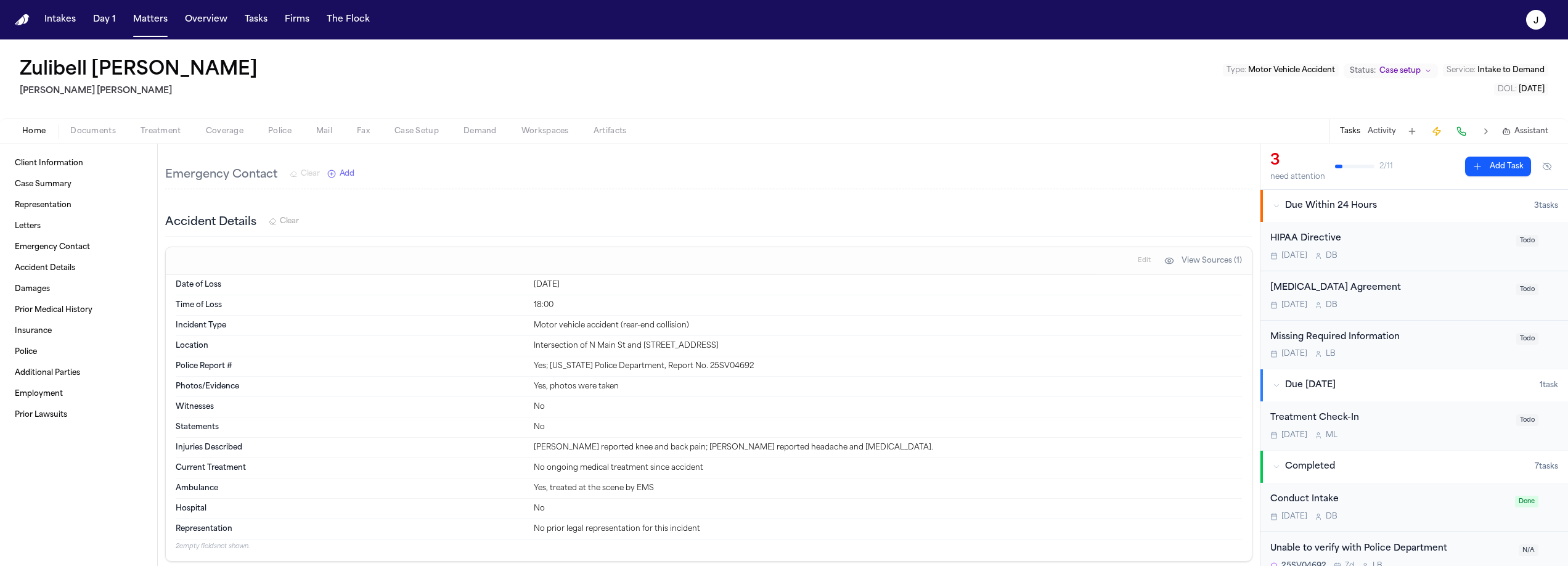
click at [1385, 291] on div "[MEDICAL_DATA] Agreement" at bounding box center [1389, 288] width 238 height 14
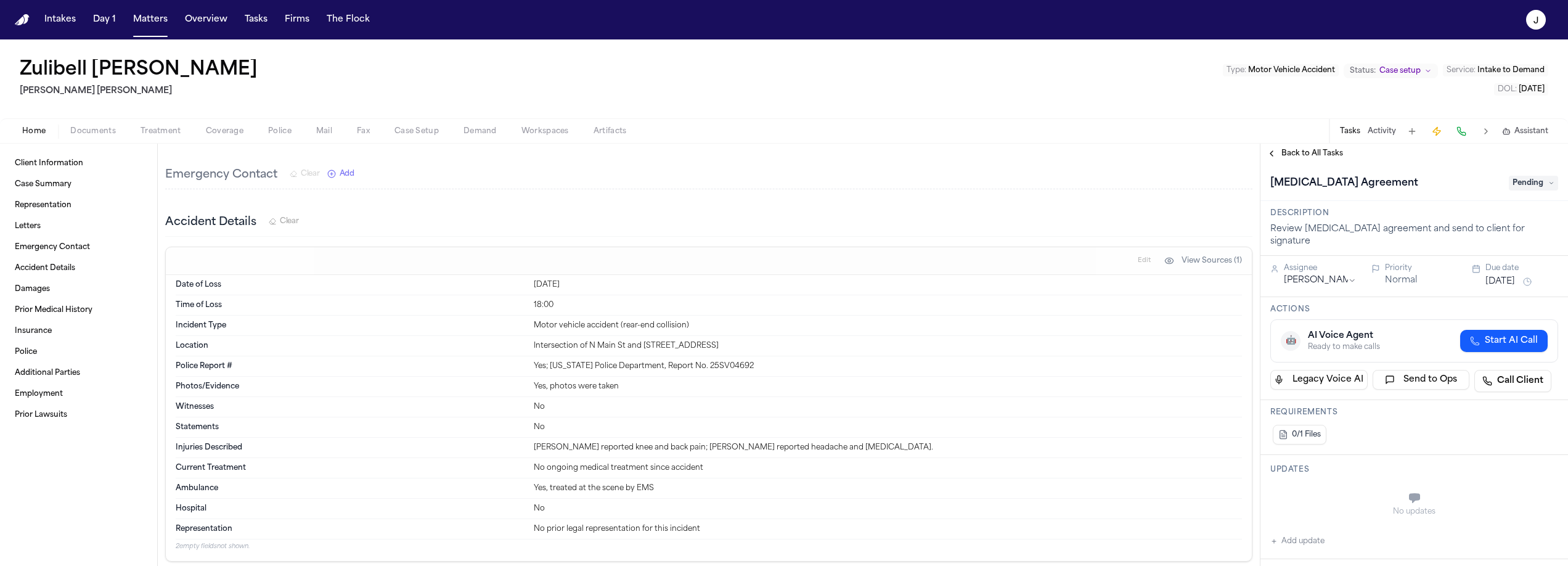
click at [1517, 184] on span "Pending" at bounding box center [1534, 182] width 50 height 14
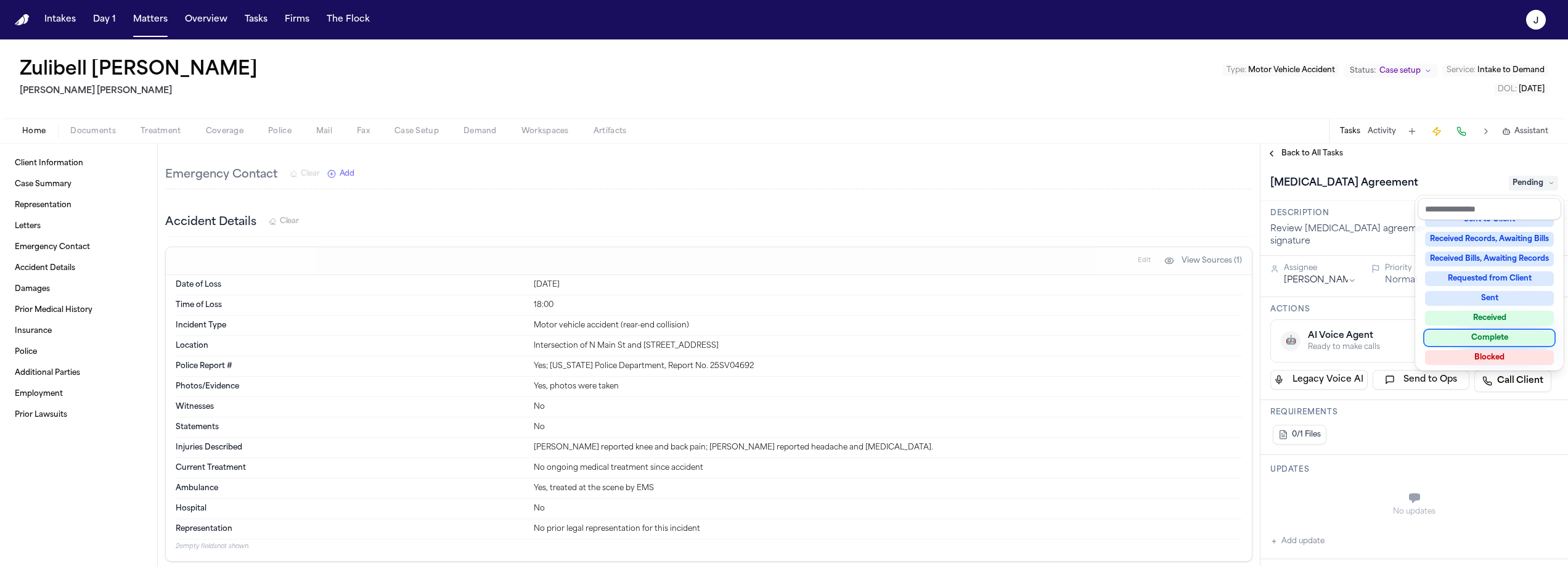
click at [1452, 341] on div "Complete" at bounding box center [1490, 337] width 129 height 14
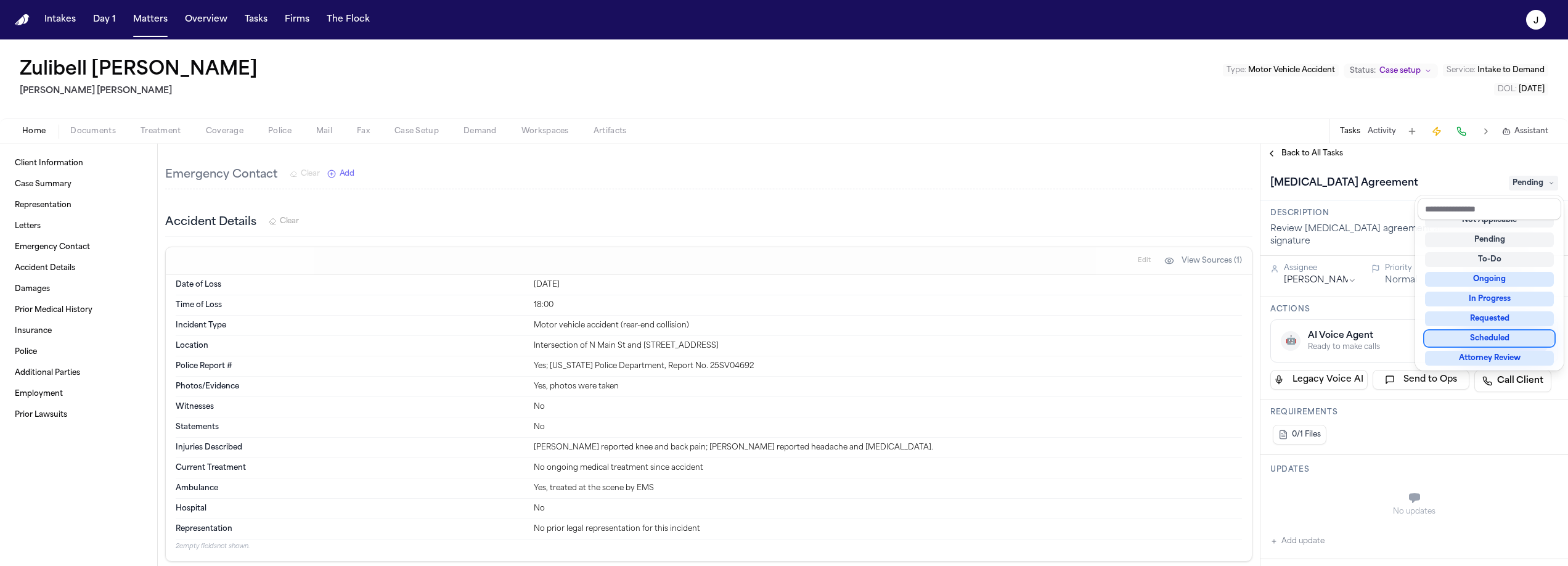
scroll to position [8, 0]
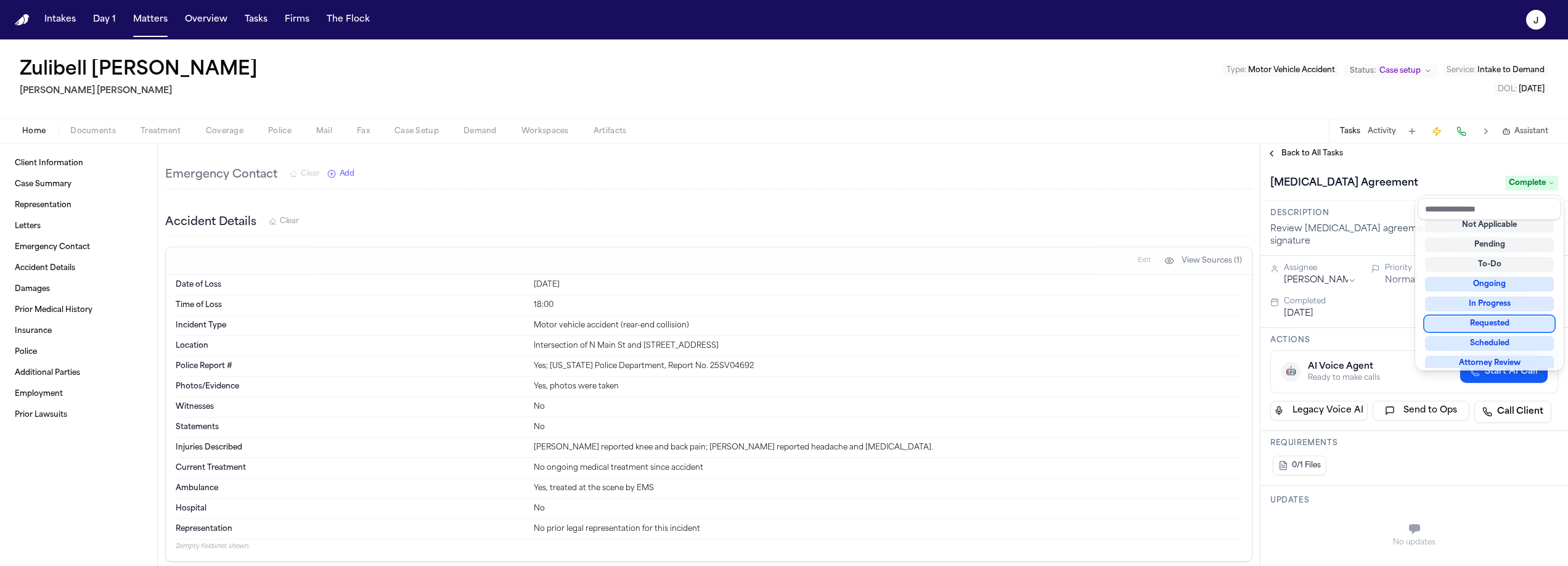
click at [1302, 155] on div "**********" at bounding box center [1414, 354] width 307 height 422
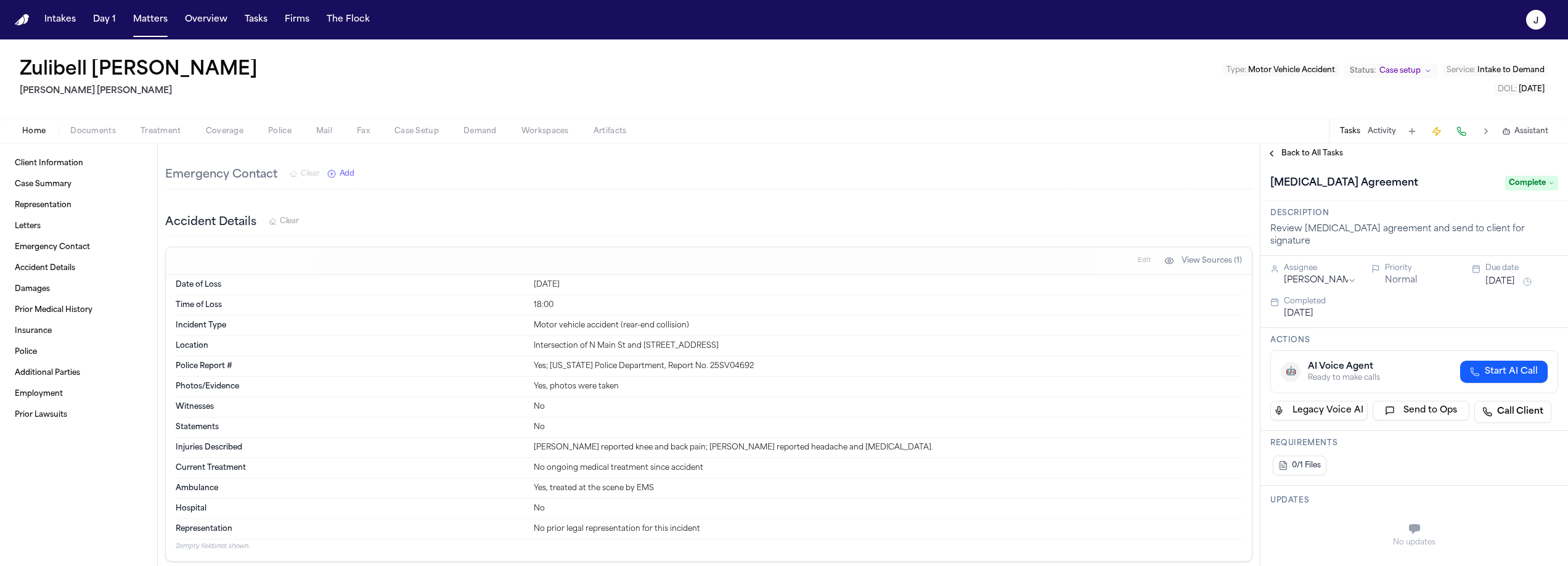
click at [1308, 154] on span "Back to All Tasks" at bounding box center [1311, 153] width 61 height 10
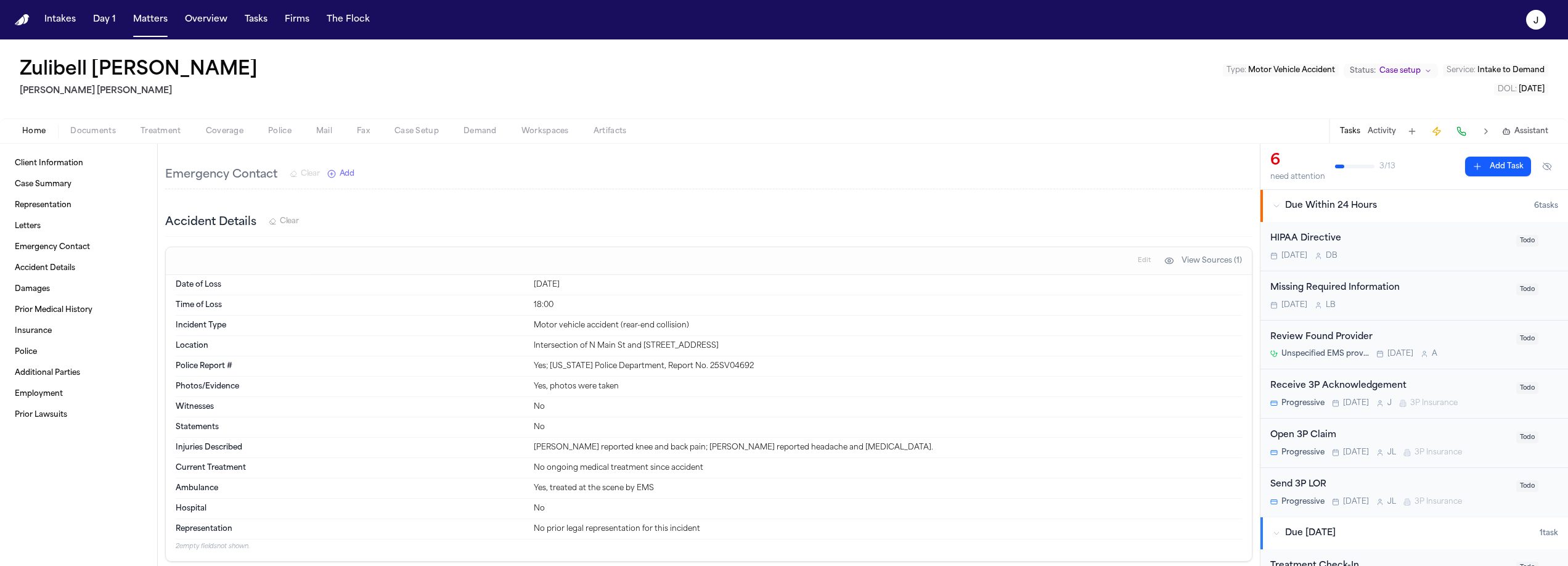
click at [227, 134] on span "Coverage" at bounding box center [224, 131] width 37 height 10
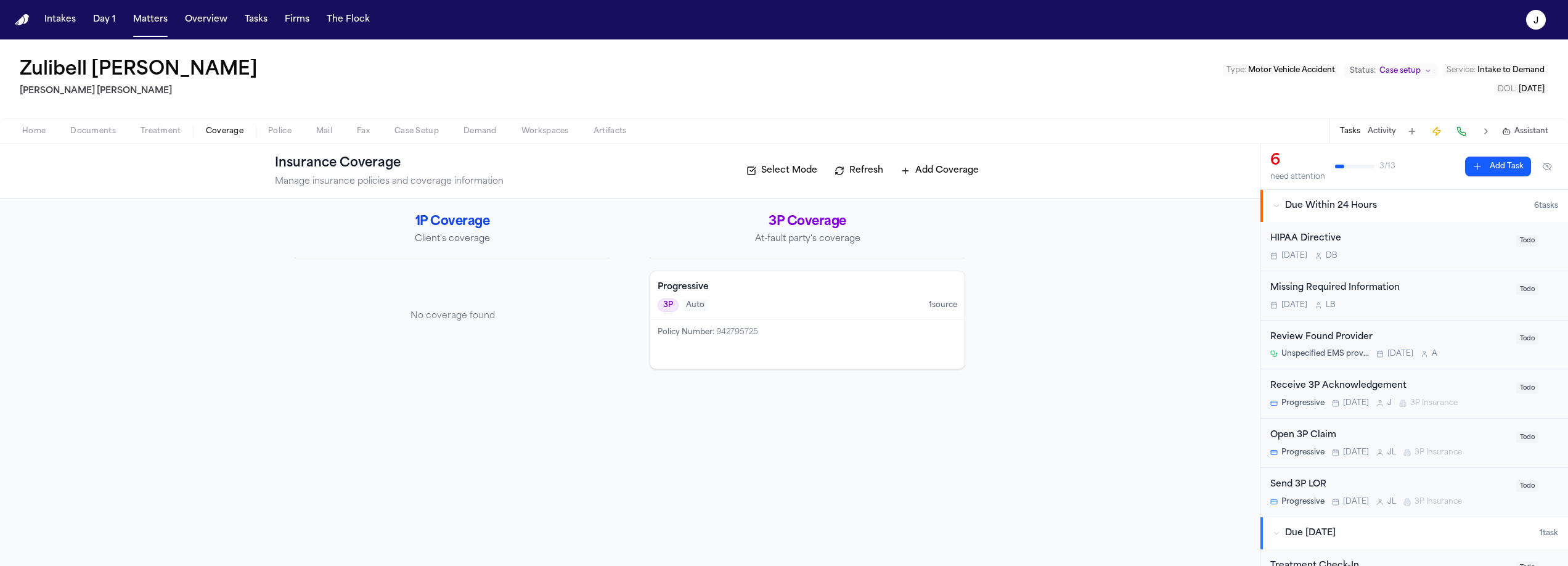
click at [24, 140] on div "Home Documents Treatment Coverage Police Mail Fax Case Setup Demand Workspaces …" at bounding box center [784, 131] width 1568 height 25
click at [36, 136] on span "Home" at bounding box center [34, 131] width 23 height 10
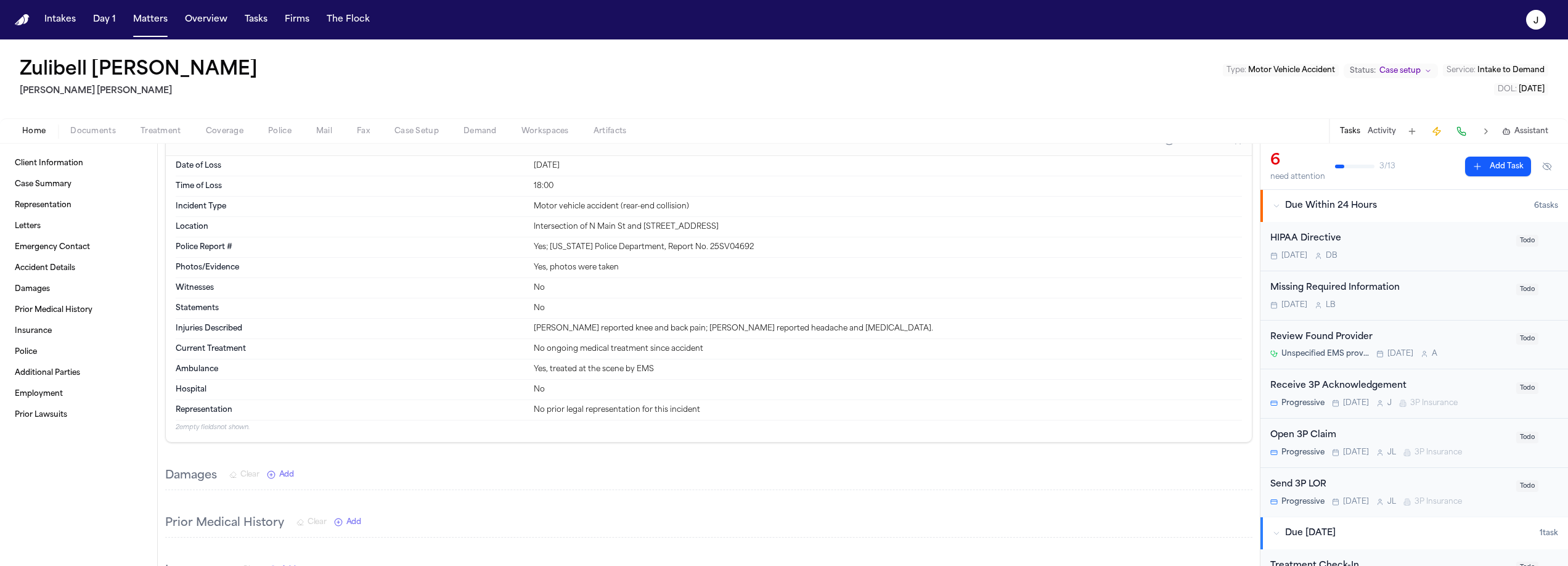
scroll to position [449, 0]
click at [95, 124] on button "Documents" at bounding box center [93, 130] width 70 height 14
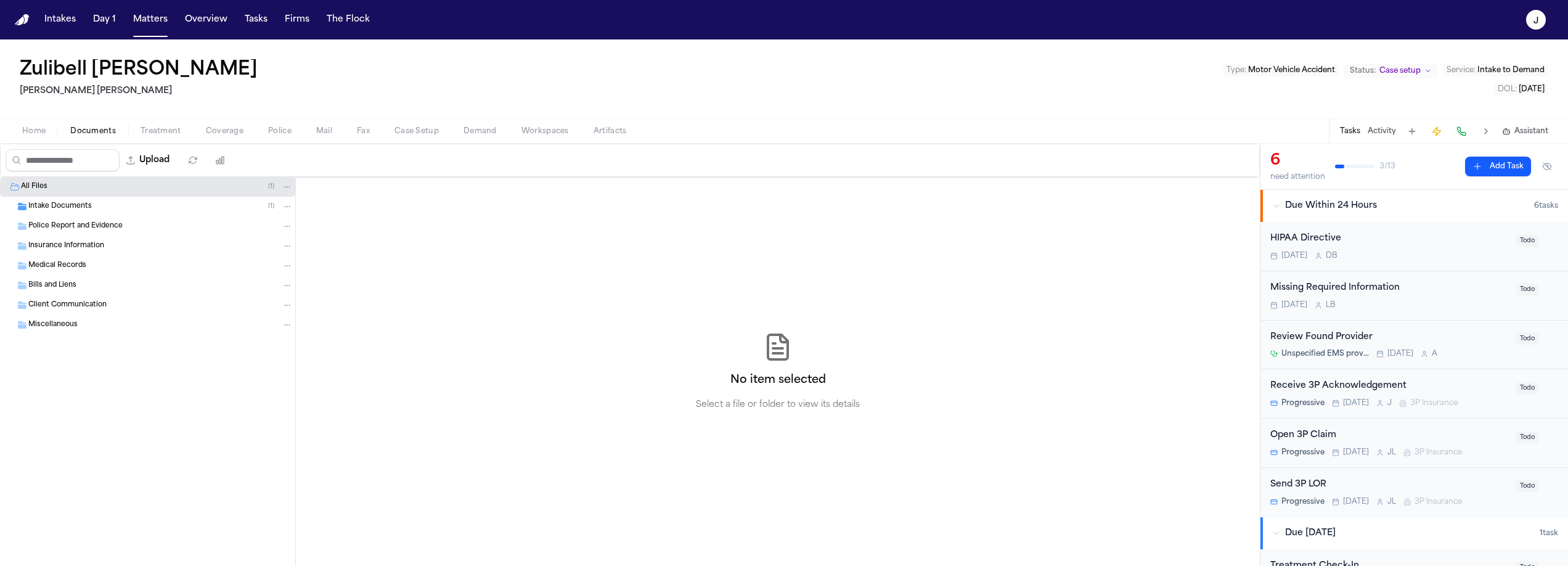
click at [56, 205] on span "Intake Documents" at bounding box center [60, 207] width 63 height 11
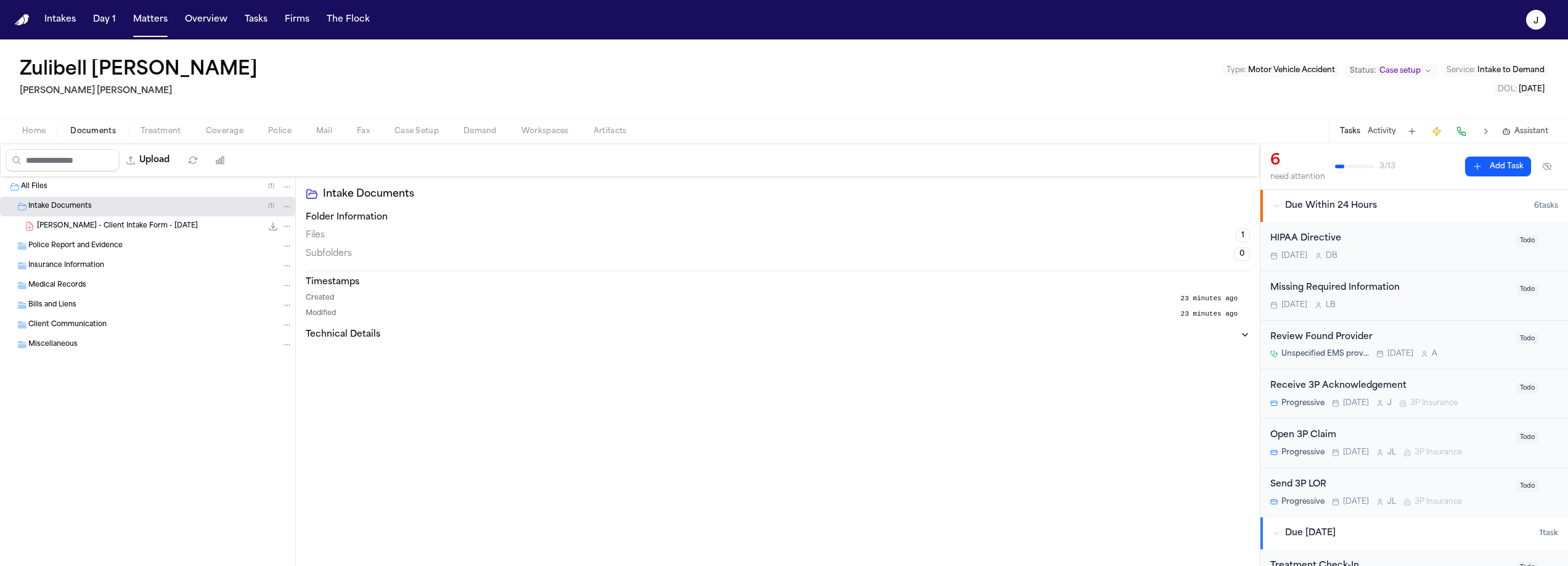
click at [70, 220] on div "Z. Carbonel - Client Intake Form - 7.10.25 100.5 KB • PDF" at bounding box center [165, 226] width 256 height 12
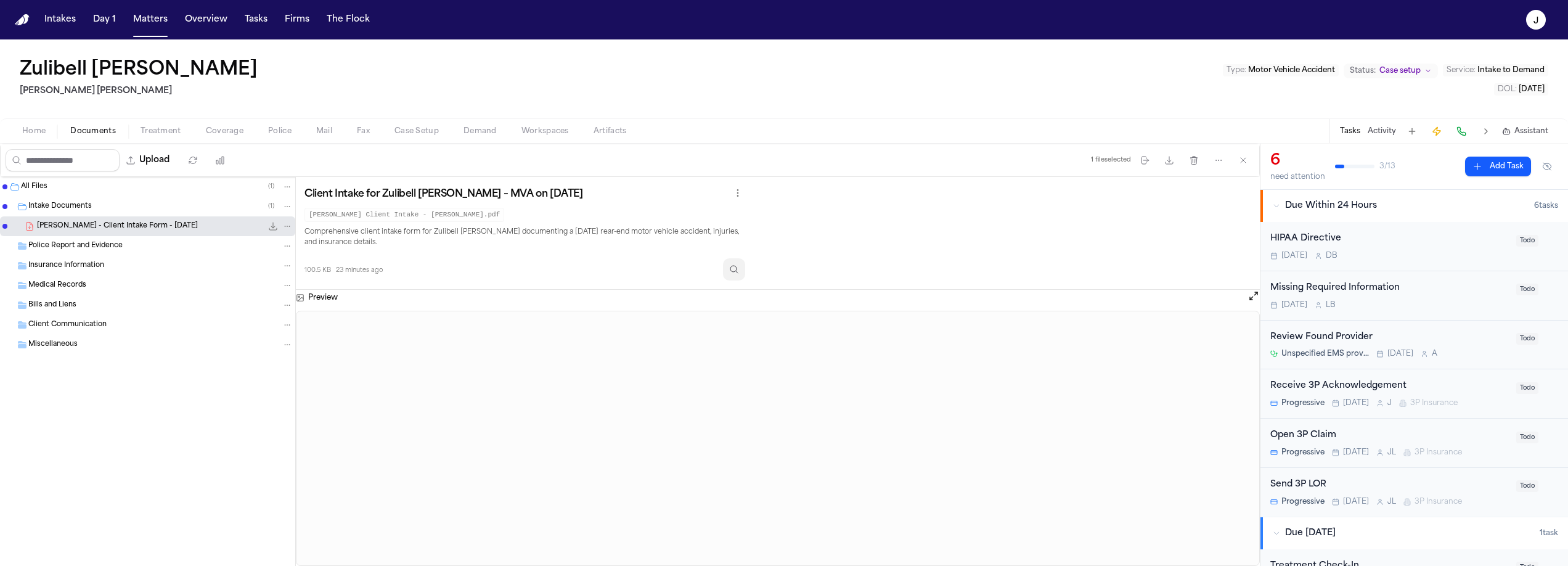
click at [738, 273] on icon "Inspect" at bounding box center [734, 269] width 10 height 10
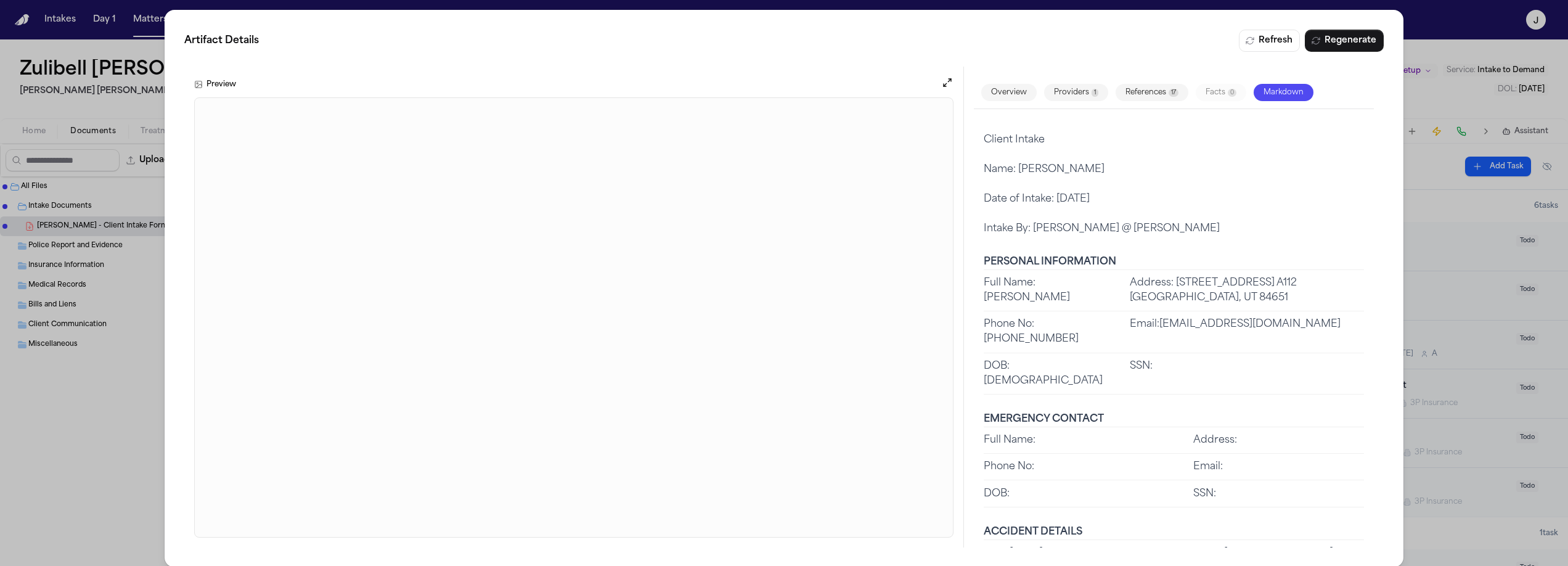
click at [135, 102] on div "Artifact Details Refresh Regenerate Preview Overview Providers 1 References 17 …" at bounding box center [784, 288] width 1568 height 577
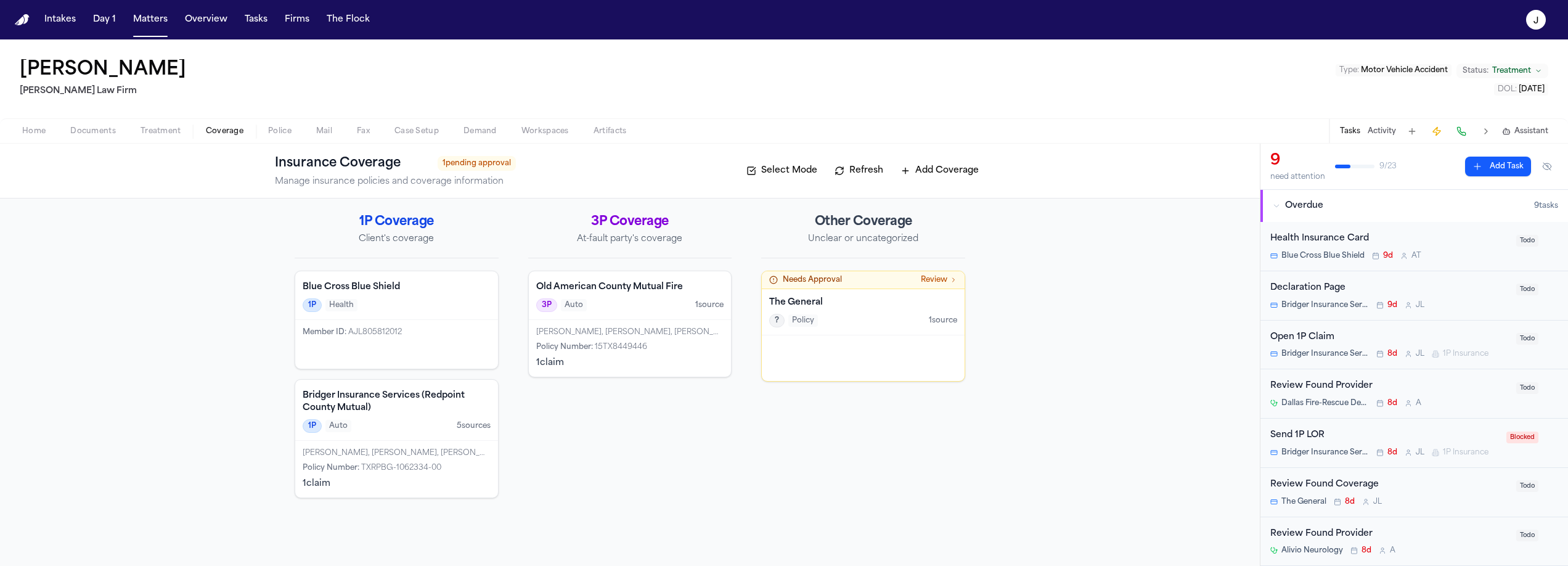
click at [877, 307] on h4 "The General" at bounding box center [862, 303] width 188 height 12
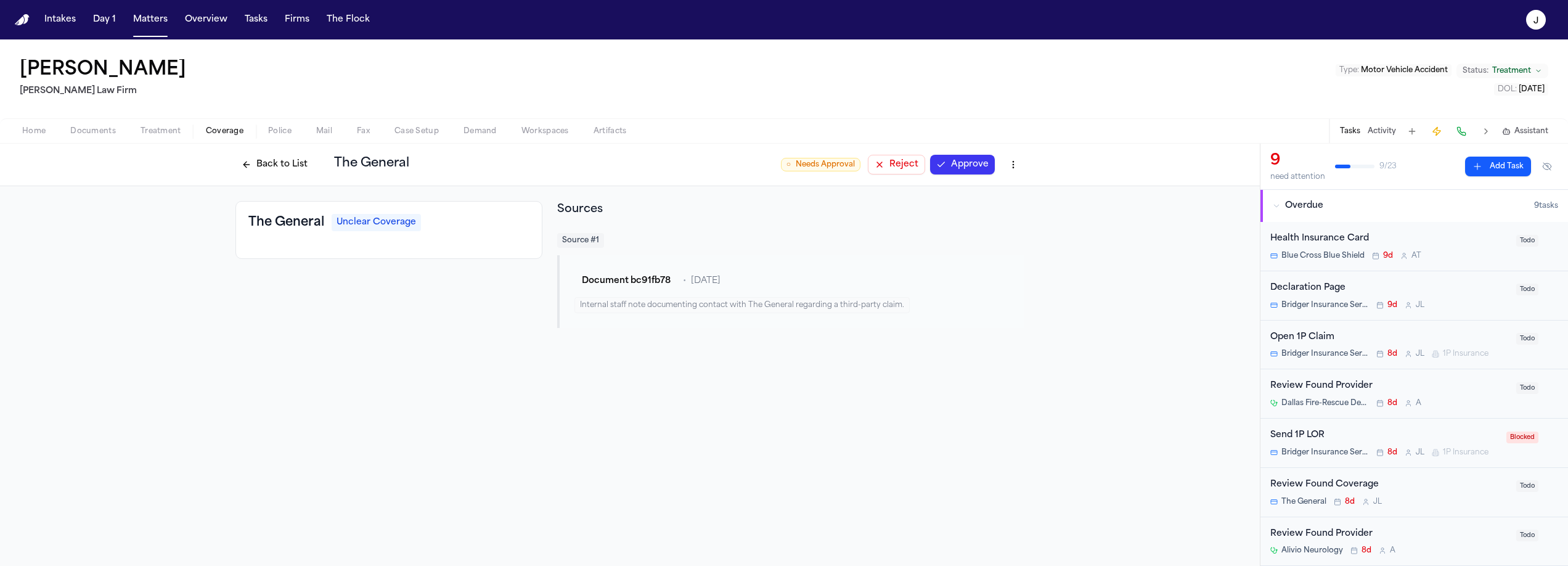
click at [877, 166] on html "Intakes Day 1 Matters Overview Tasks Firms The Flock J Bryan Bristo Ruy Mireles…" at bounding box center [784, 283] width 1568 height 566
click at [877, 211] on div "Delete Coverage" at bounding box center [971, 211] width 103 height 20
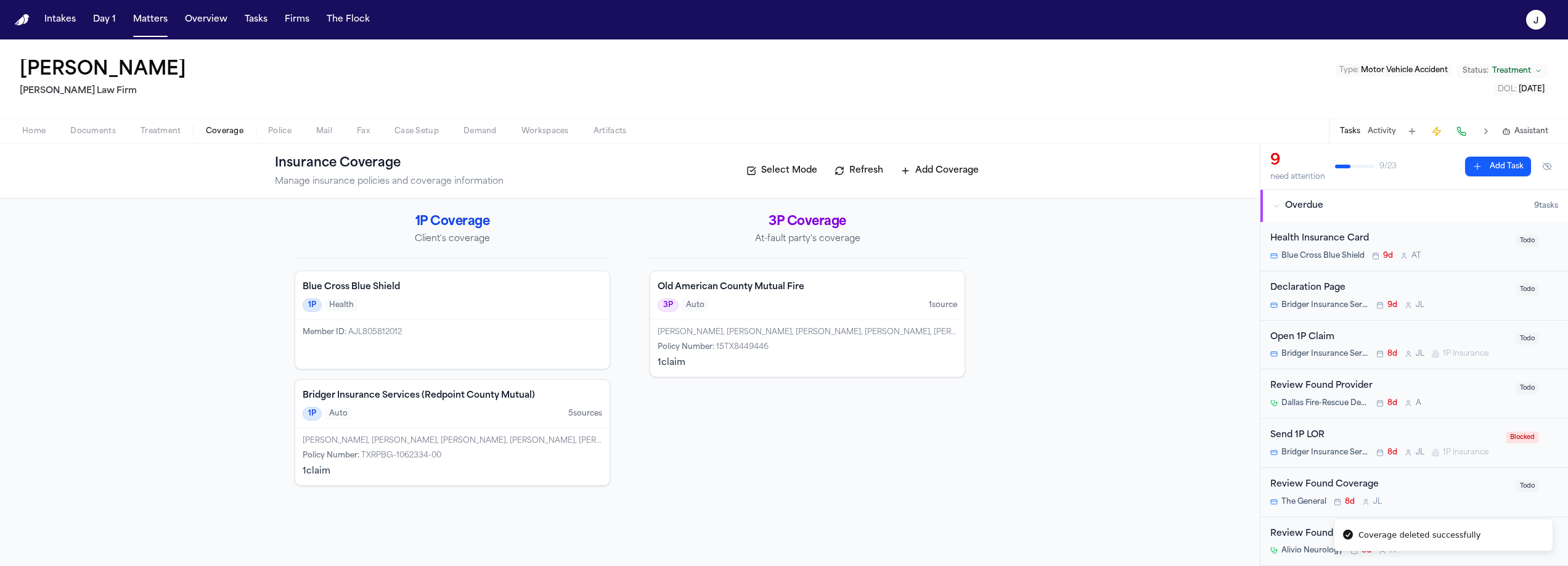
click at [44, 132] on span "Home" at bounding box center [34, 131] width 23 height 10
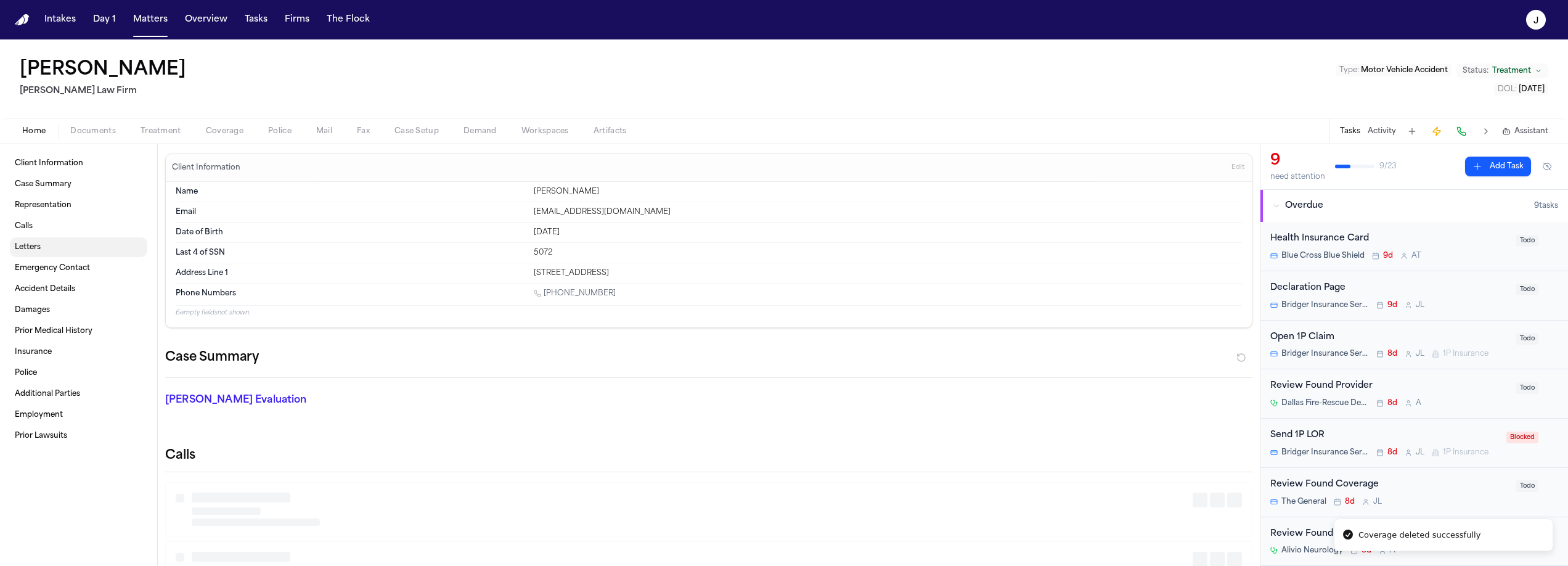
click at [44, 241] on link "Letters" at bounding box center [78, 247] width 138 height 20
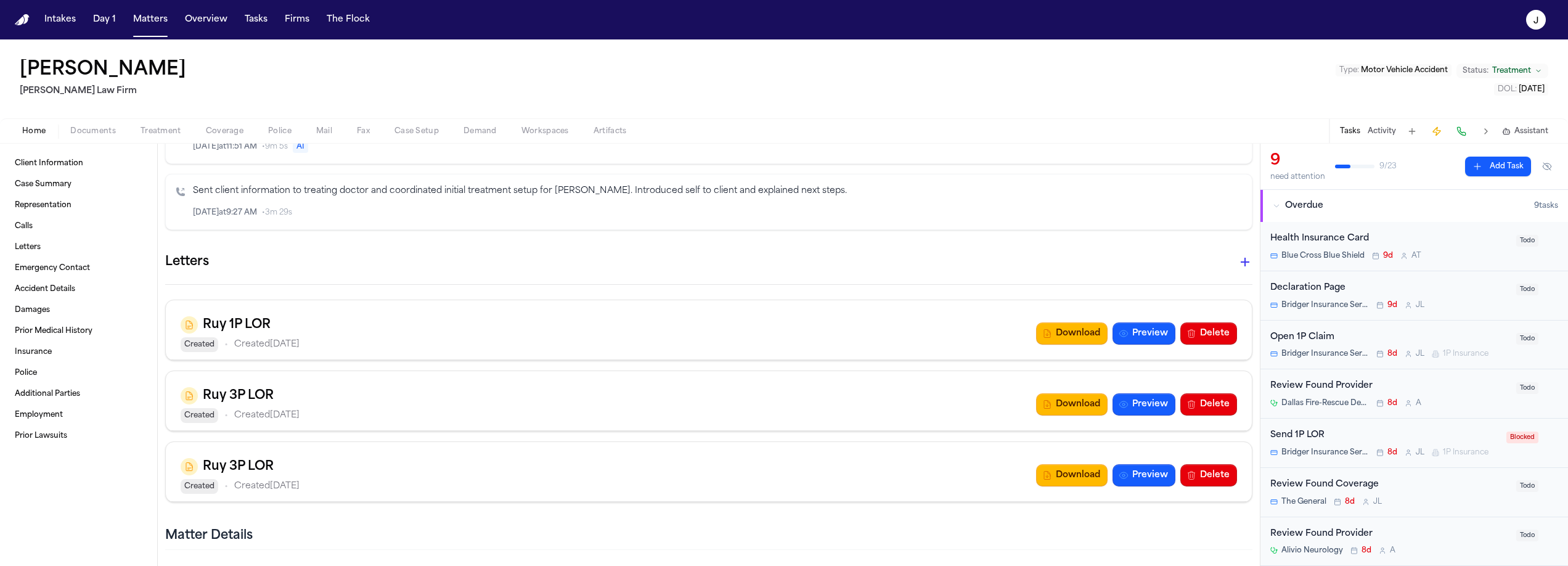
scroll to position [1553, 0]
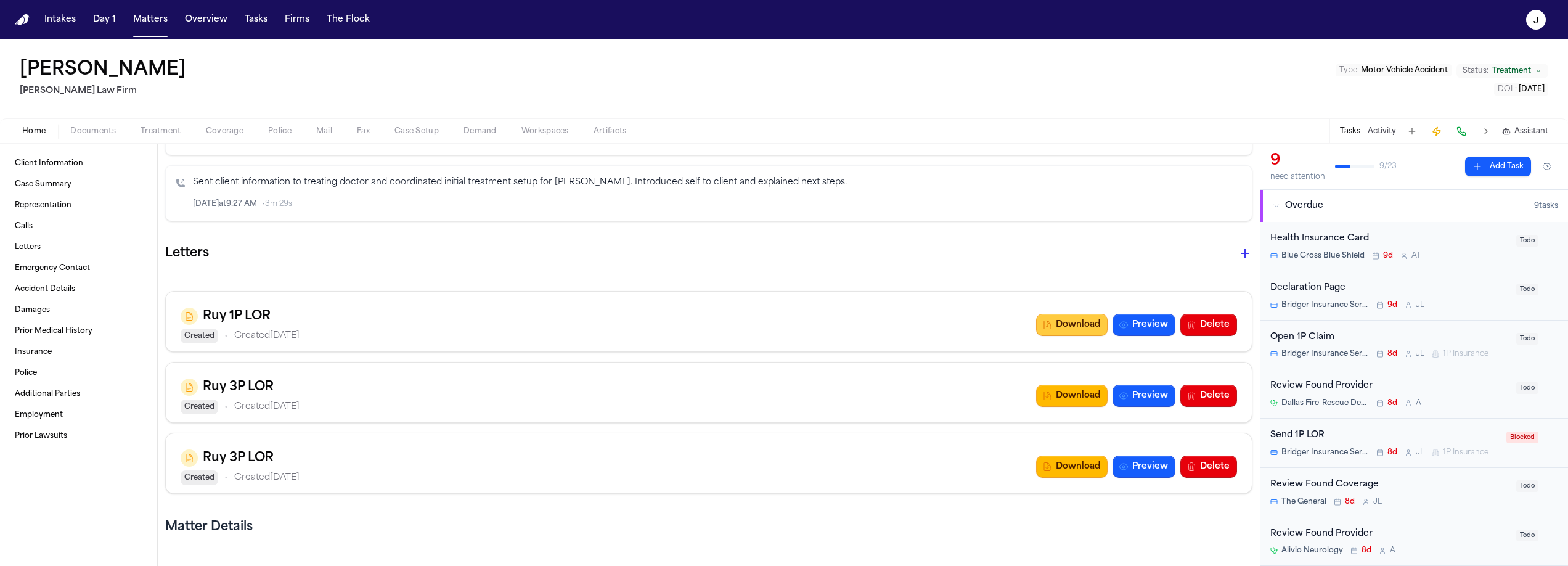
click at [877, 321] on button "Download" at bounding box center [1071, 325] width 72 height 22
click at [233, 129] on span "Coverage" at bounding box center [224, 131] width 37 height 10
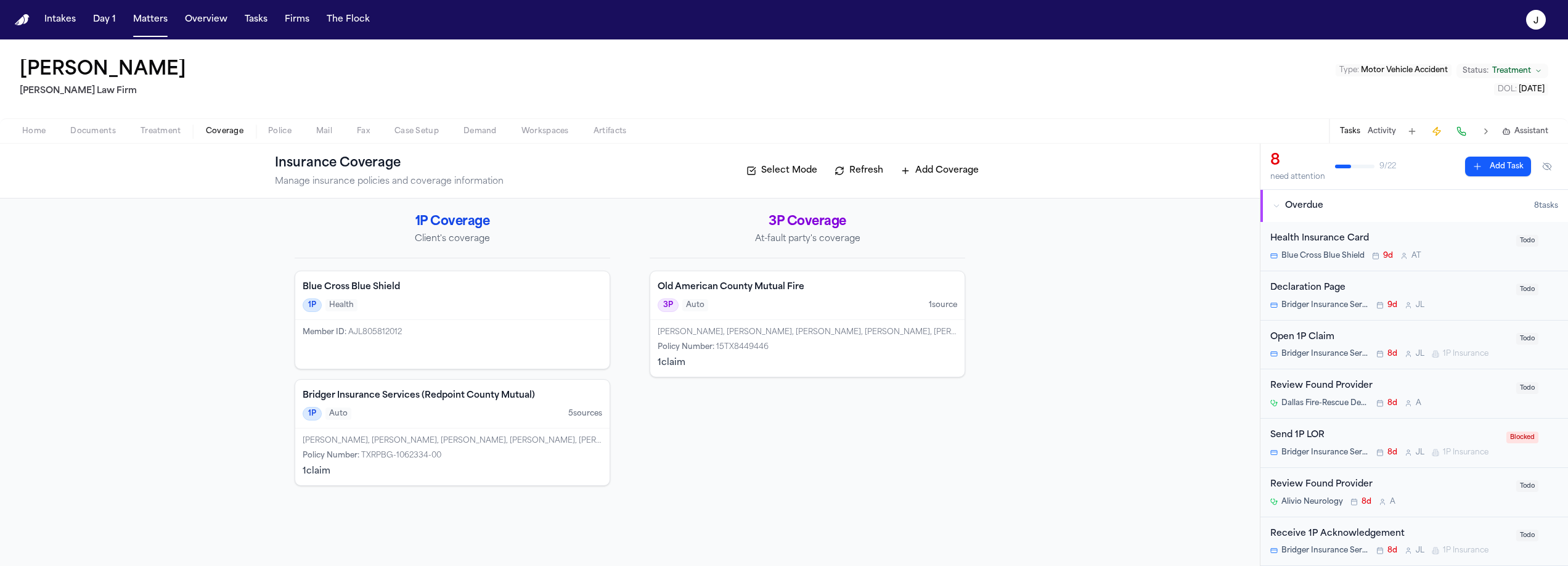
click at [441, 412] on div "1P Auto 5 source s" at bounding box center [452, 414] width 300 height 13
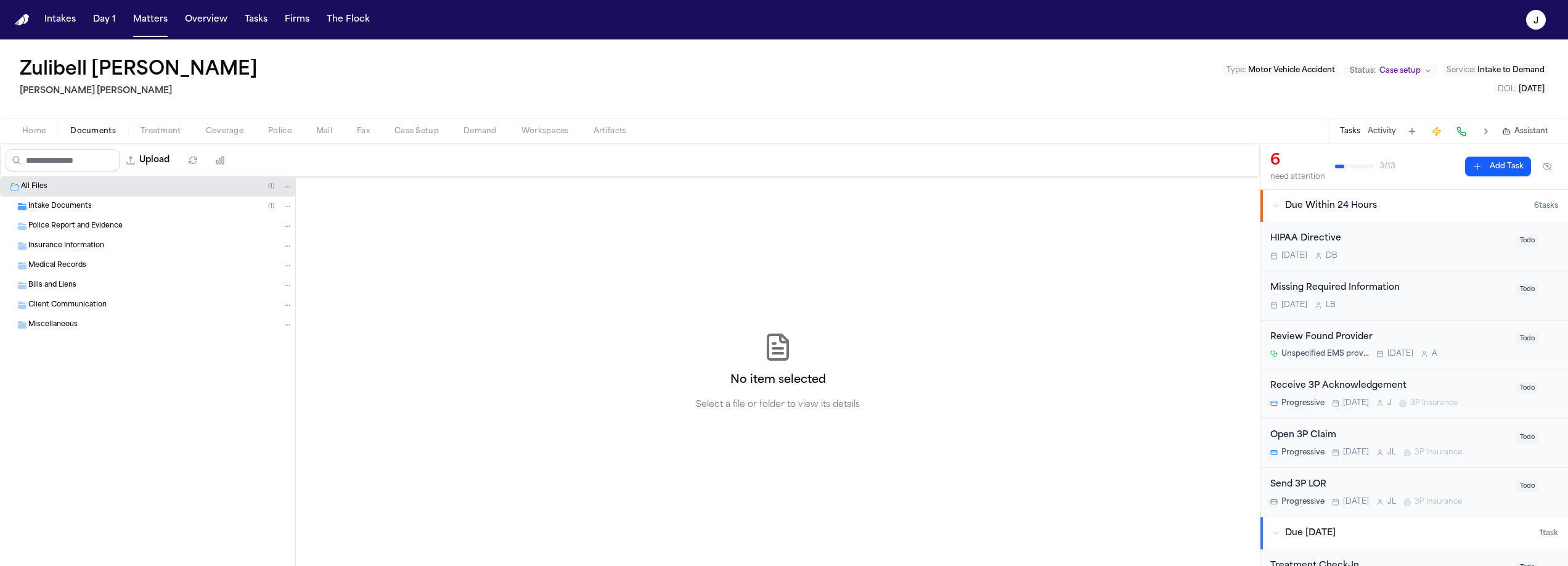
click at [34, 127] on span "Home" at bounding box center [34, 131] width 23 height 10
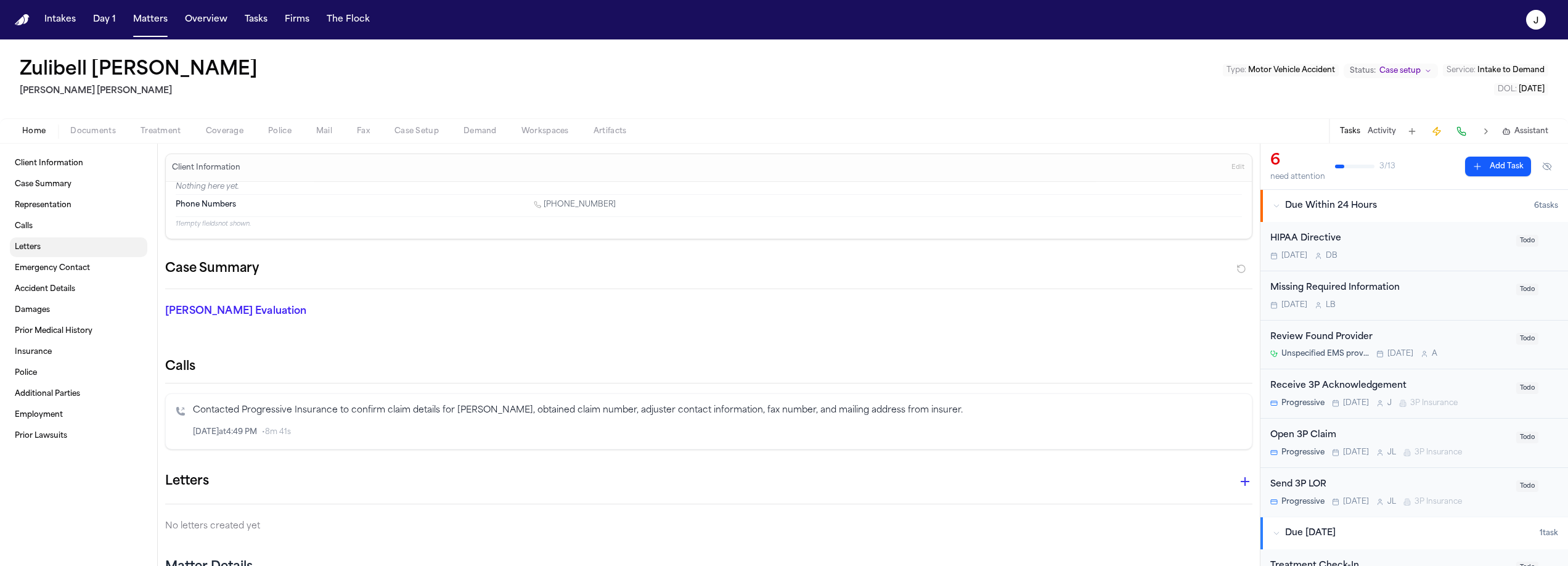
click at [86, 247] on link "Letters" at bounding box center [78, 247] width 138 height 20
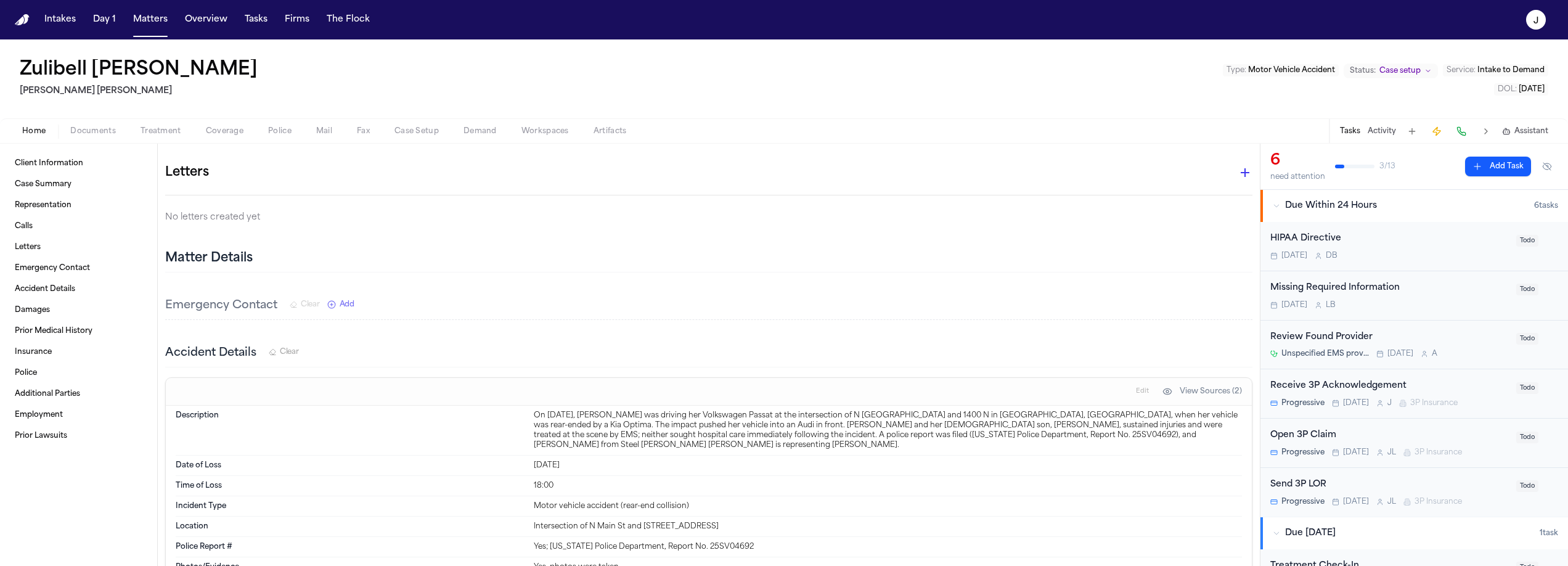
scroll to position [171, 0]
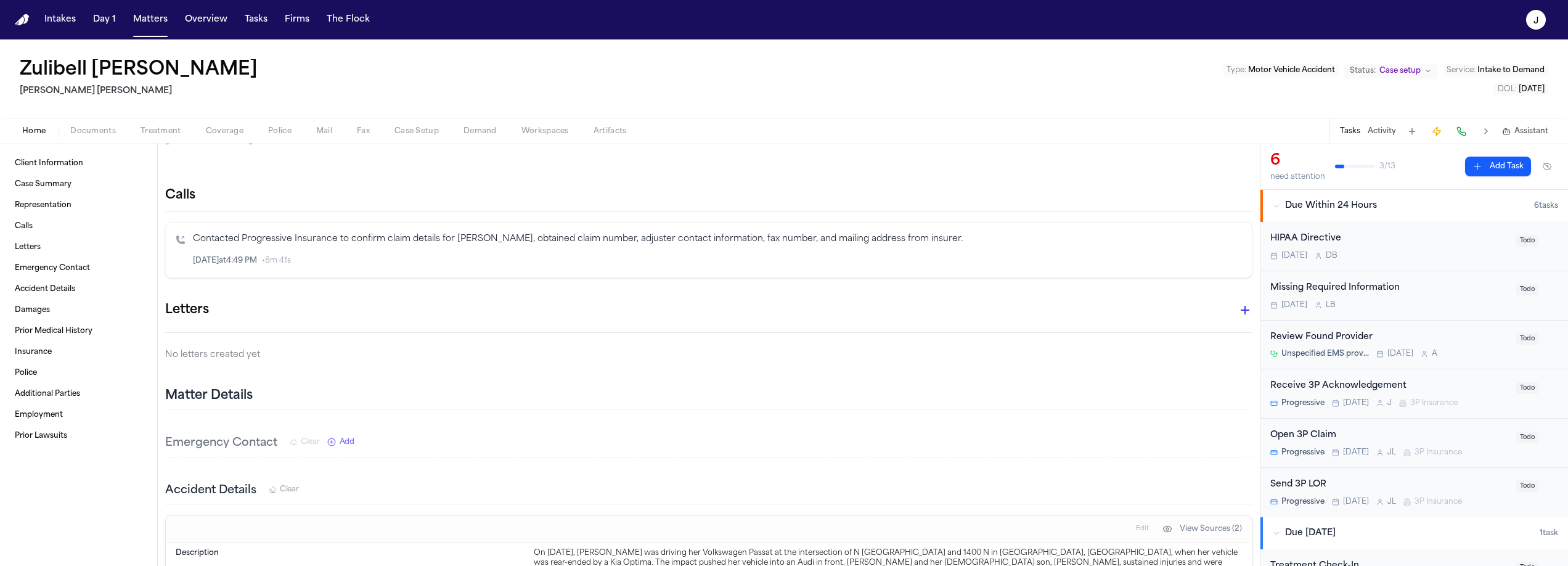
click at [1238, 309] on icon "button" at bounding box center [1244, 309] width 14 height 14
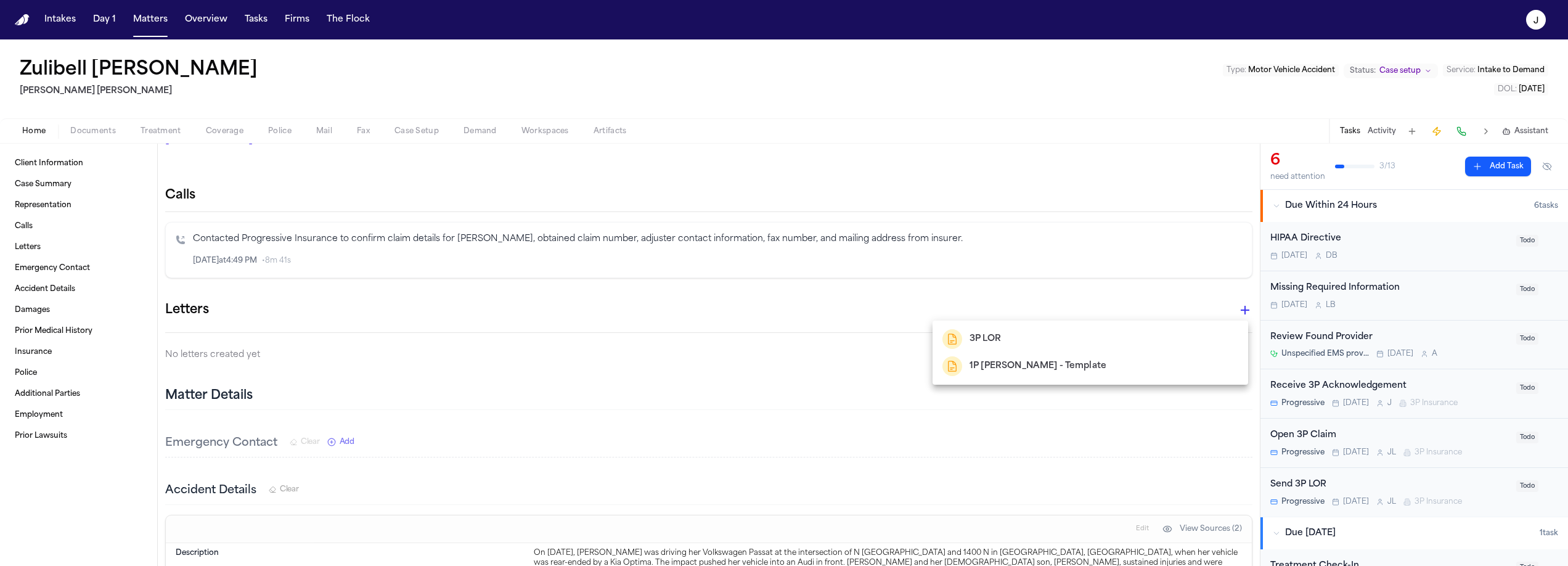
click at [209, 133] on div at bounding box center [784, 283] width 1568 height 566
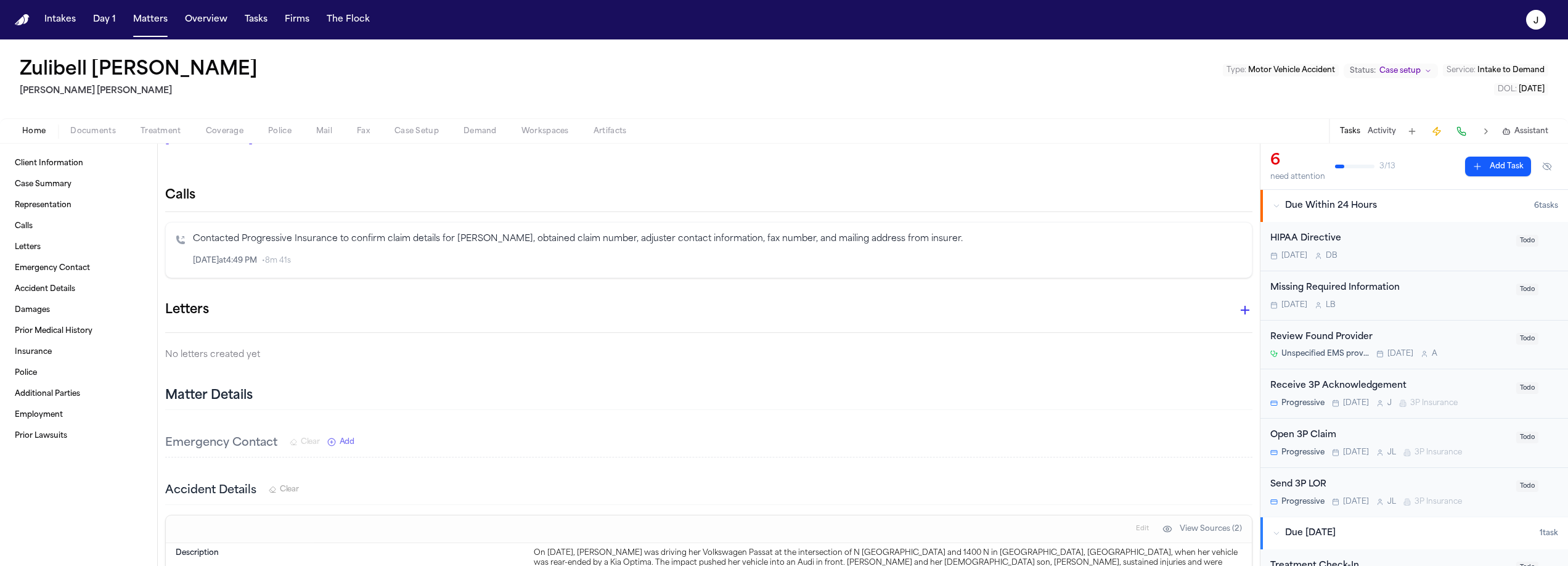
click at [223, 135] on span "Coverage" at bounding box center [224, 131] width 37 height 10
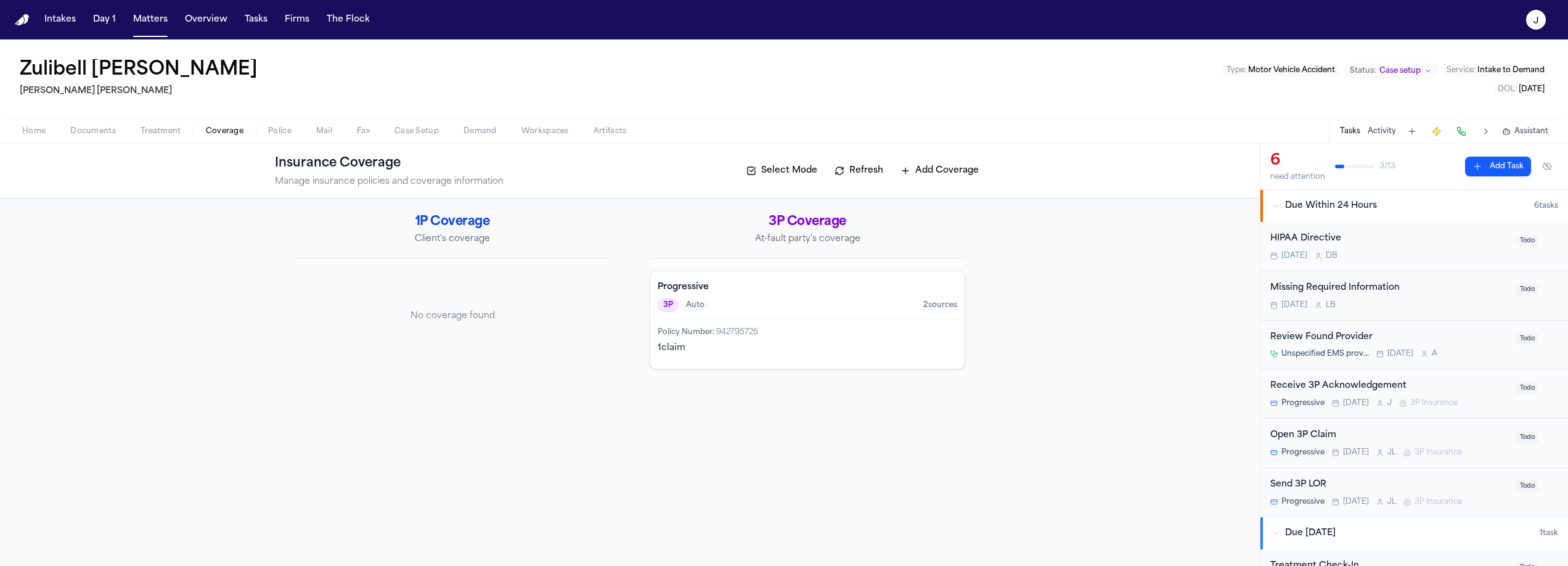
click at [798, 290] on h4 "Progressive" at bounding box center [807, 287] width 300 height 12
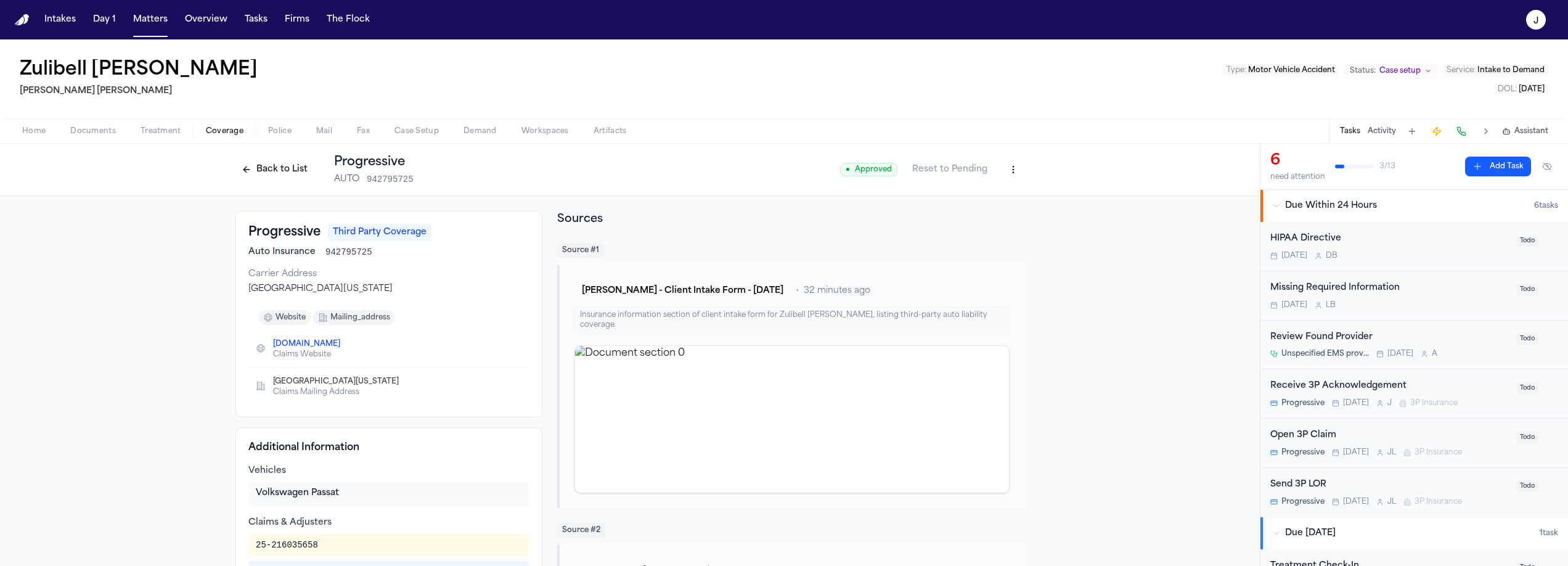
click at [41, 129] on span "Home" at bounding box center [34, 131] width 23 height 10
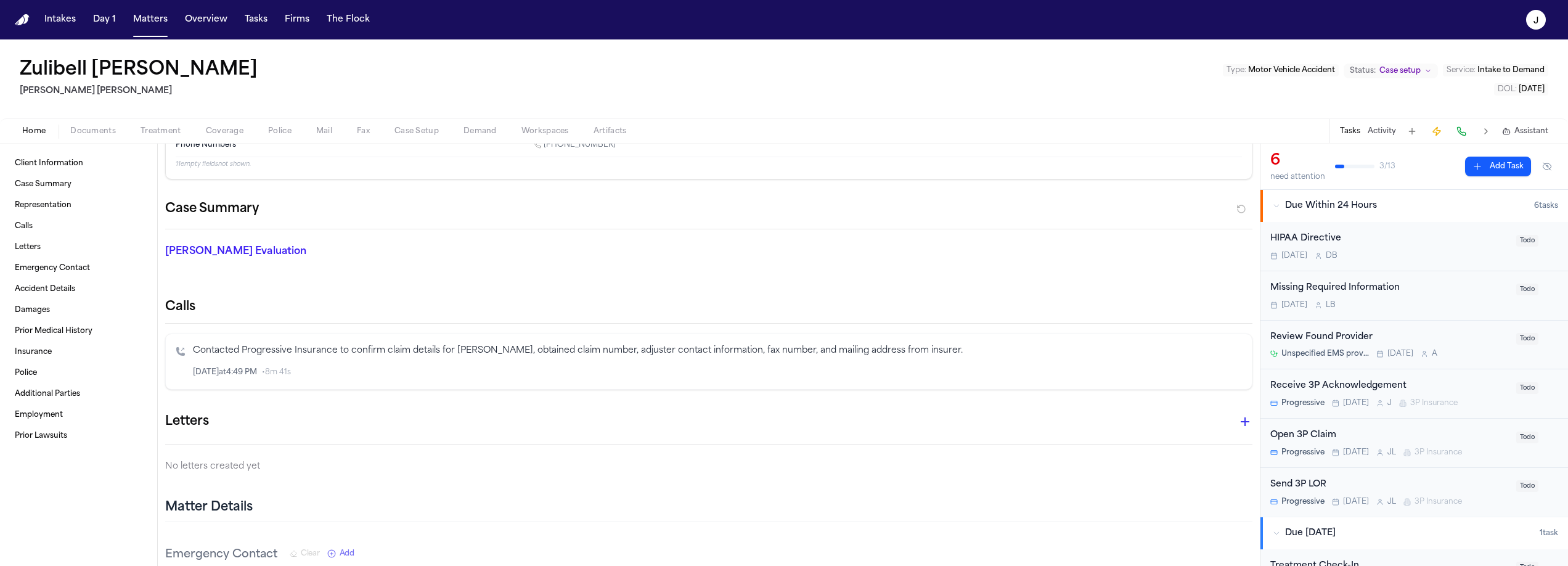
scroll to position [86, 0]
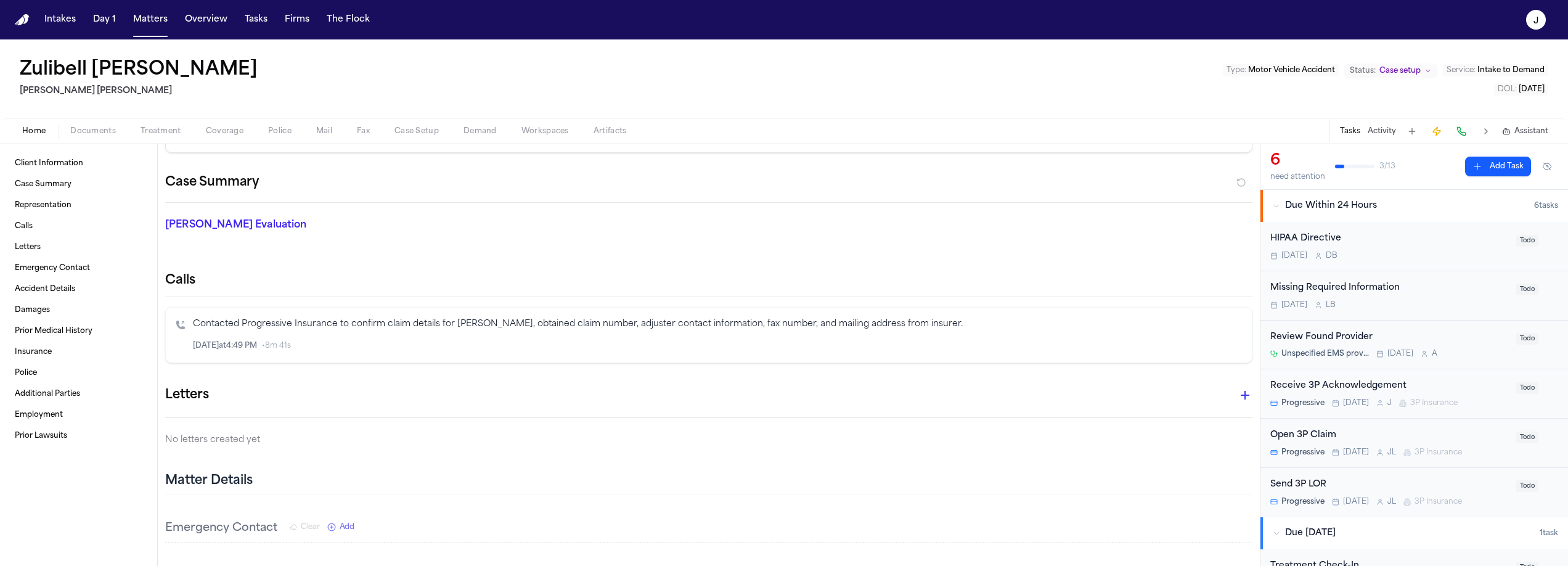
click at [1238, 396] on icon "button" at bounding box center [1244, 395] width 14 height 14
click at [1100, 425] on div "3P LOR" at bounding box center [1089, 424] width 296 height 20
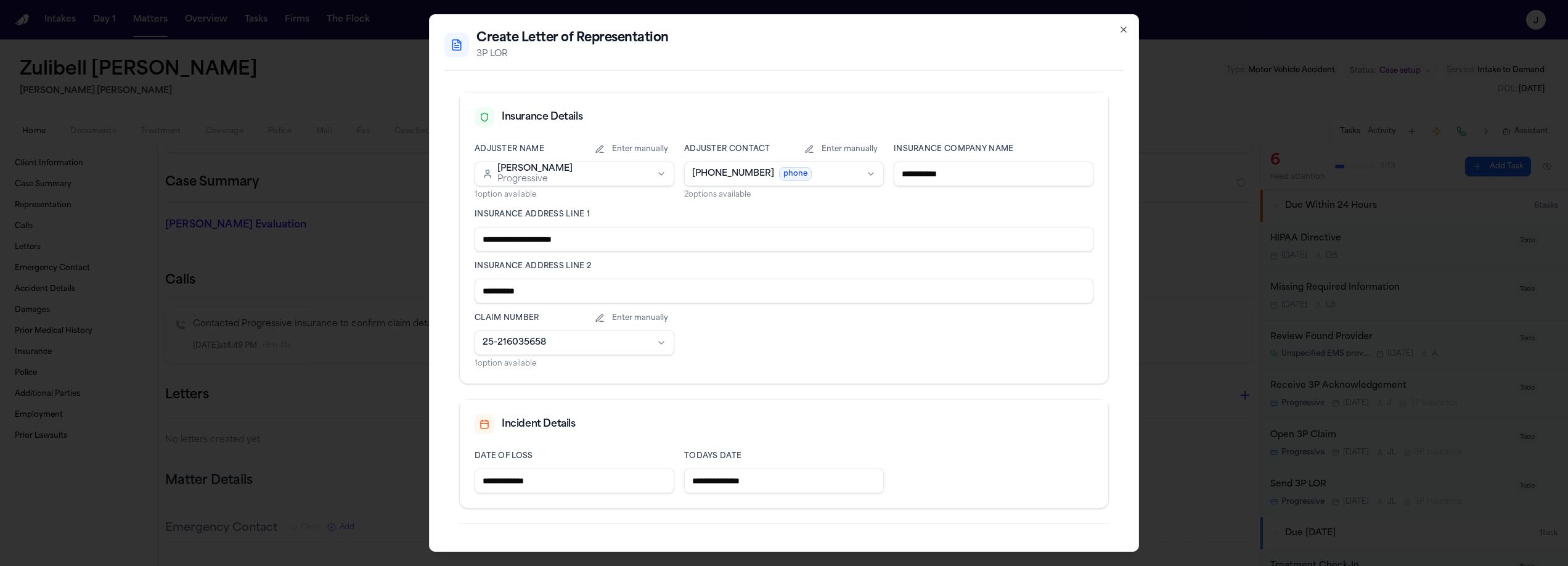
scroll to position [289, 0]
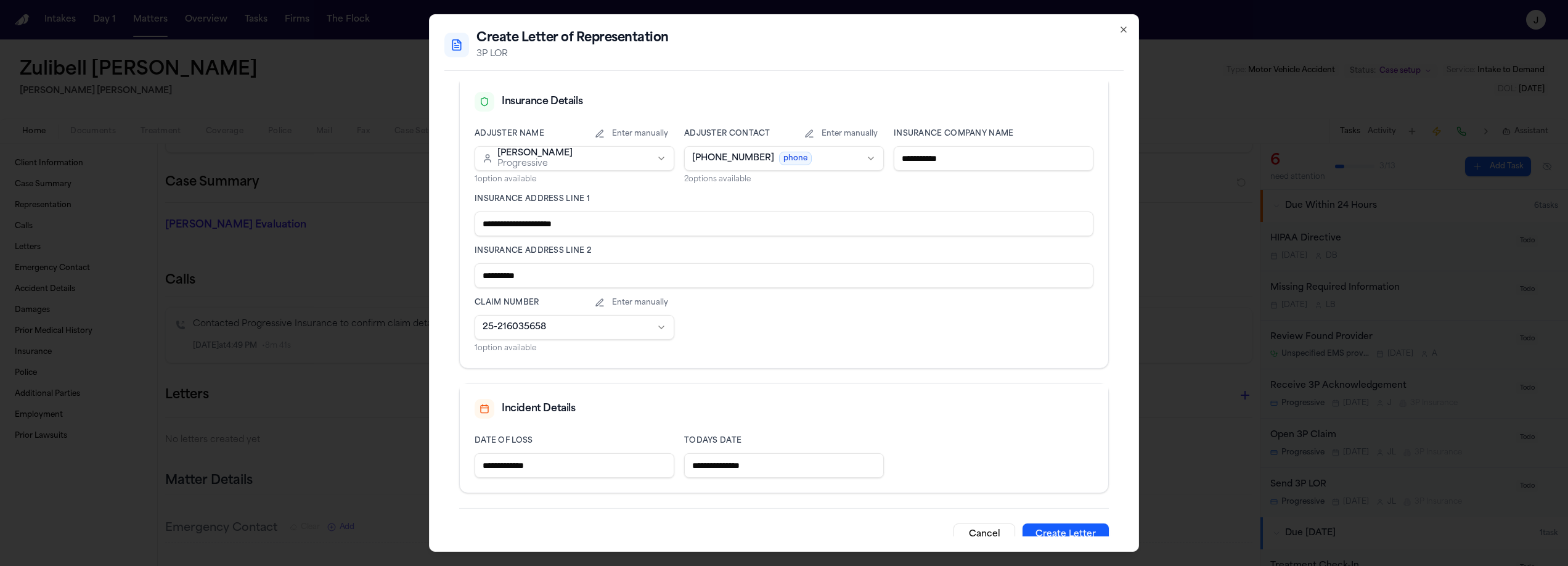
drag, startPoint x: 599, startPoint y: 231, endPoint x: 542, endPoint y: 229, distance: 57.0
click at [542, 229] on input "**********" at bounding box center [784, 224] width 618 height 25
type input "**********"
click at [482, 269] on input "**********" at bounding box center [784, 276] width 618 height 25
paste input "*********"
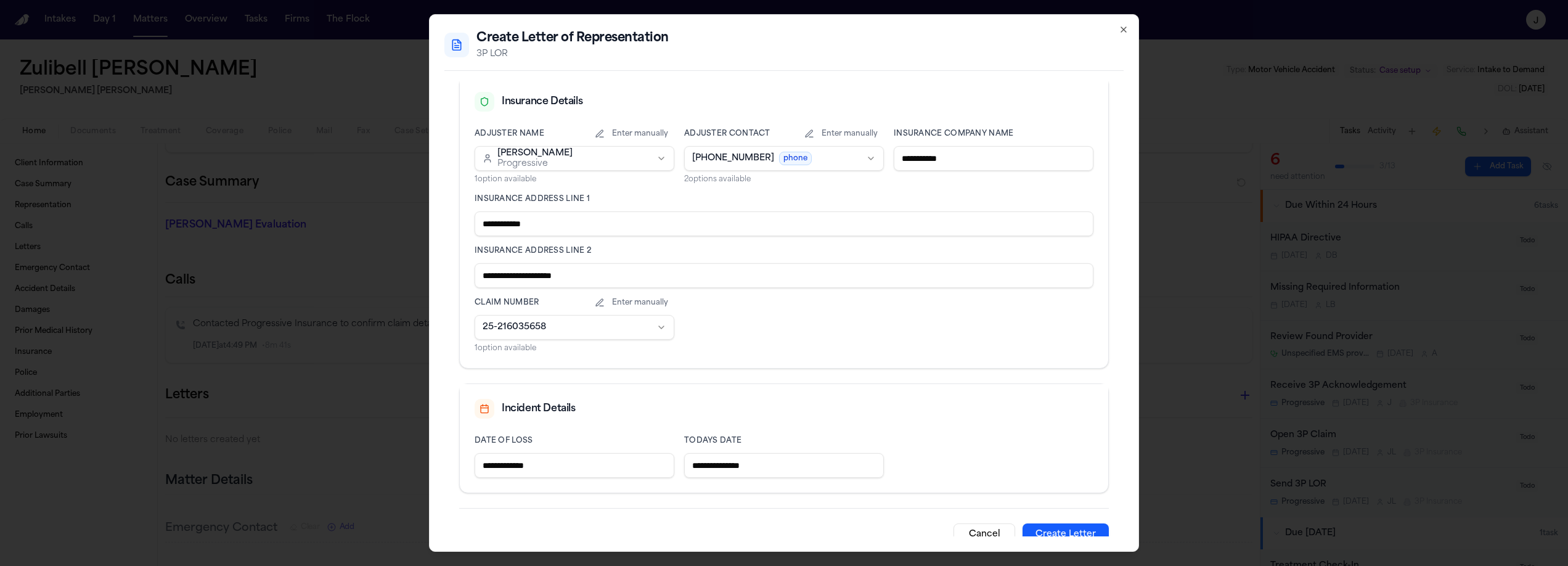
scroll to position [313, 0]
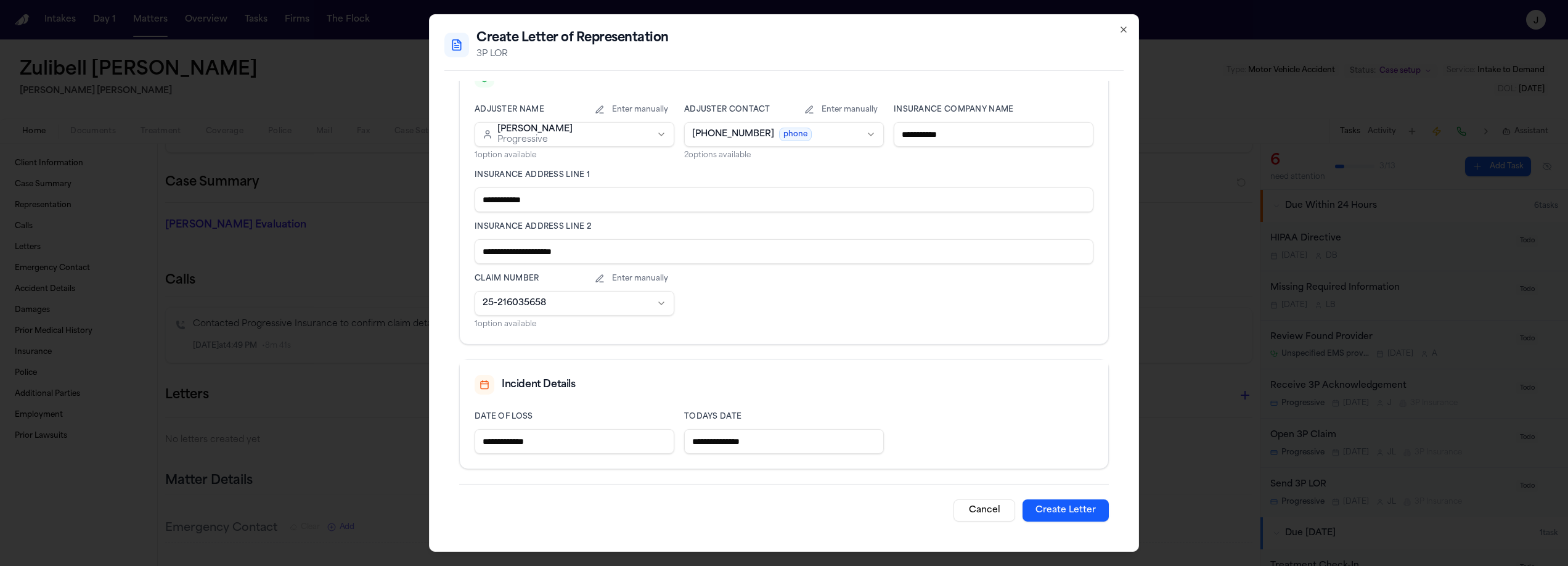
type input "**********"
click at [1047, 507] on button "Create Letter" at bounding box center [1065, 509] width 86 height 22
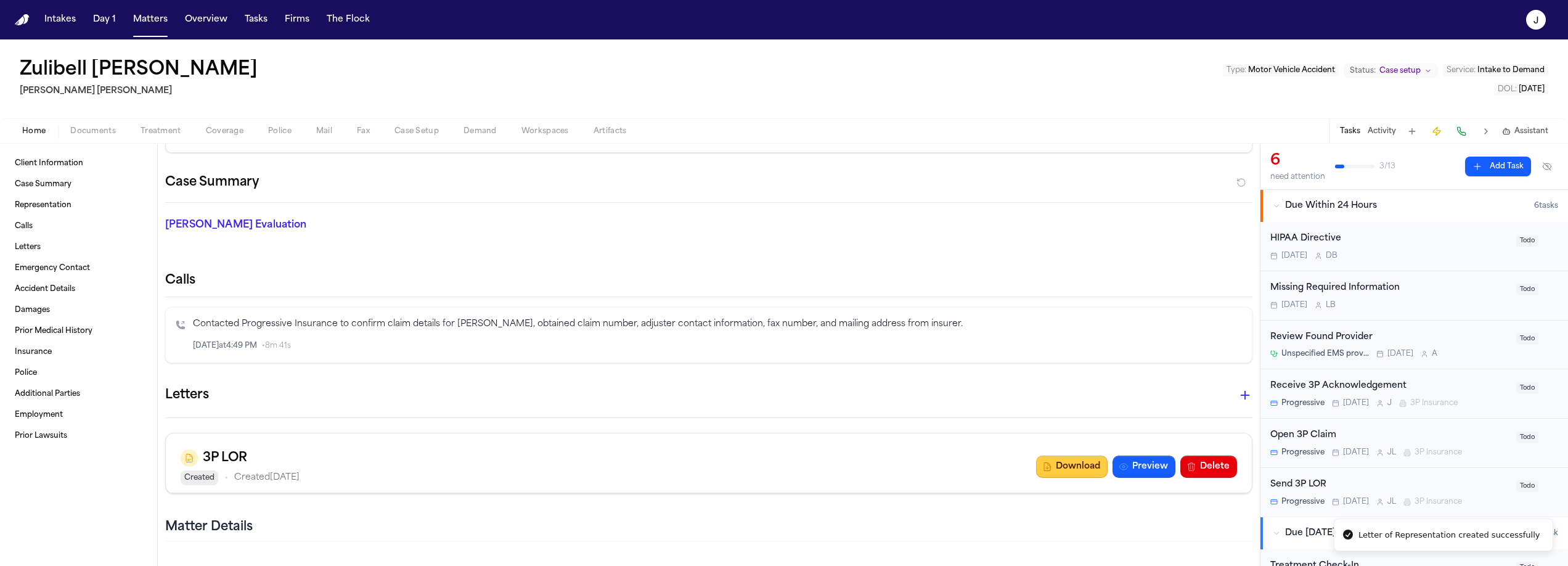
click at [1058, 471] on button "Download" at bounding box center [1071, 466] width 72 height 22
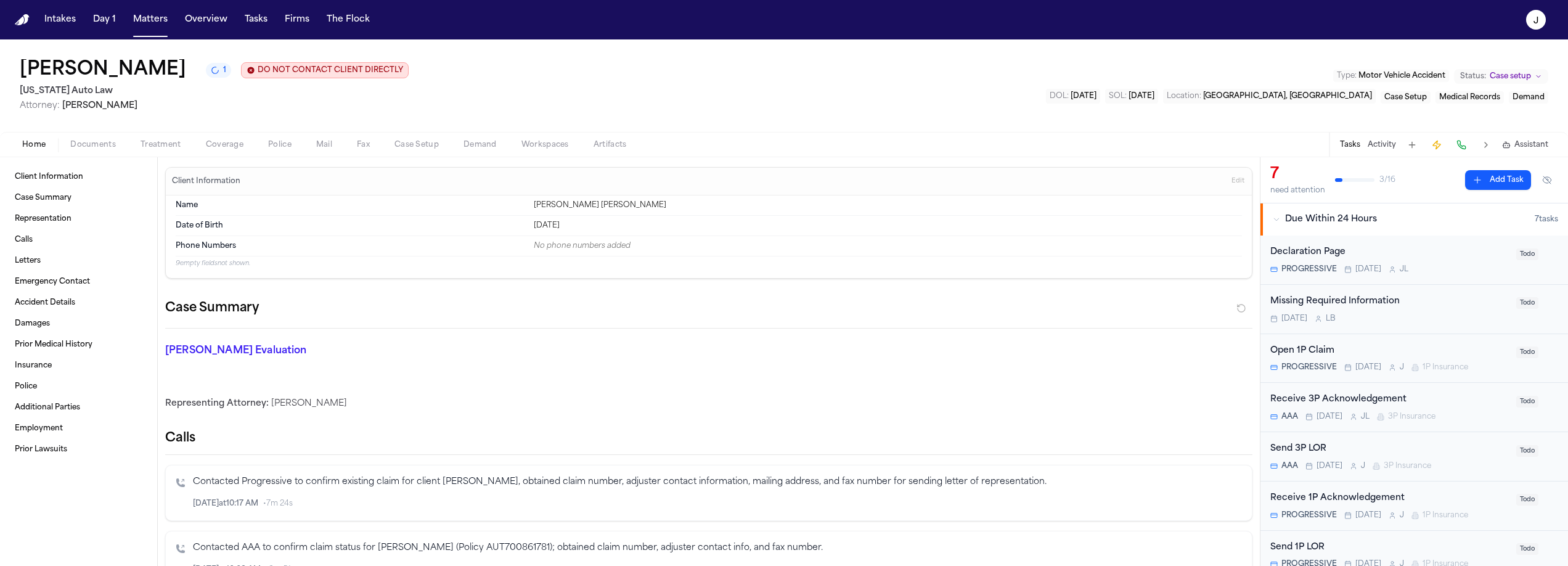
scroll to position [785, 0]
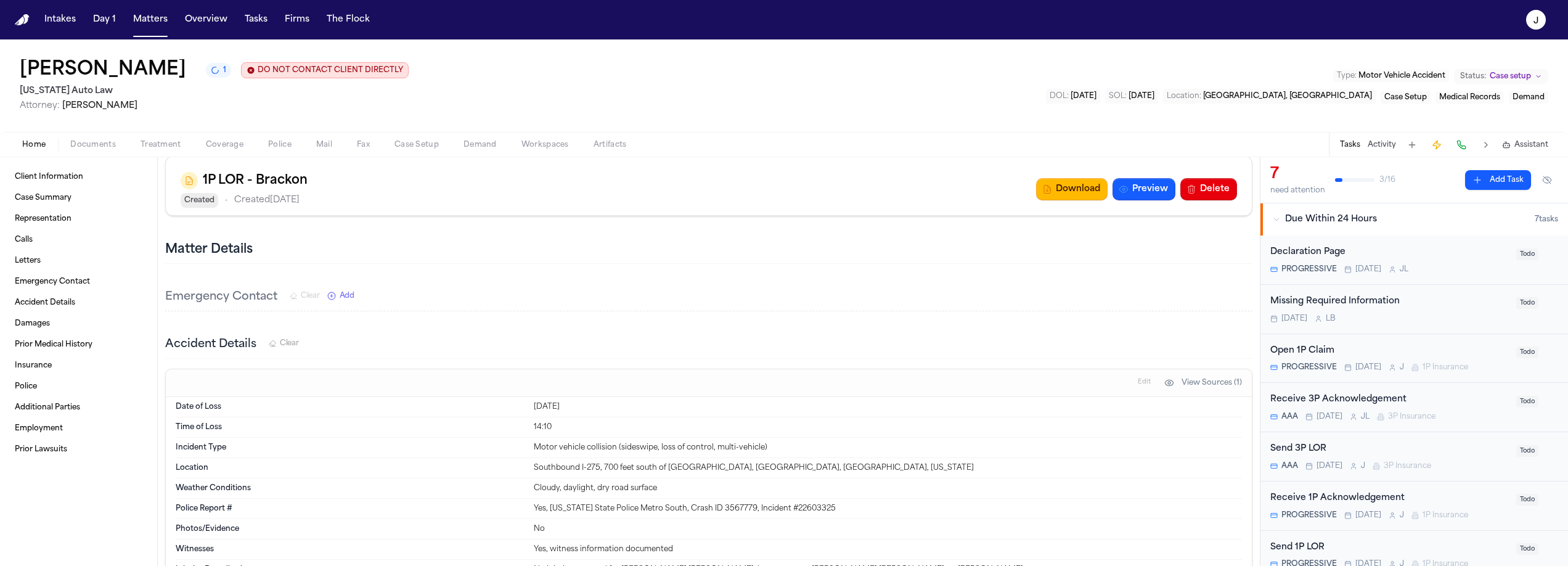
click at [84, 149] on span "Documents" at bounding box center [93, 145] width 46 height 10
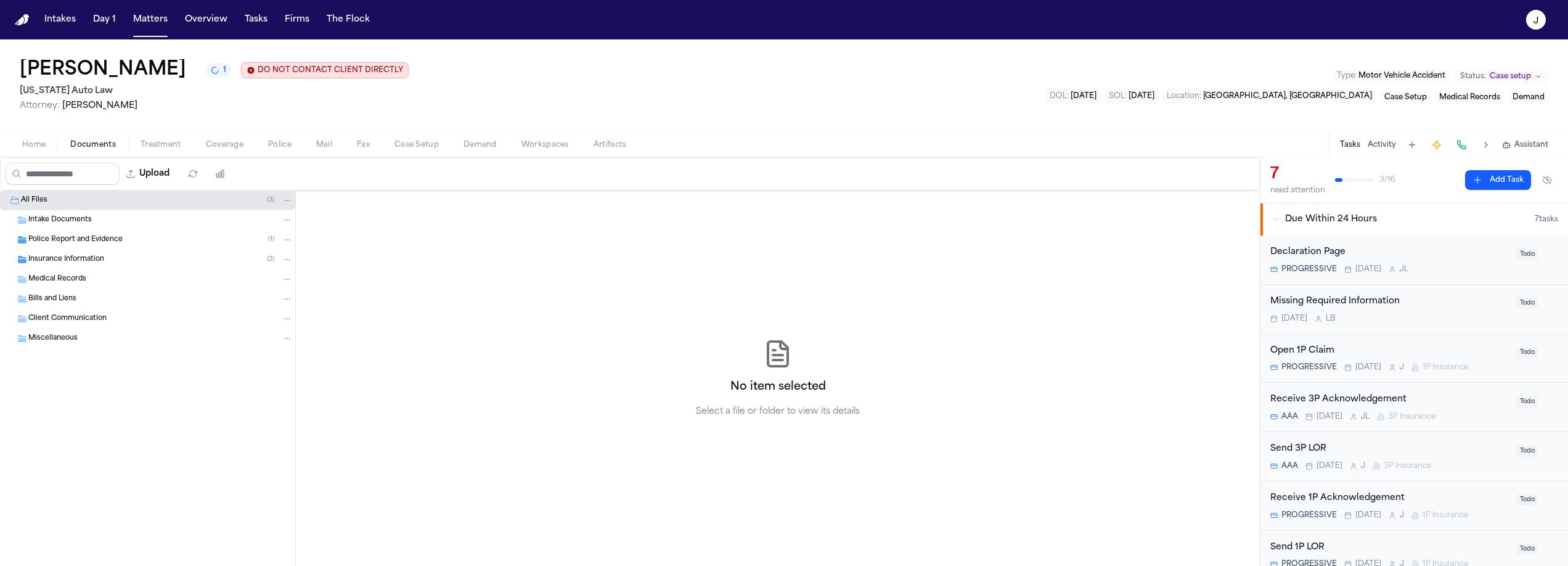
click at [55, 258] on span "Insurance Information" at bounding box center [66, 260] width 76 height 11
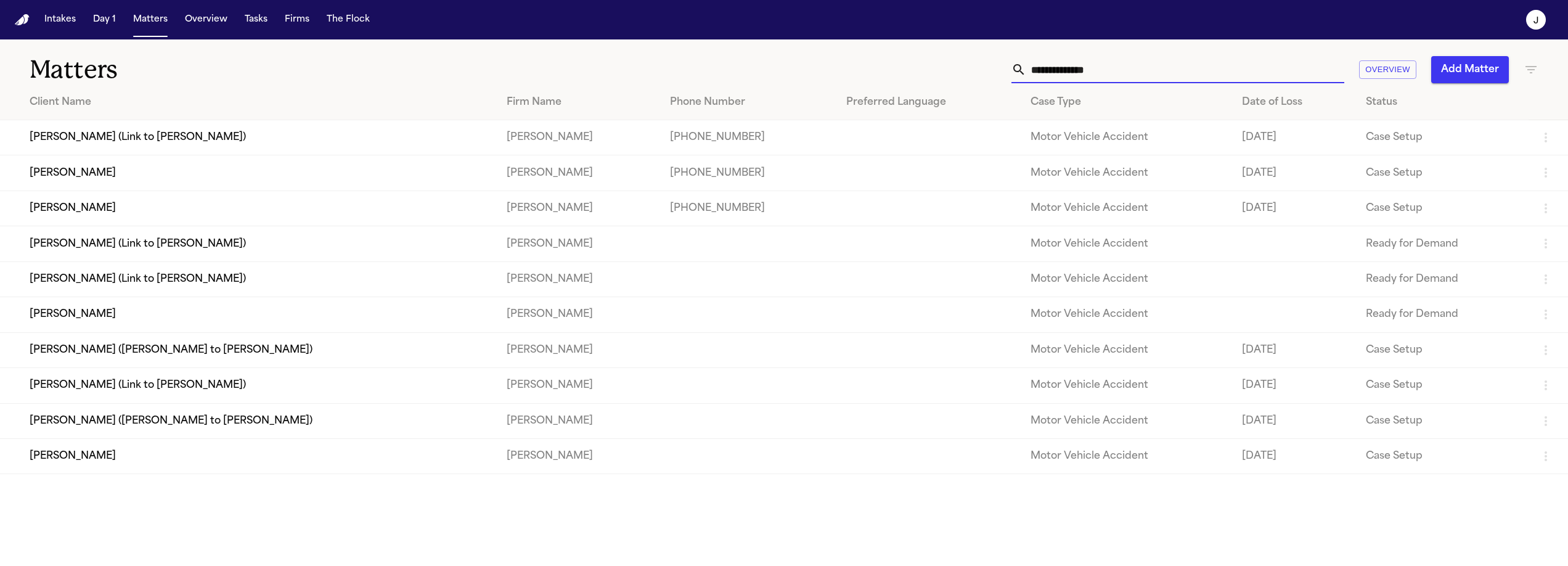
click at [1040, 67] on input "text" at bounding box center [1185, 70] width 318 height 27
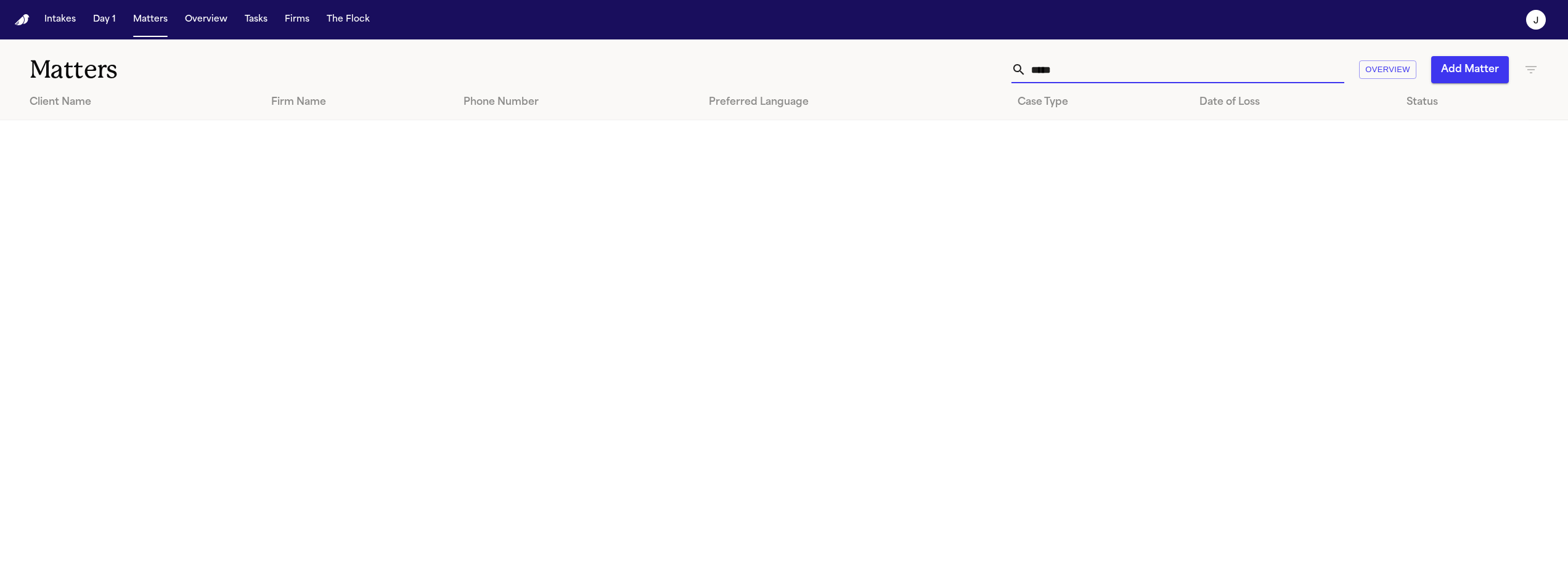
type input "*****"
click at [154, 17] on button "Matters" at bounding box center [150, 19] width 44 height 22
click at [1534, 70] on icon "button" at bounding box center [1531, 69] width 14 height 14
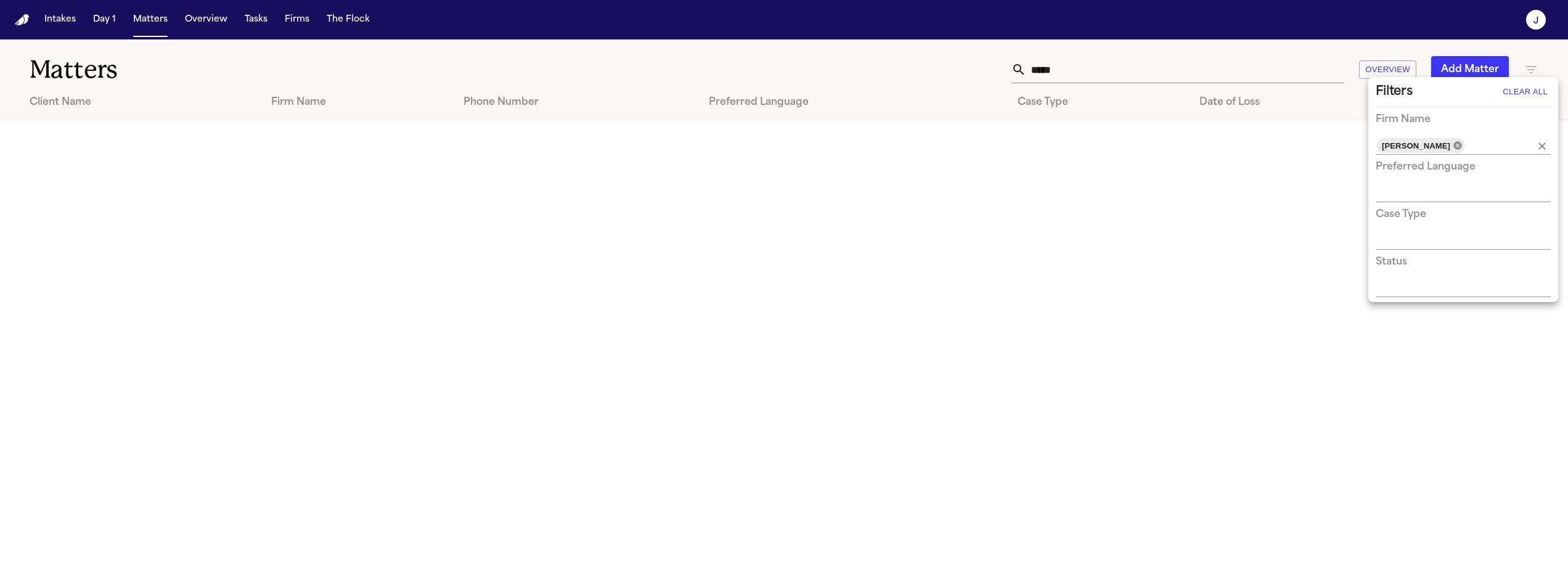
click at [1452, 145] on icon at bounding box center [1457, 146] width 10 height 10
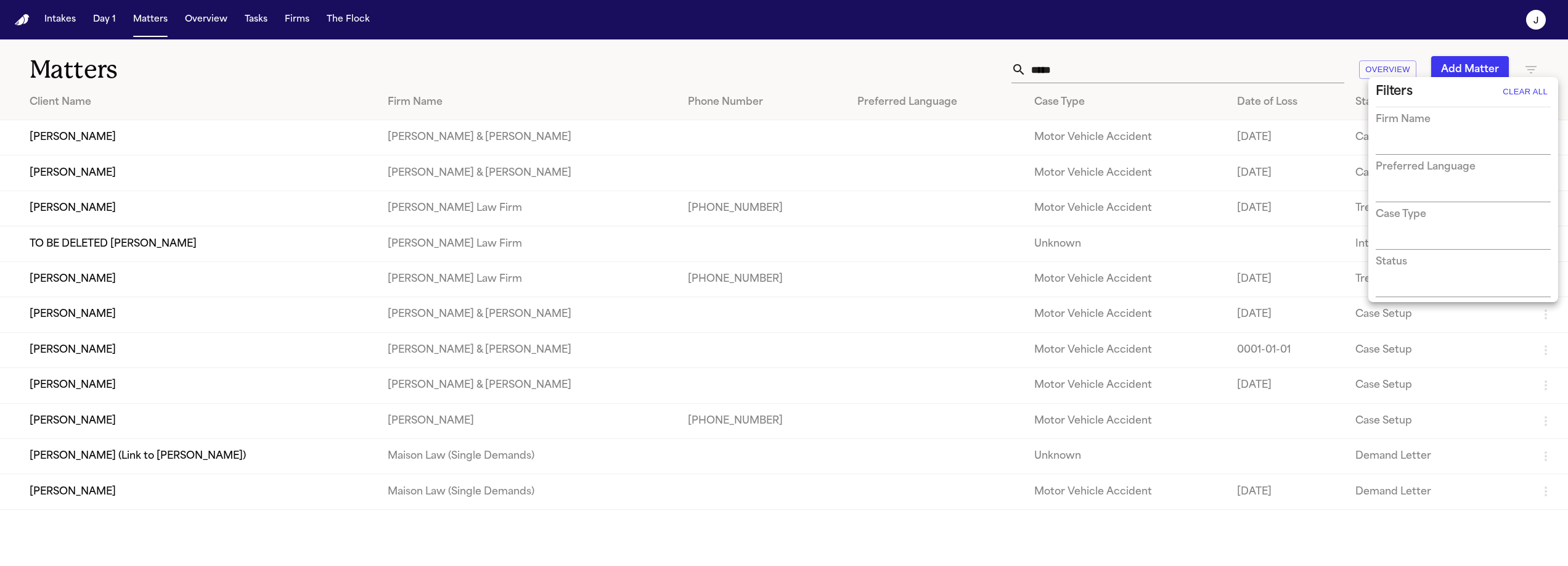
click at [203, 209] on div at bounding box center [784, 283] width 1568 height 566
click at [115, 214] on td "[PERSON_NAME]" at bounding box center [189, 208] width 378 height 35
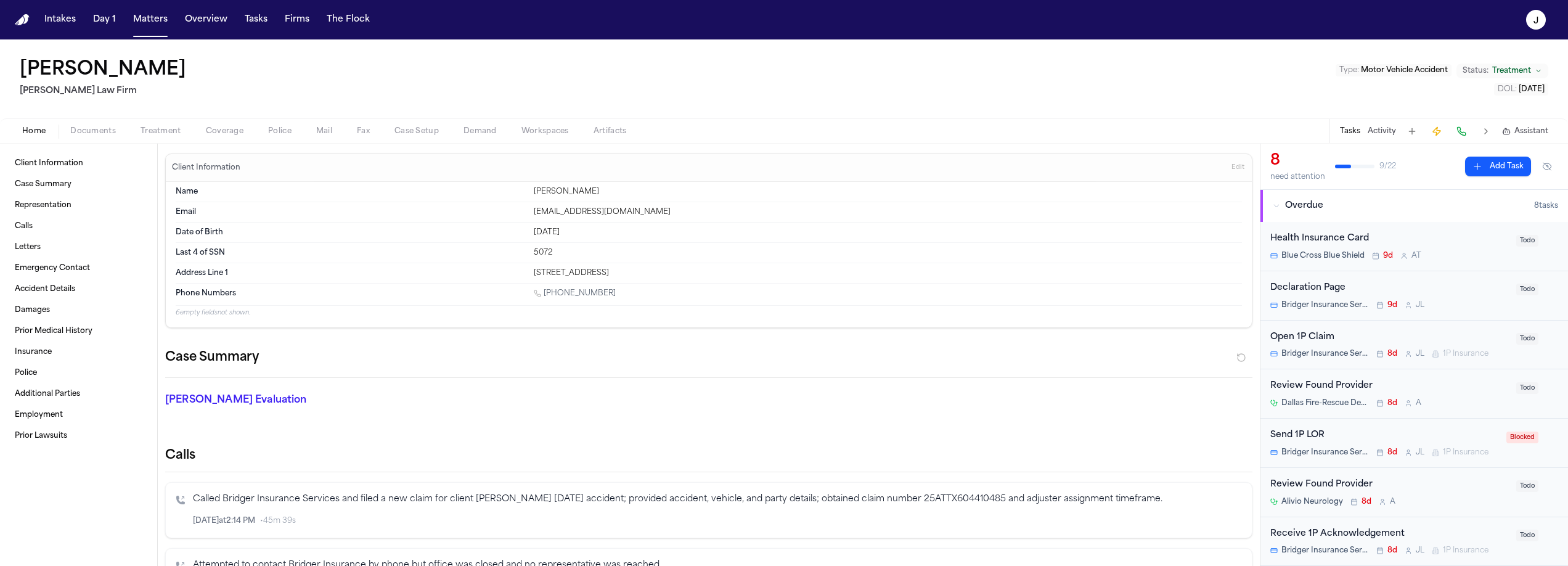
click at [95, 129] on span "Documents" at bounding box center [93, 131] width 46 height 10
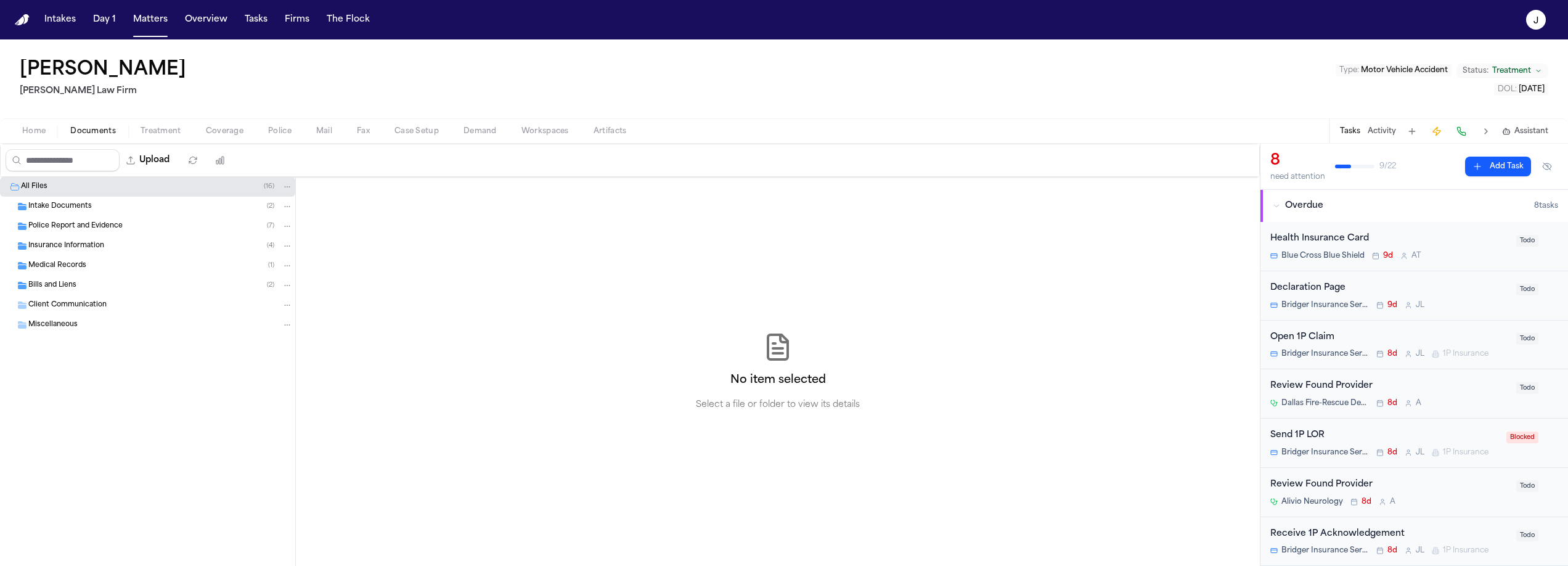
click at [46, 246] on span "Insurance Information" at bounding box center [66, 246] width 76 height 11
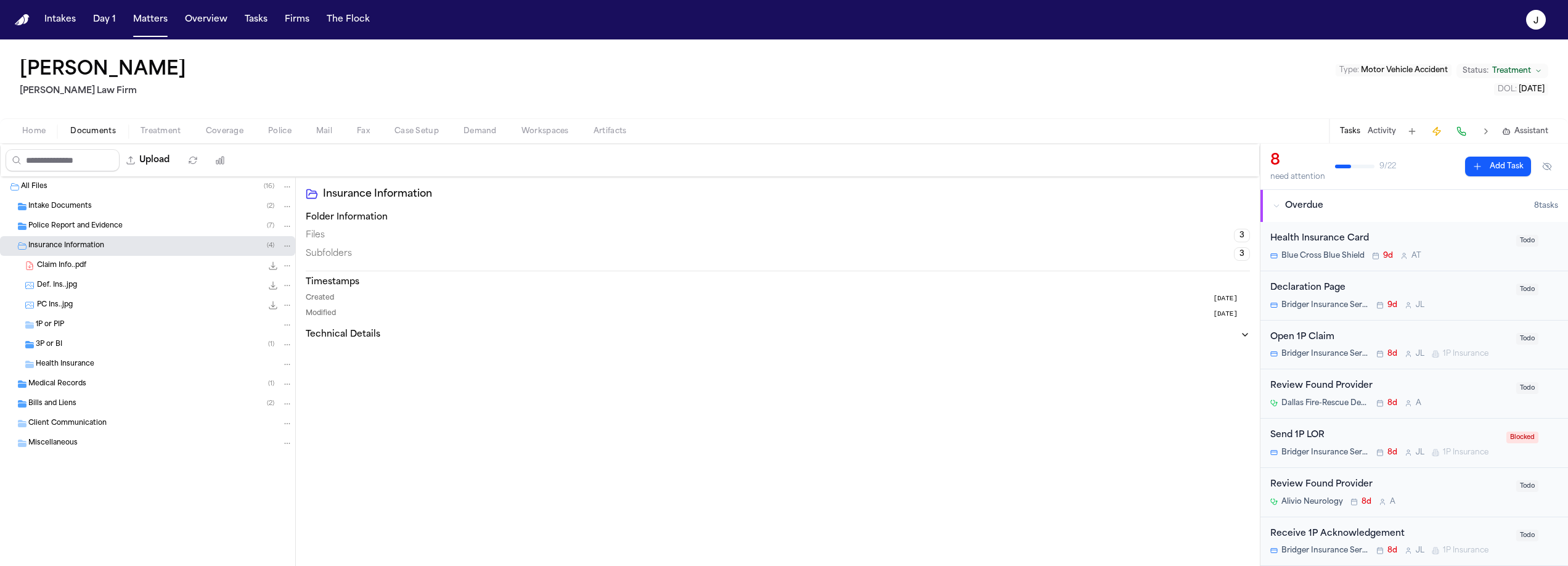
click at [48, 324] on span "1P or PIP" at bounding box center [50, 325] width 29 height 11
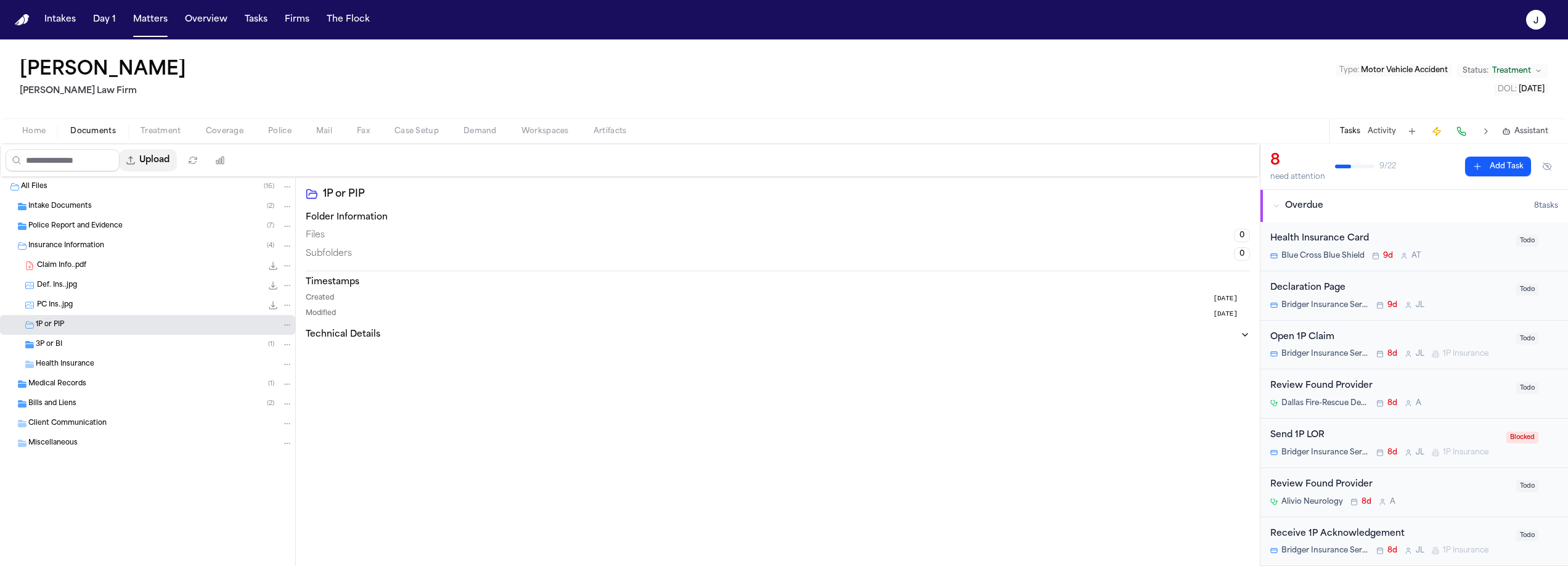
click at [167, 157] on button "Upload" at bounding box center [148, 160] width 57 height 22
select select "**********"
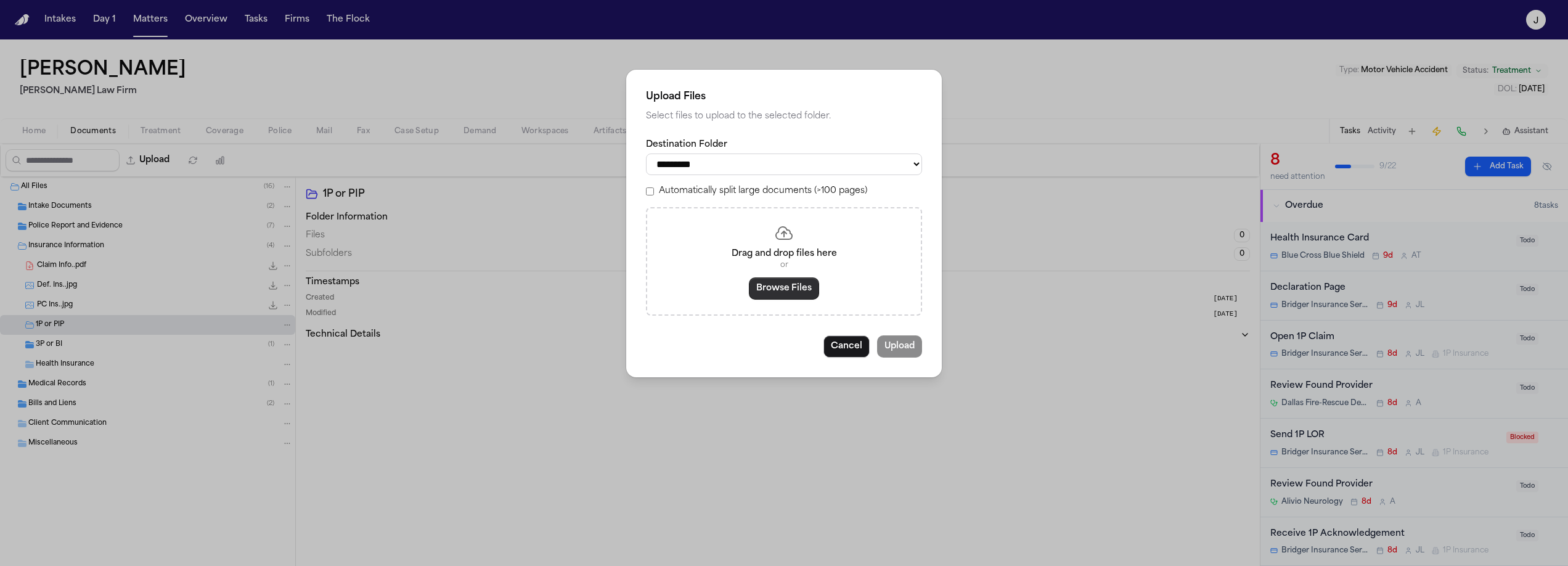
click at [764, 297] on button "Browse Files" at bounding box center [783, 288] width 70 height 22
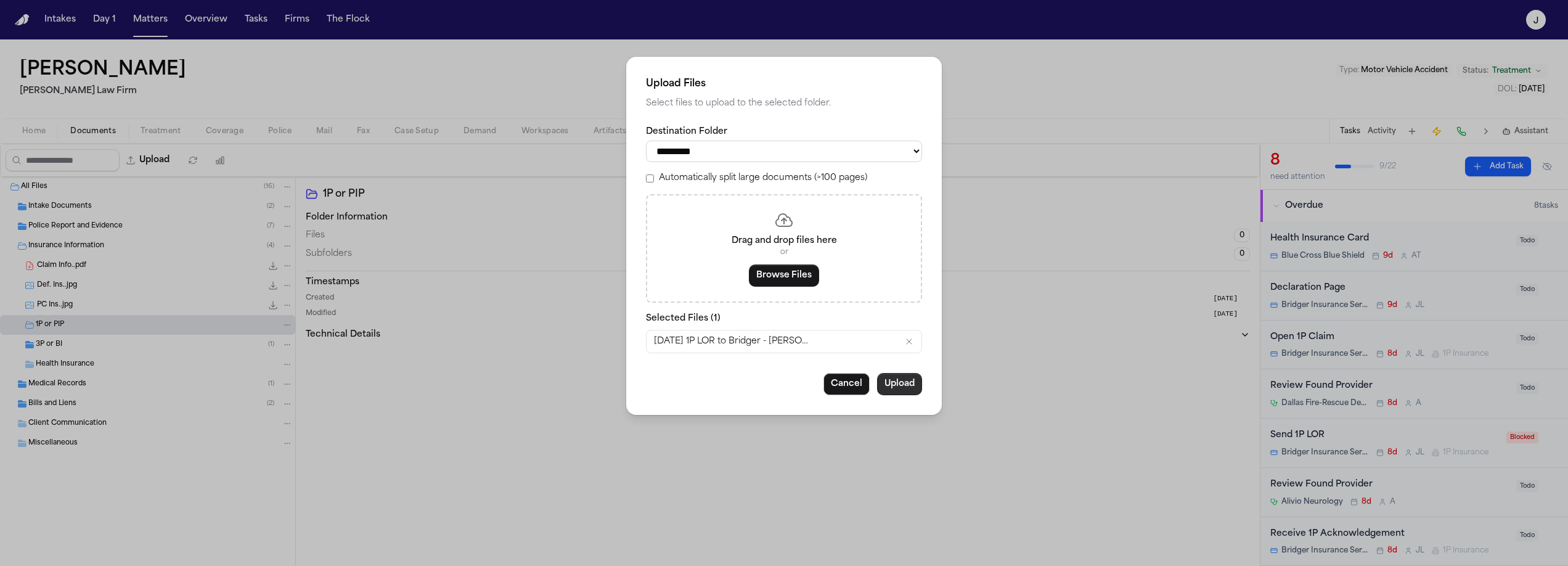
click at [897, 380] on button "Upload" at bounding box center [899, 384] width 45 height 22
